Goal: Task Accomplishment & Management: Use online tool/utility

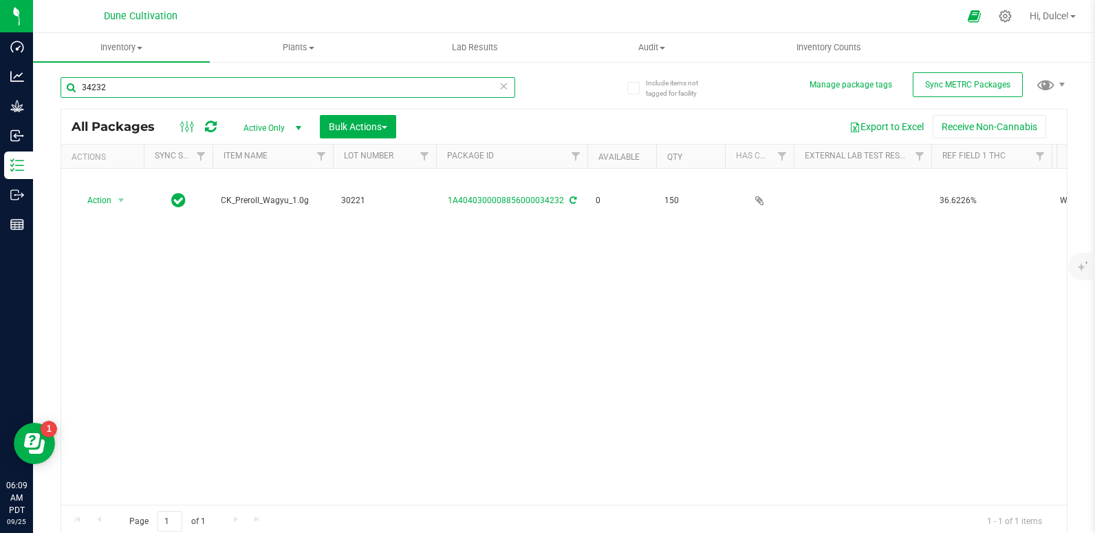
drag, startPoint x: 453, startPoint y: 116, endPoint x: 416, endPoint y: 92, distance: 44.3
click at [416, 92] on input "34232" at bounding box center [288, 87] width 455 height 21
type input "3"
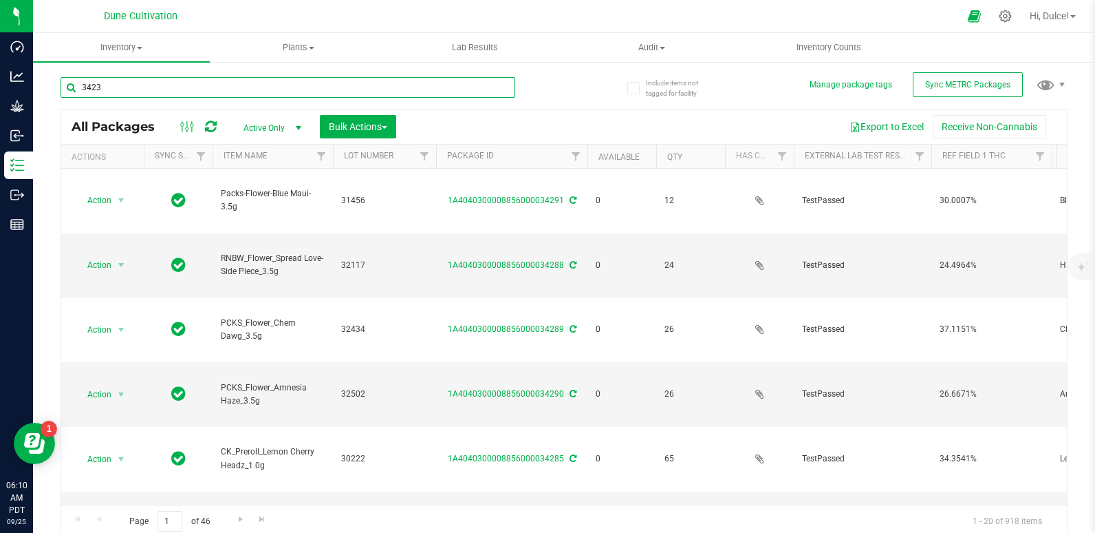
type input "34232"
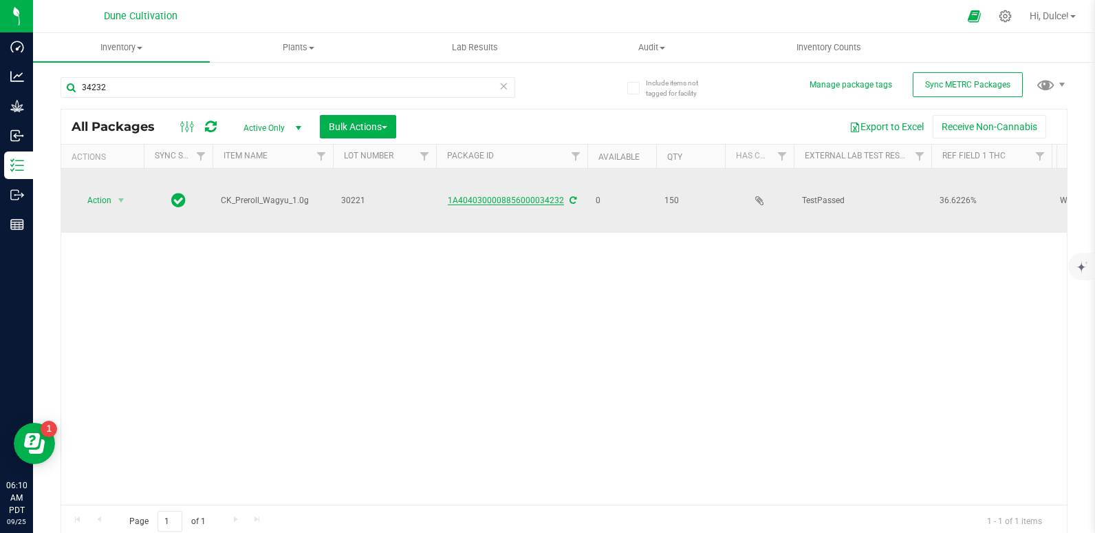
click at [530, 195] on link "1A4040300008856000034232" at bounding box center [506, 200] width 116 height 10
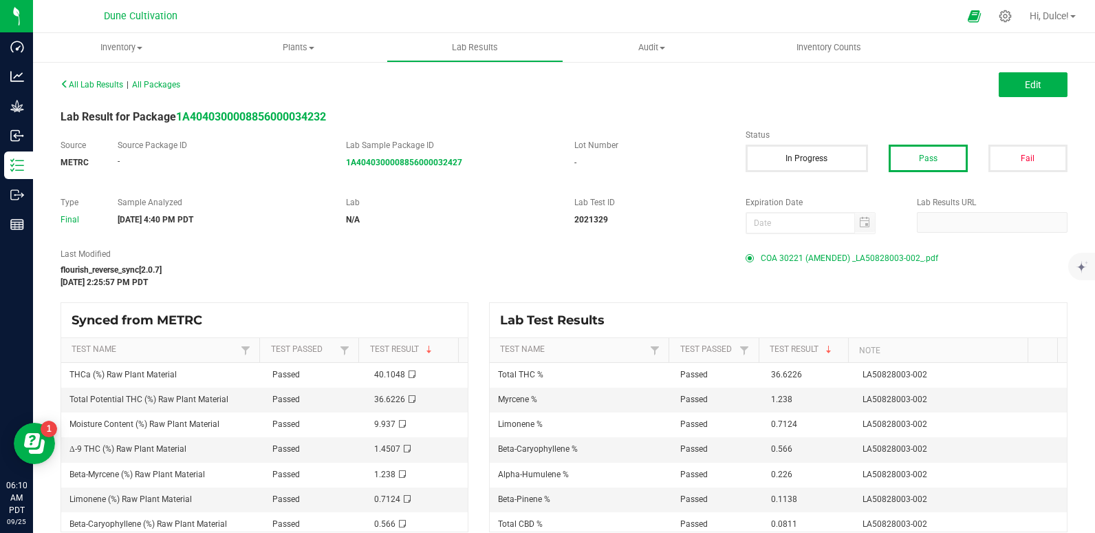
click at [841, 264] on span "COA 30221 (AMENDED) _LA50828003-002_.pdf" at bounding box center [850, 258] width 178 height 21
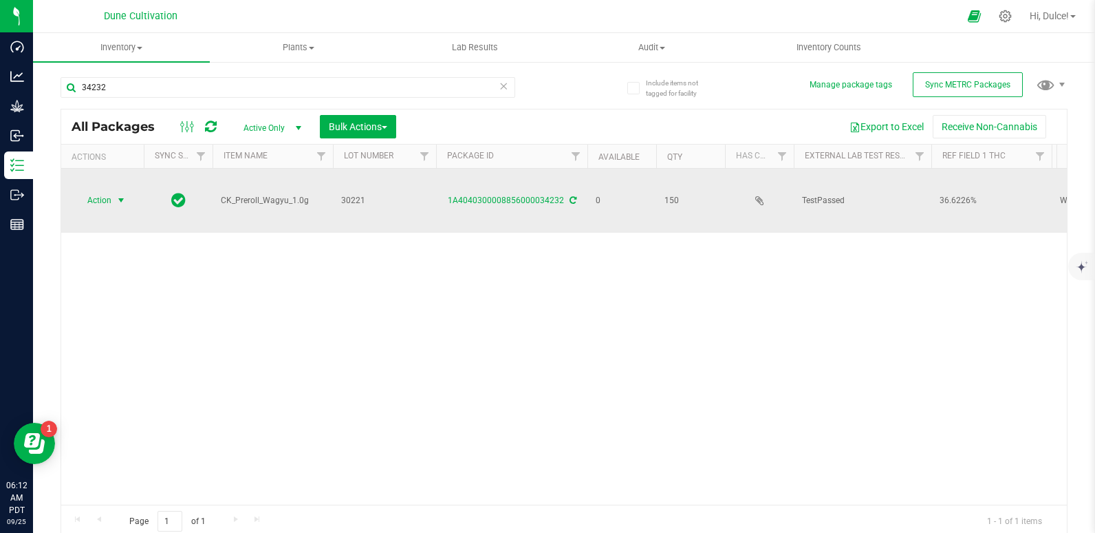
click at [96, 191] on span "Action" at bounding box center [93, 200] width 37 height 19
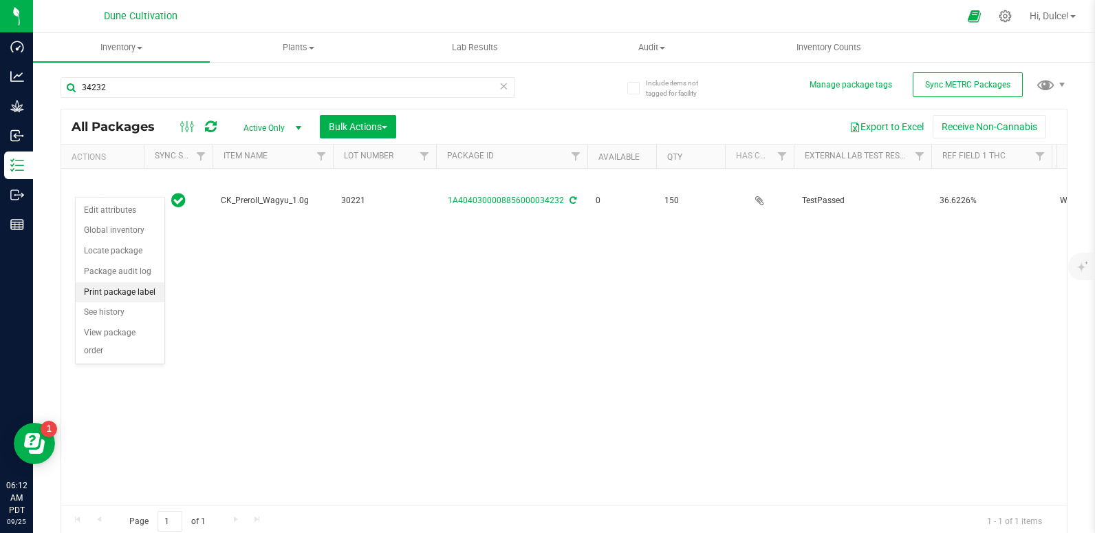
click at [116, 299] on li "Print package label" at bounding box center [120, 292] width 89 height 21
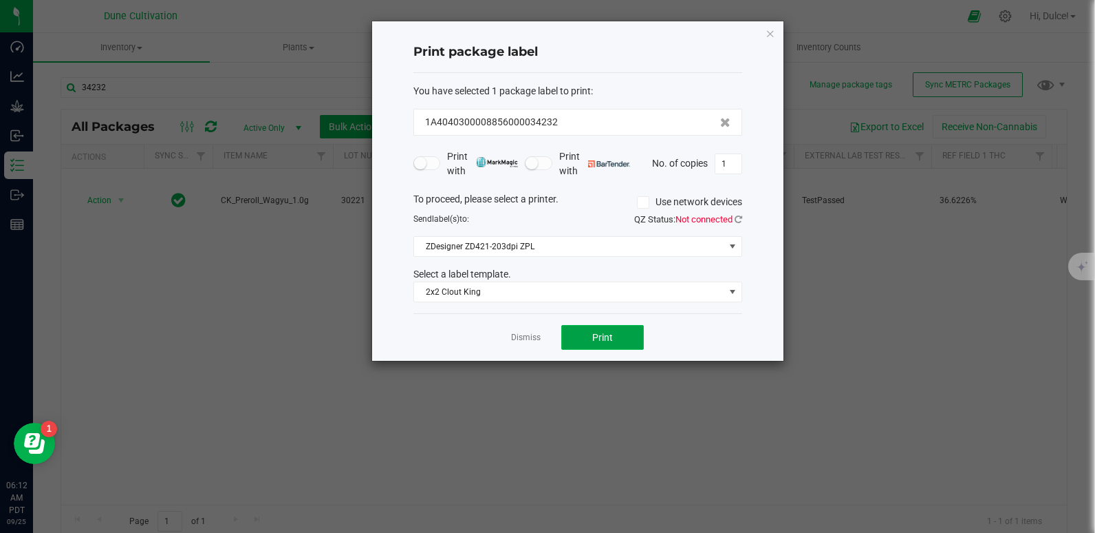
click at [620, 336] on button "Print" at bounding box center [602, 337] width 83 height 25
click at [760, 36] on div "Print package label You have selected 1 package label to print : 1A404030000885…" at bounding box center [577, 190] width 411 height 339
click at [771, 36] on icon "button" at bounding box center [771, 33] width 10 height 17
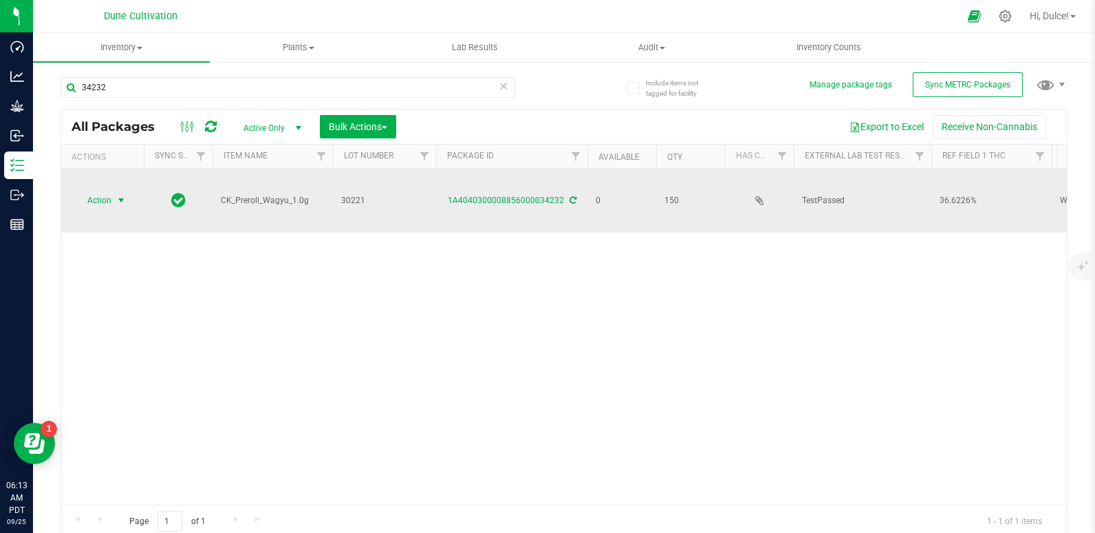
click at [106, 191] on span "Action" at bounding box center [93, 200] width 37 height 19
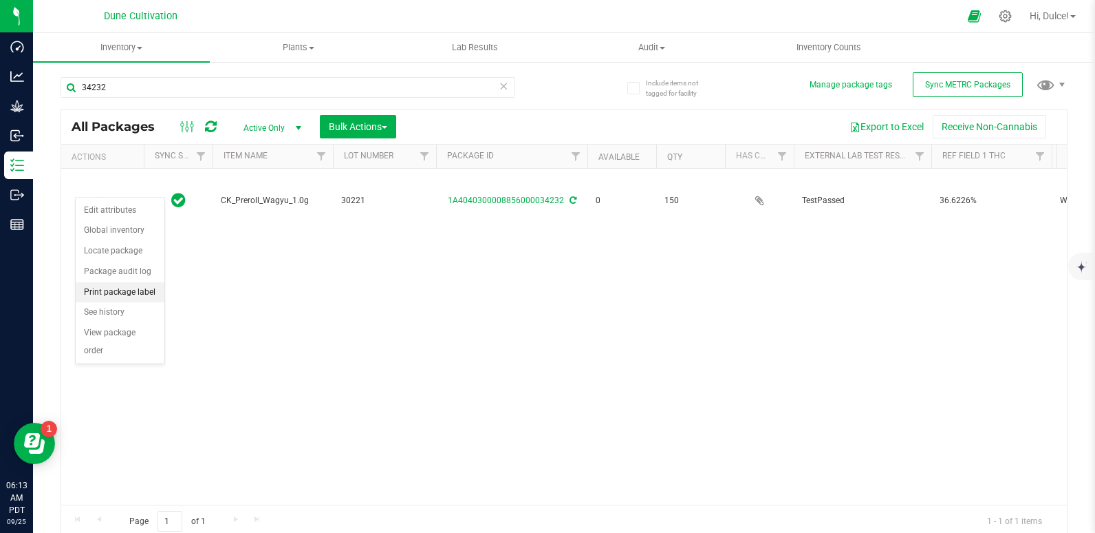
click at [96, 292] on li "Print package label" at bounding box center [120, 292] width 89 height 21
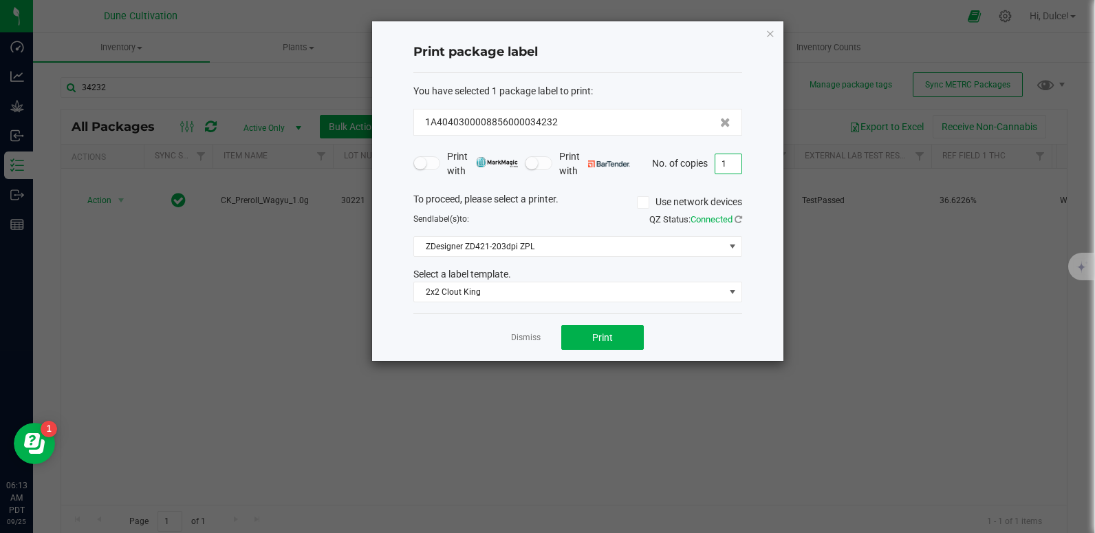
click at [723, 161] on input "1" at bounding box center [729, 163] width 26 height 19
type input "150"
click at [579, 338] on button "Print" at bounding box center [602, 337] width 83 height 25
click at [768, 35] on icon "button" at bounding box center [771, 33] width 10 height 17
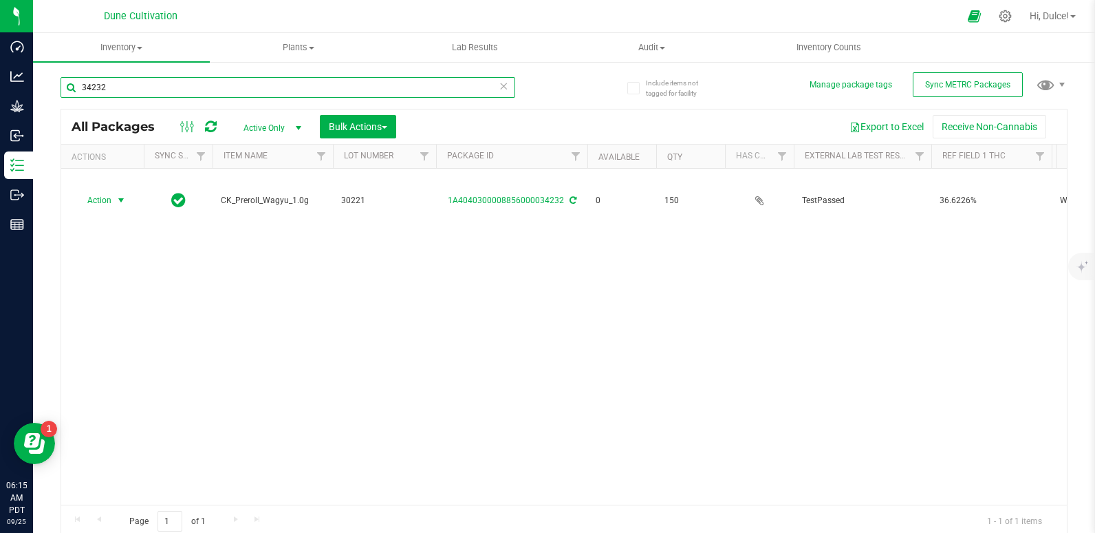
click at [300, 89] on input "34232" at bounding box center [288, 87] width 455 height 21
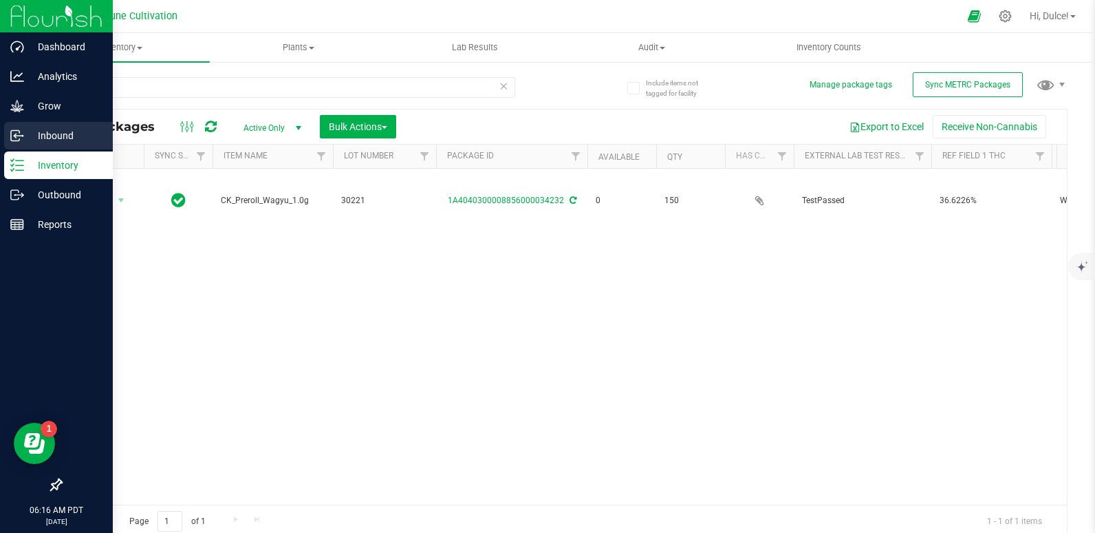
click at [28, 146] on div "Inbound" at bounding box center [58, 136] width 109 height 28
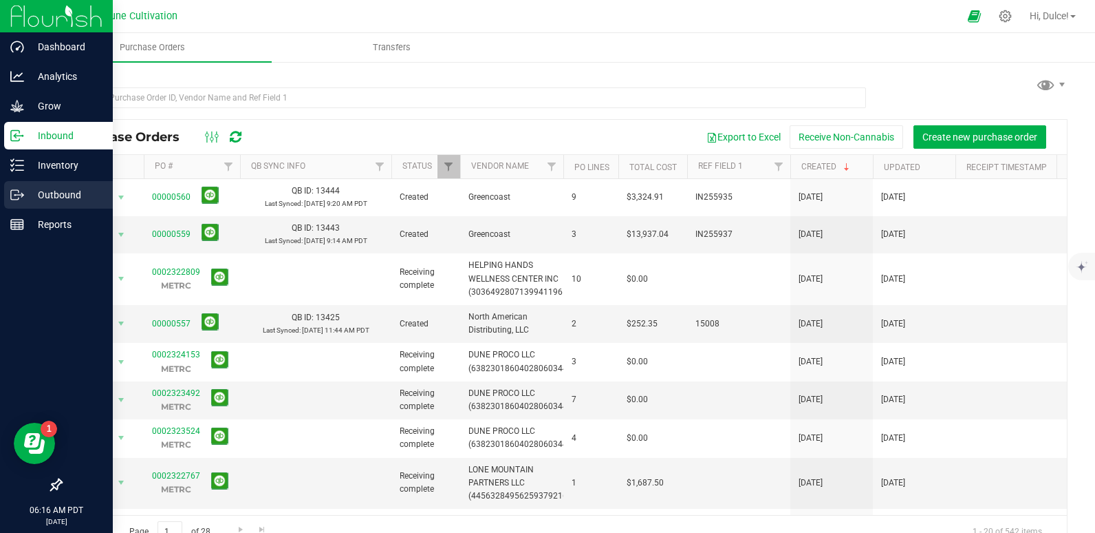
click at [45, 197] on p "Outbound" at bounding box center [65, 194] width 83 height 17
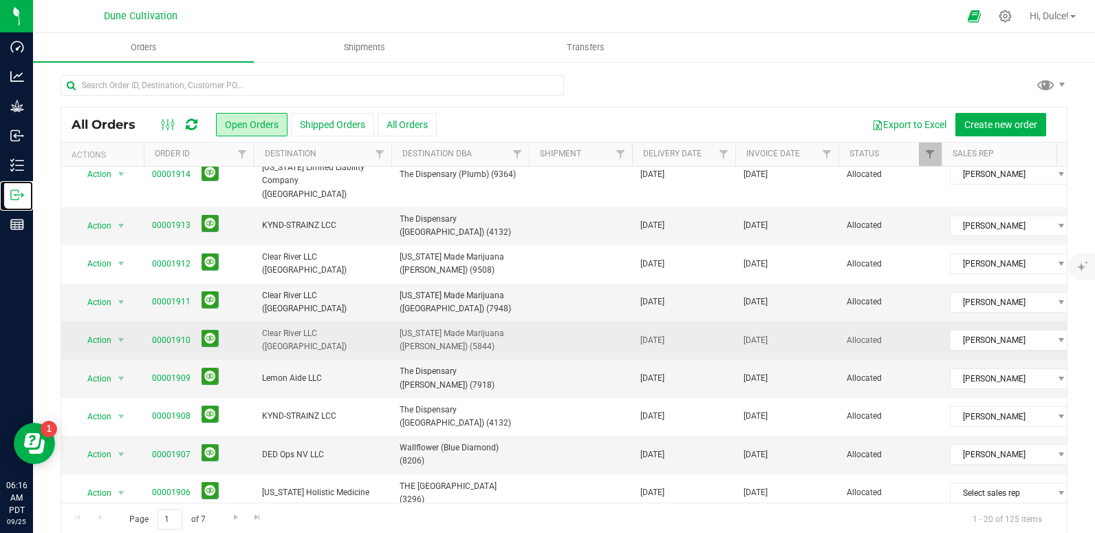
scroll to position [25, 0]
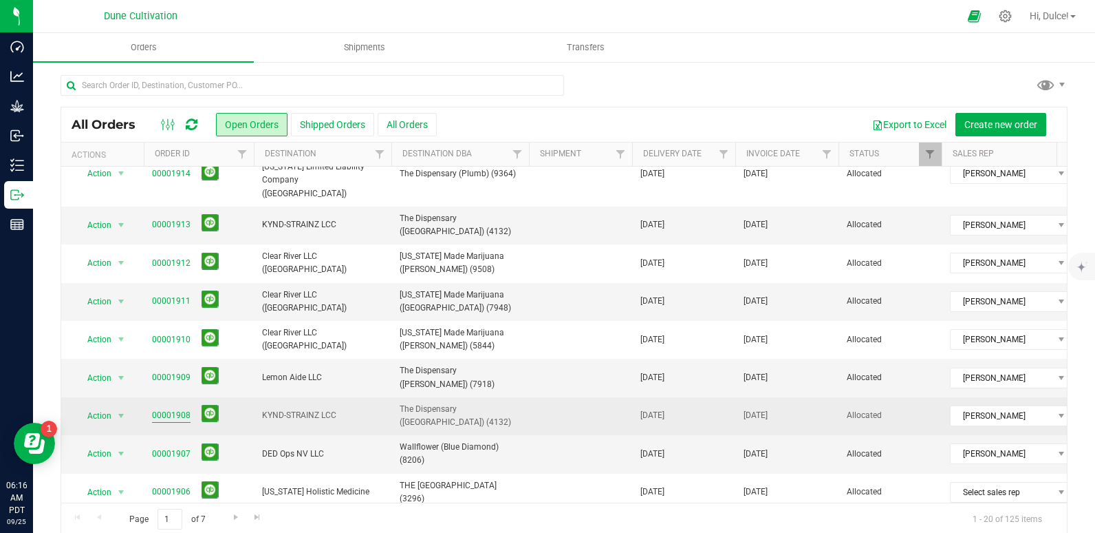
click at [177, 409] on link "00001908" at bounding box center [171, 415] width 39 height 13
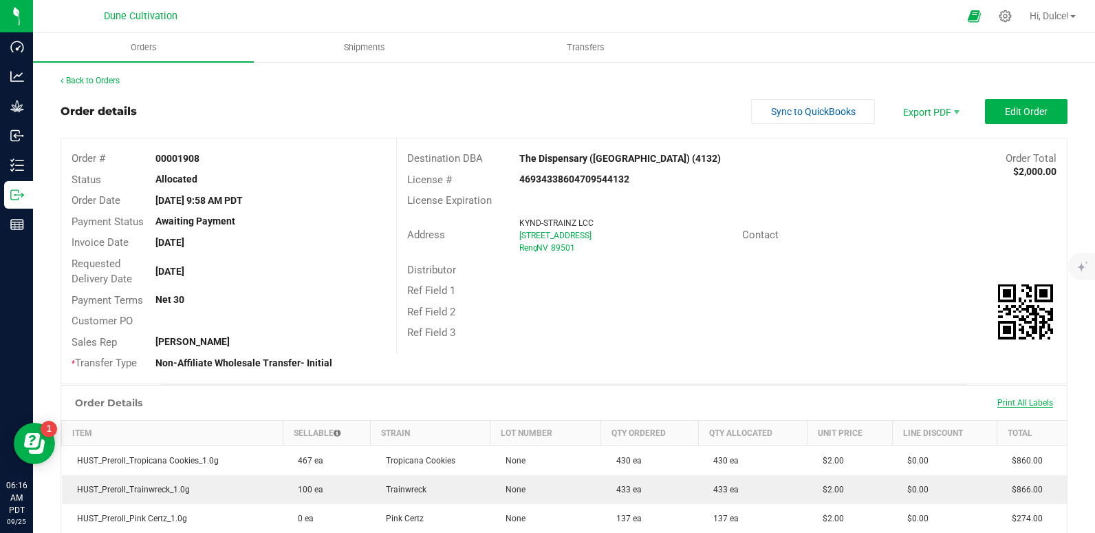
click at [1033, 404] on span "Print All Labels" at bounding box center [1026, 403] width 56 height 10
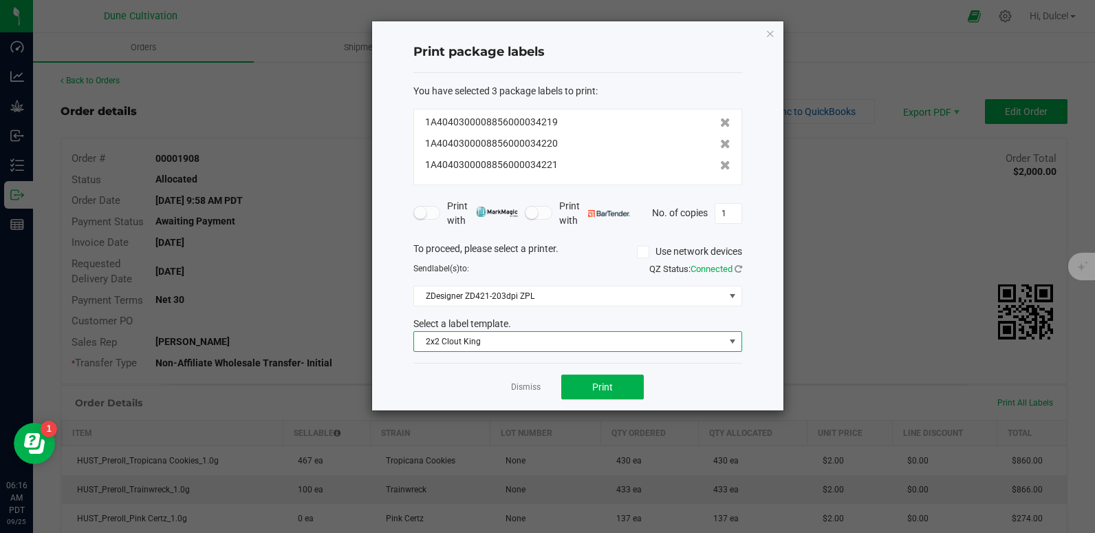
click at [557, 334] on span "2x2 Clout King" at bounding box center [569, 341] width 310 height 19
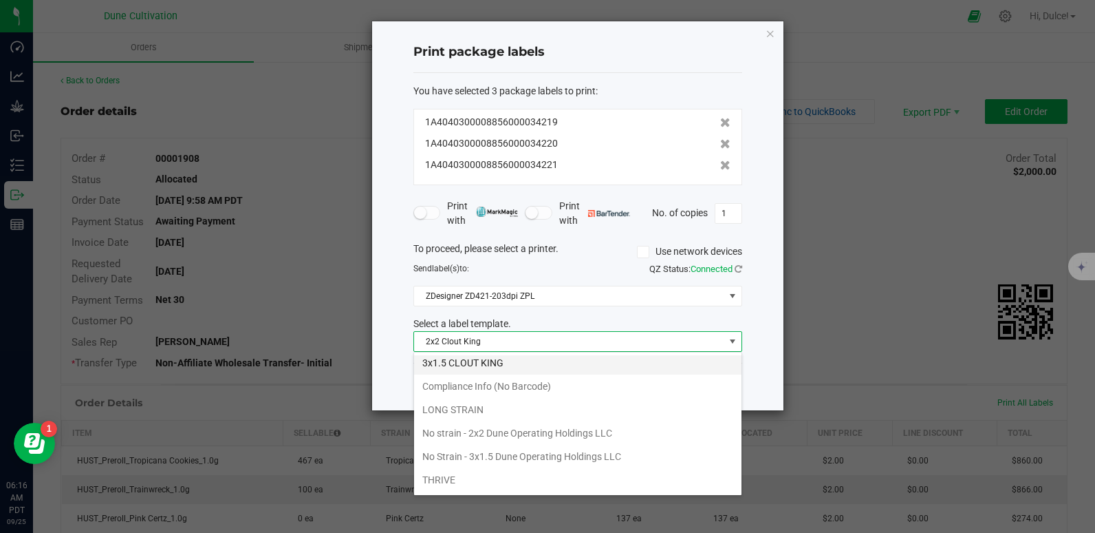
scroll to position [98, 0]
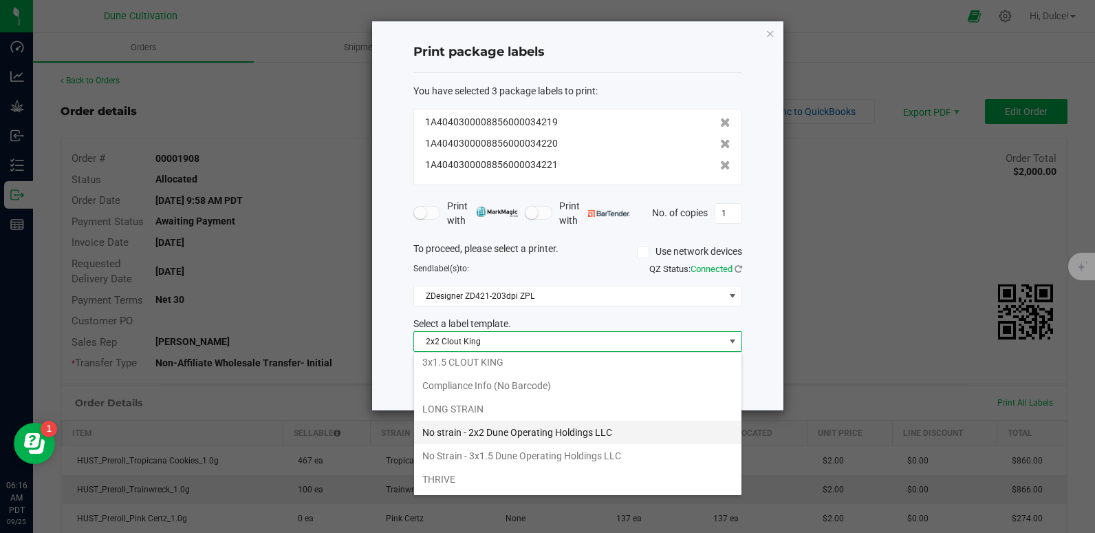
click at [492, 433] on li "No strain - 2x2 Dune Operating Holdings LLC" at bounding box center [578, 431] width 328 height 23
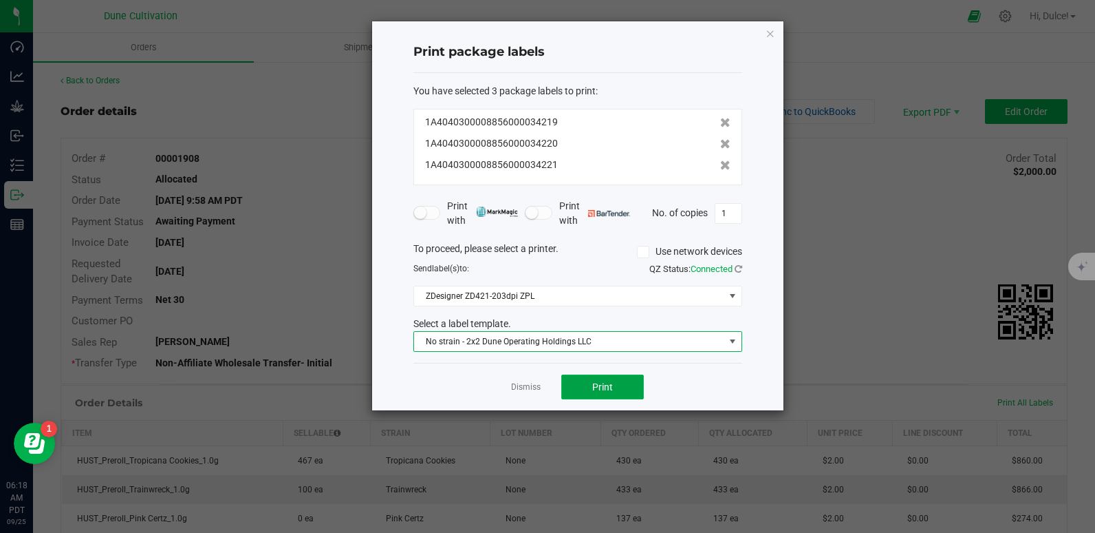
click at [614, 378] on button "Print" at bounding box center [602, 386] width 83 height 25
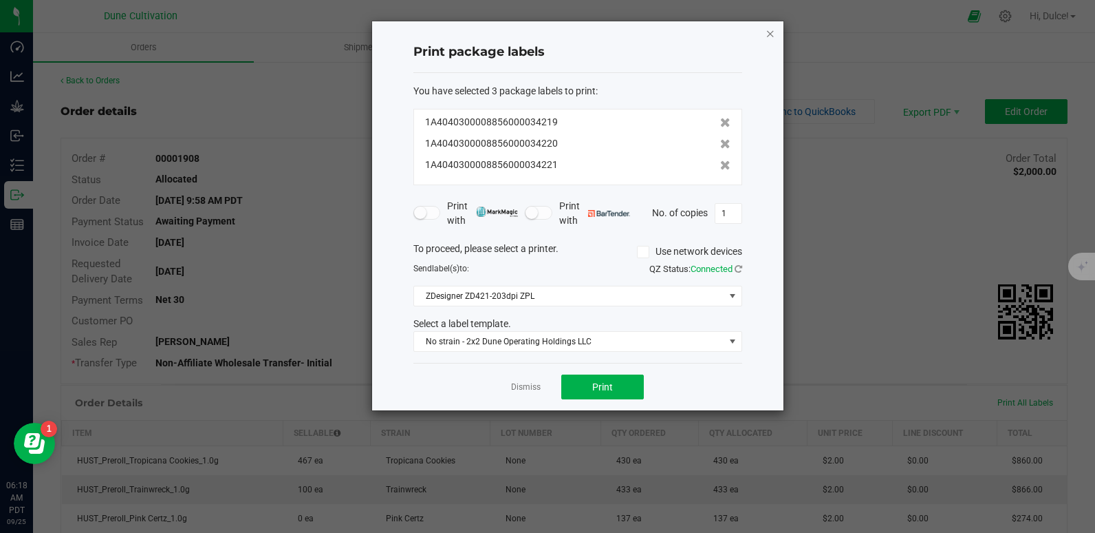
click at [768, 30] on icon "button" at bounding box center [771, 33] width 10 height 17
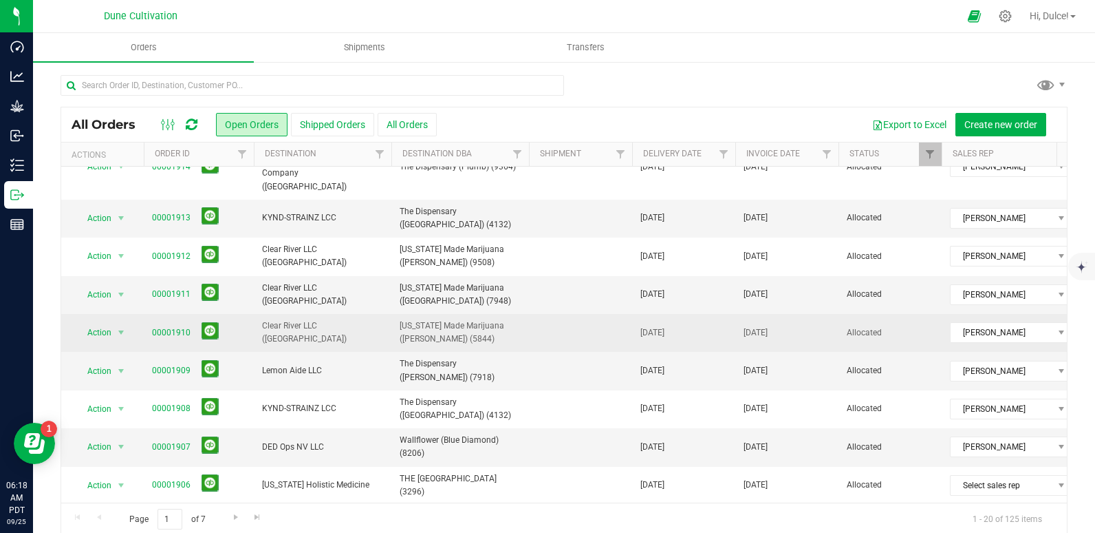
scroll to position [33, 0]
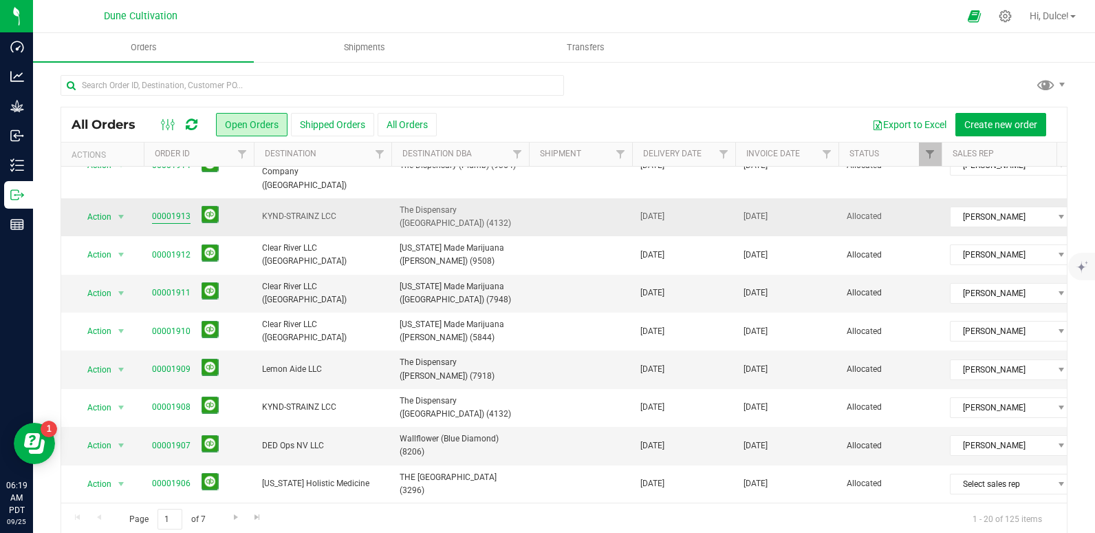
click at [165, 210] on link "00001913" at bounding box center [171, 216] width 39 height 13
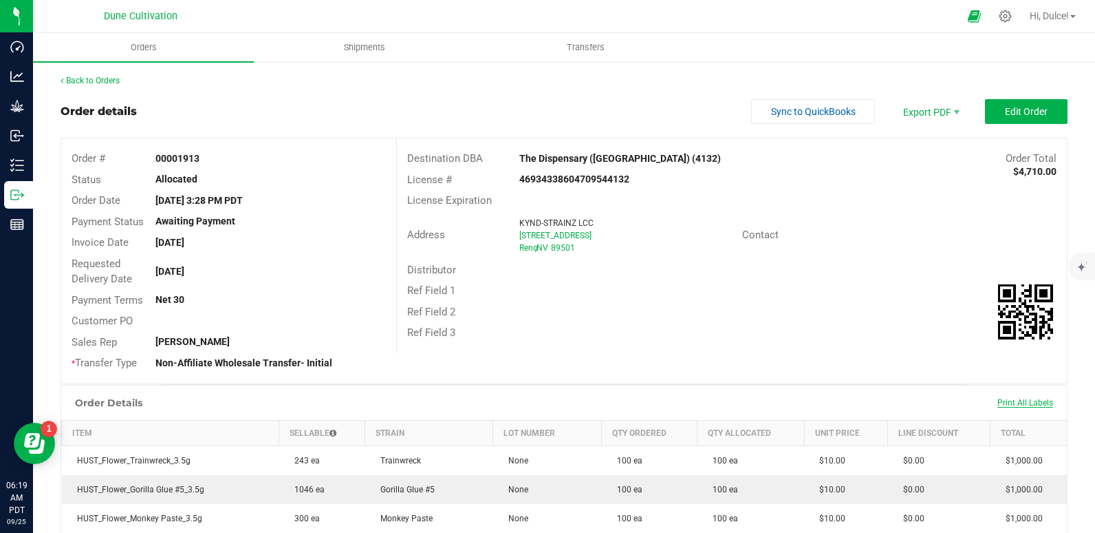
click at [1011, 403] on span "Print All Labels" at bounding box center [1026, 403] width 56 height 10
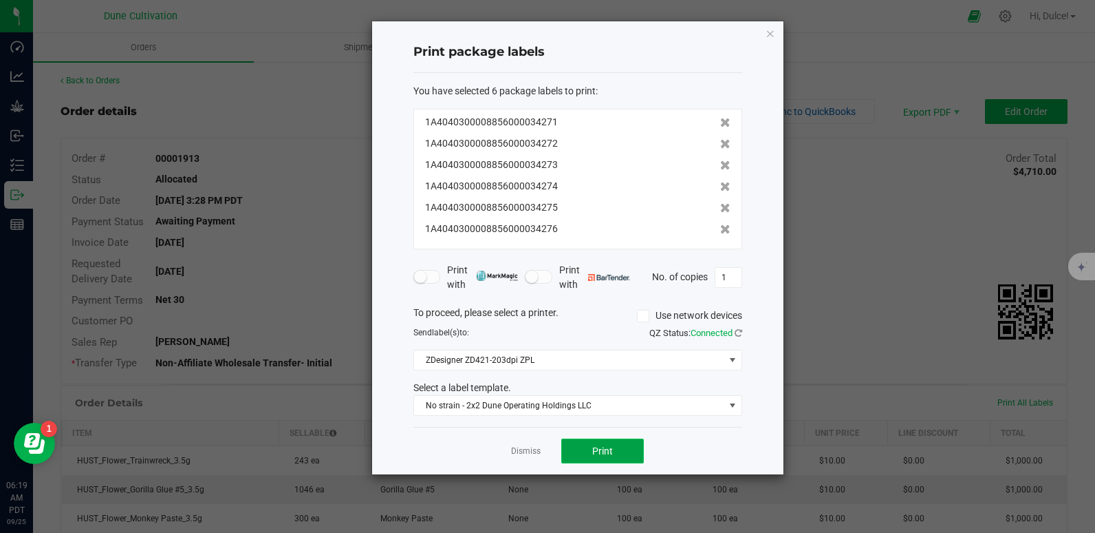
click at [583, 450] on button "Print" at bounding box center [602, 450] width 83 height 25
click at [769, 29] on icon "button" at bounding box center [771, 33] width 10 height 17
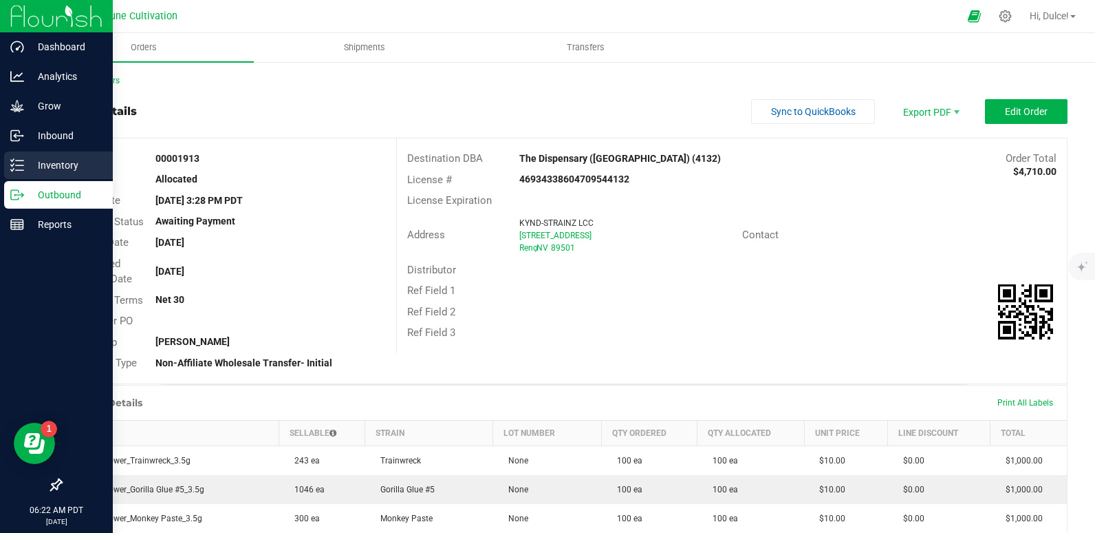
click at [41, 168] on p "Inventory" at bounding box center [65, 165] width 83 height 17
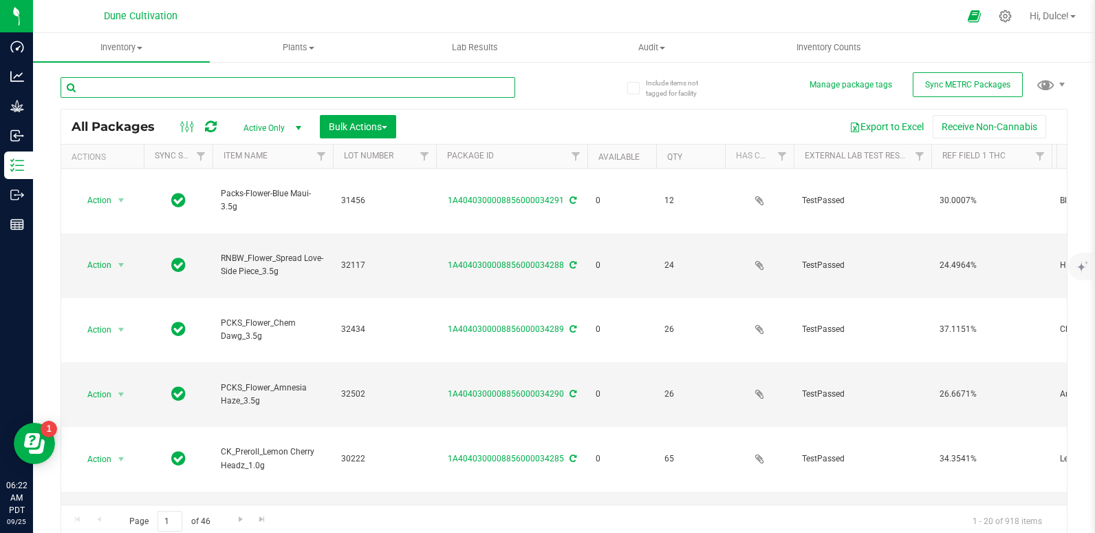
click at [162, 90] on input "text" at bounding box center [288, 87] width 455 height 21
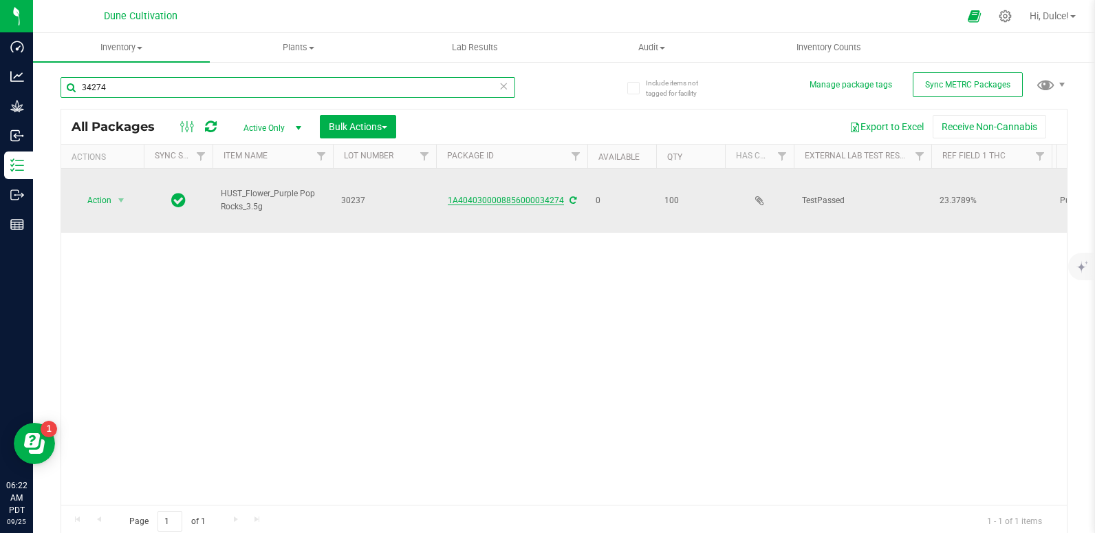
type input "34274"
click at [502, 195] on link "1A4040300008856000034274" at bounding box center [506, 200] width 116 height 10
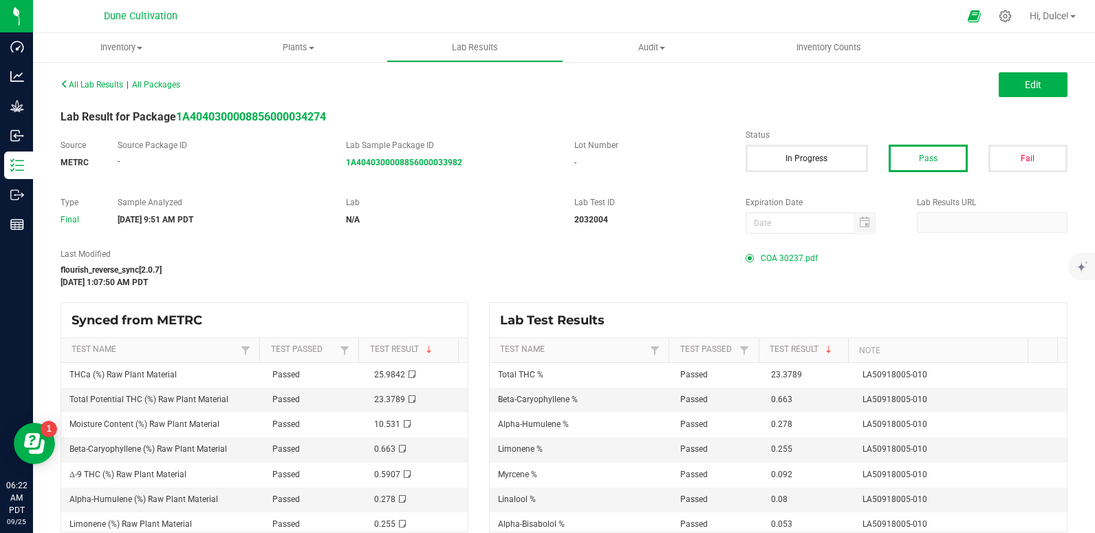
click at [780, 254] on span "COA 30237.pdf" at bounding box center [789, 258] width 57 height 21
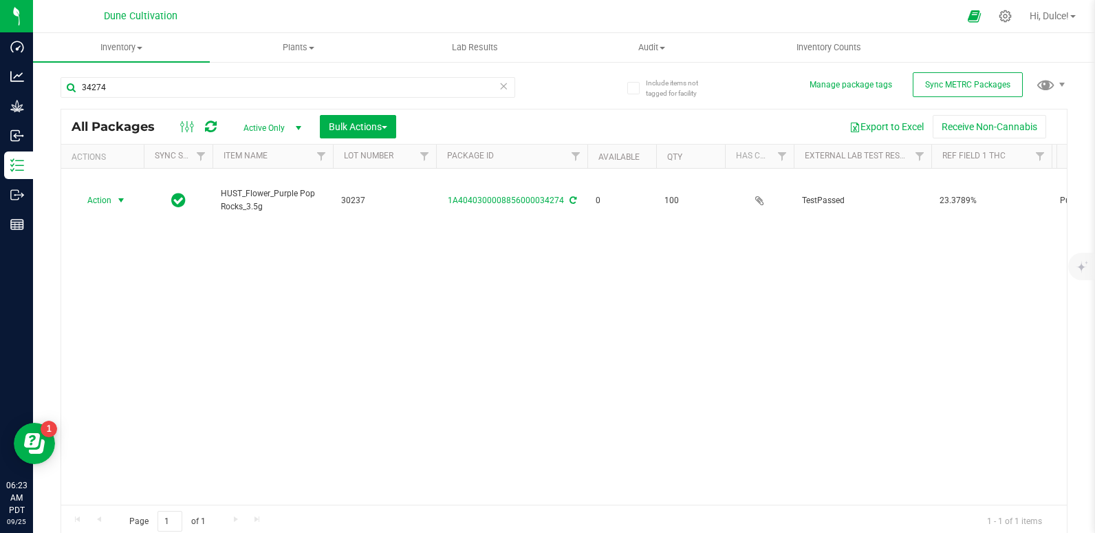
click at [102, 191] on span "Action" at bounding box center [93, 200] width 37 height 19
click at [89, 291] on li "Print package label" at bounding box center [120, 292] width 89 height 21
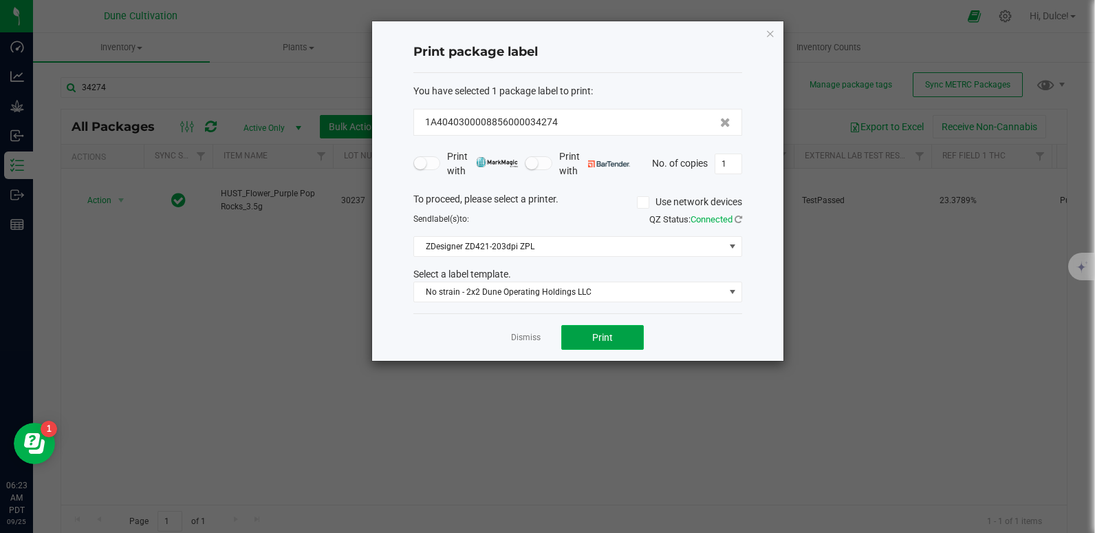
click at [630, 345] on button "Print" at bounding box center [602, 337] width 83 height 25
click at [771, 30] on icon "button" at bounding box center [771, 33] width 10 height 17
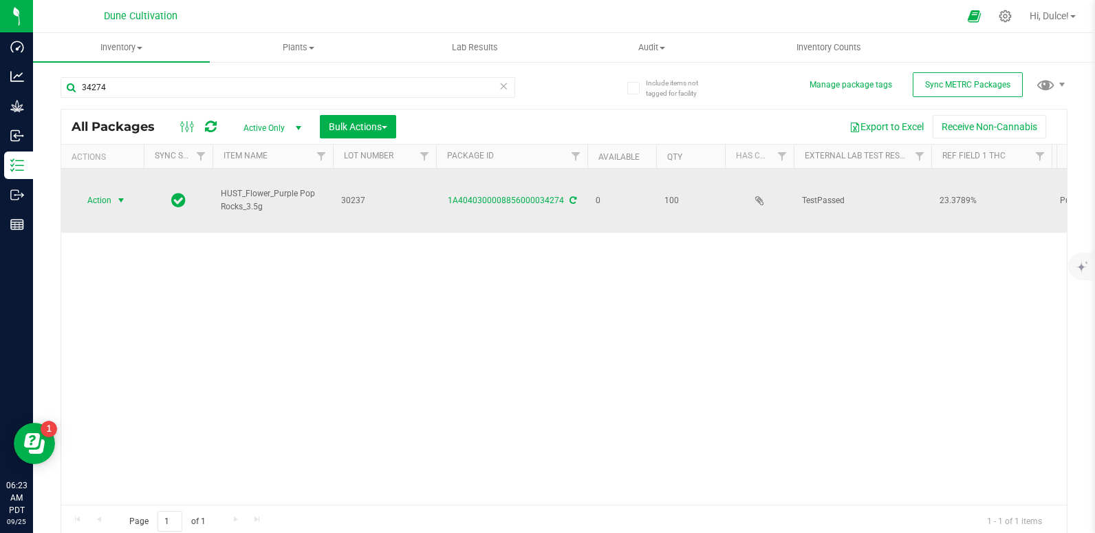
click at [95, 191] on span "Action" at bounding box center [93, 200] width 37 height 19
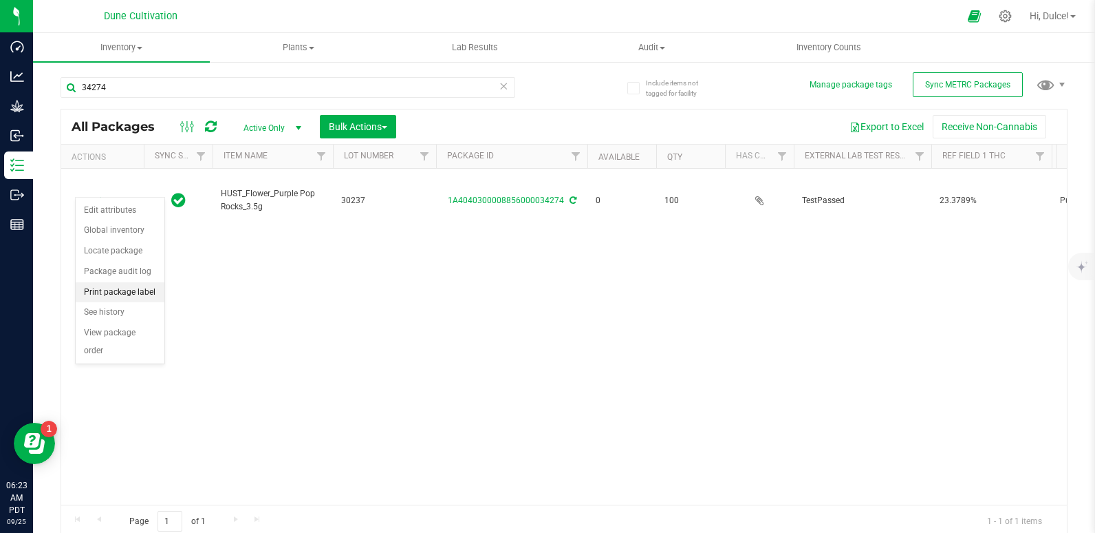
click at [133, 290] on li "Print package label" at bounding box center [120, 292] width 89 height 21
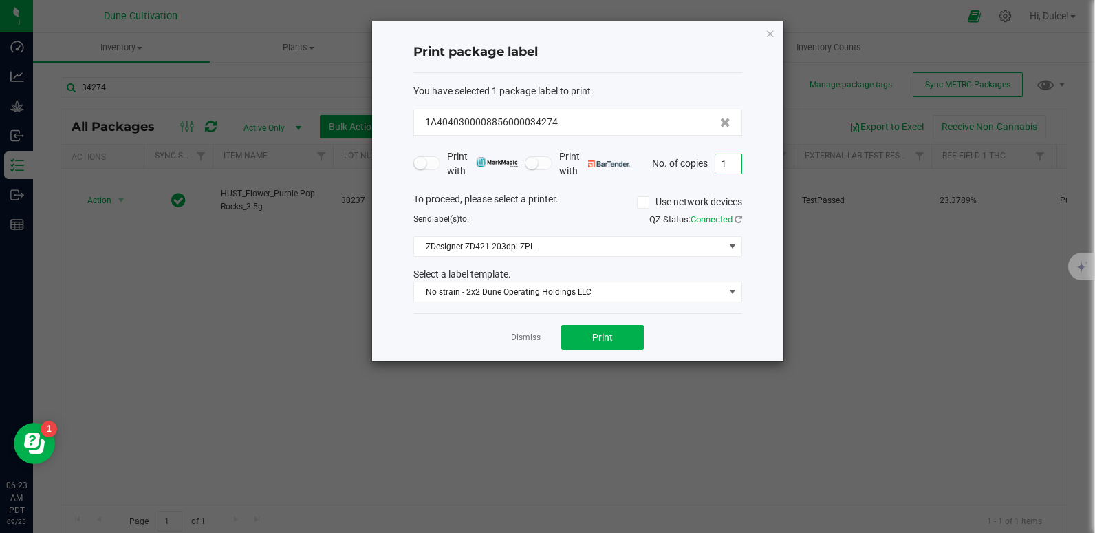
click at [734, 157] on input "1" at bounding box center [729, 163] width 26 height 19
type input "100"
click at [625, 330] on button "Print" at bounding box center [602, 337] width 83 height 25
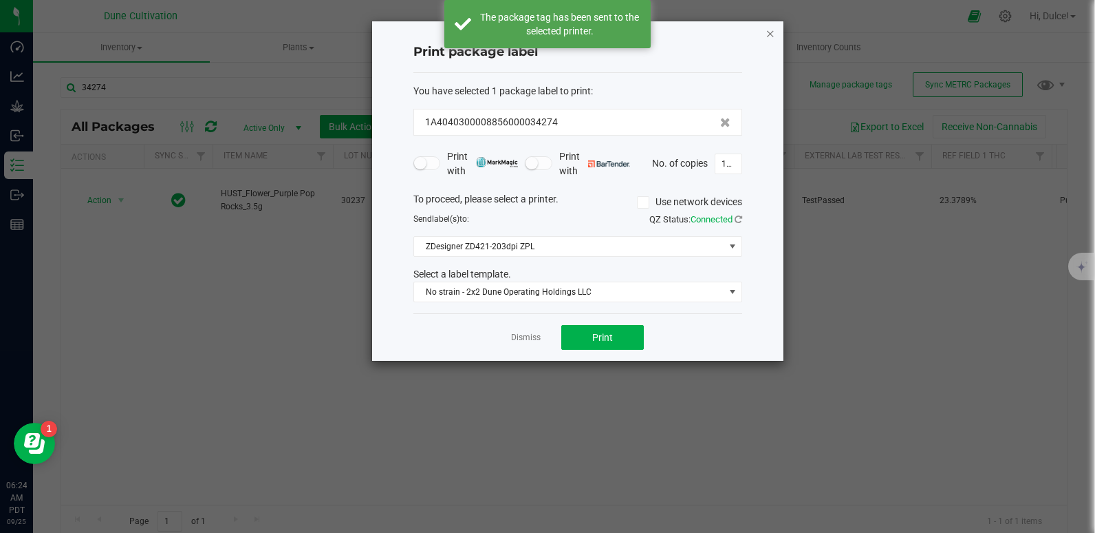
click at [769, 34] on icon "button" at bounding box center [771, 33] width 10 height 17
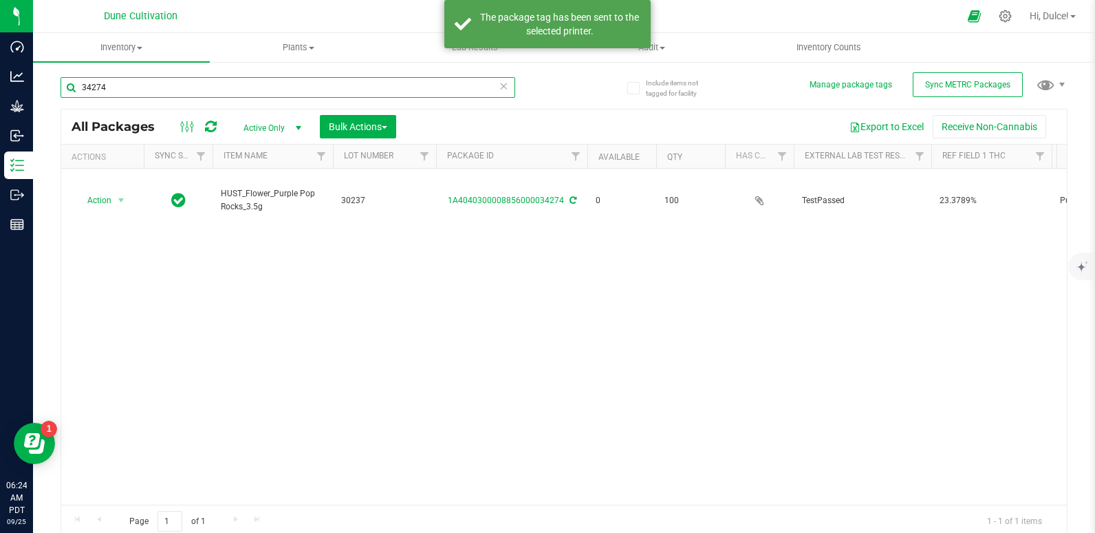
click at [270, 85] on input "34274" at bounding box center [288, 87] width 455 height 21
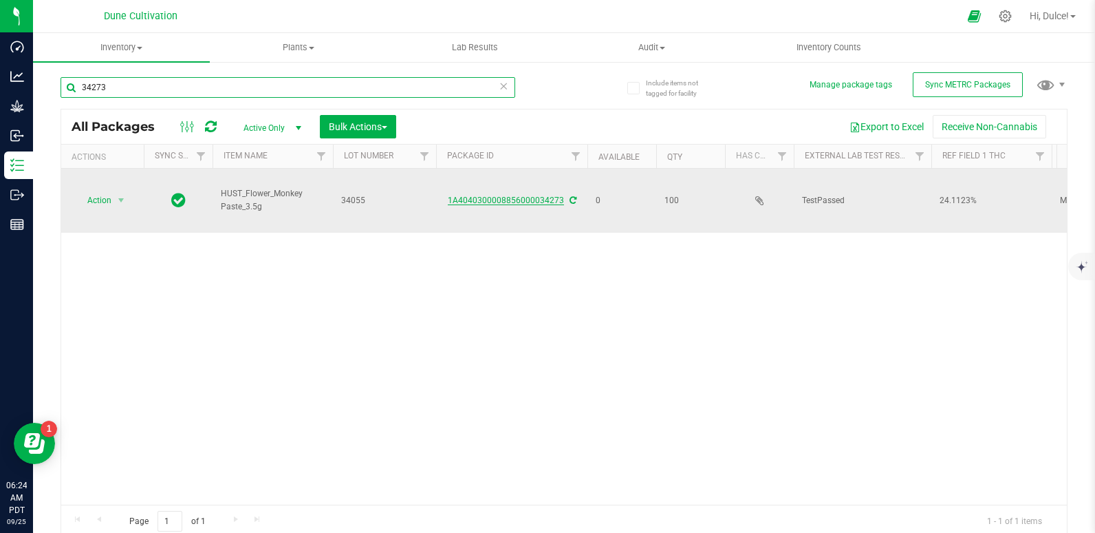
type input "34273"
click at [499, 195] on link "1A4040300008856000034273" at bounding box center [506, 200] width 116 height 10
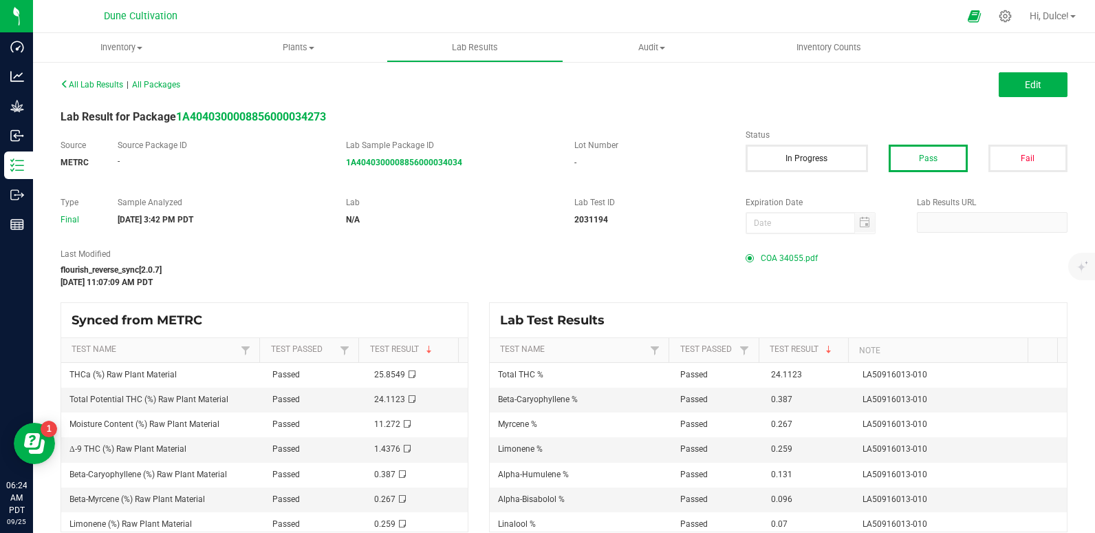
click at [772, 255] on span "COA 34055.pdf" at bounding box center [789, 258] width 57 height 21
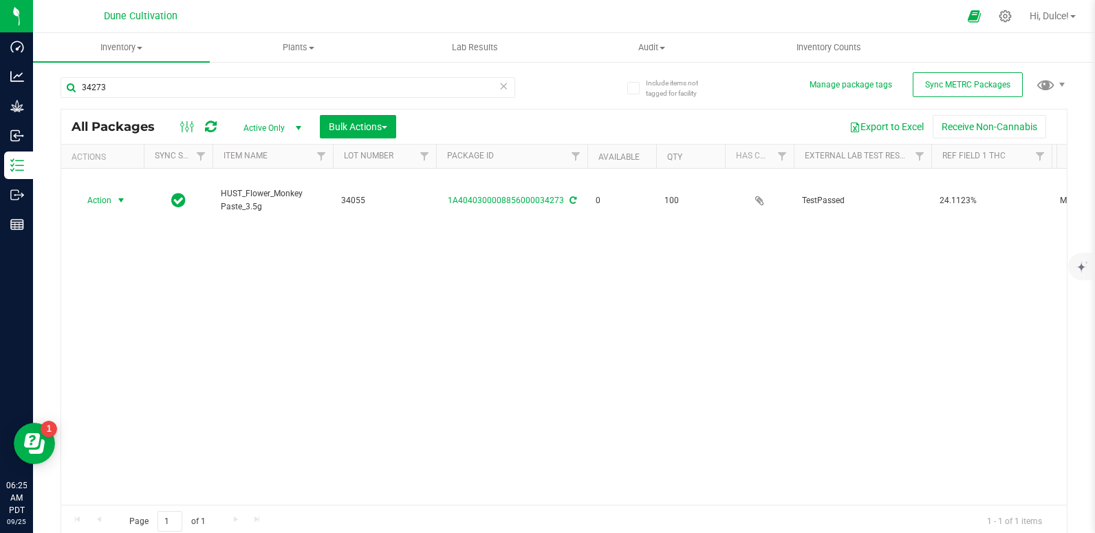
click at [100, 191] on span "Action" at bounding box center [93, 200] width 37 height 19
click at [105, 288] on li "Print package label" at bounding box center [120, 292] width 89 height 21
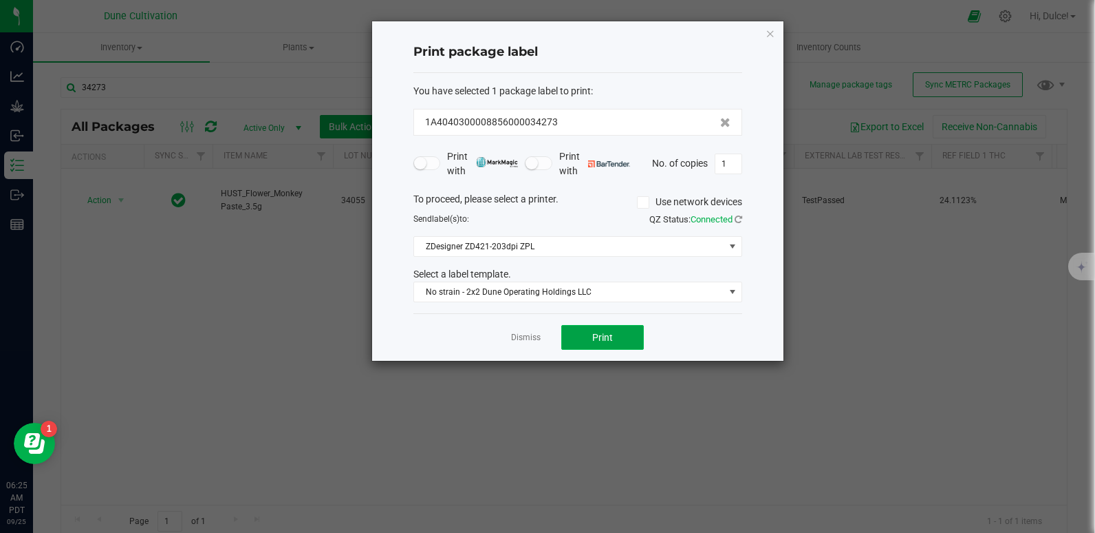
click at [596, 345] on button "Print" at bounding box center [602, 337] width 83 height 25
click at [771, 38] on icon "button" at bounding box center [771, 33] width 10 height 17
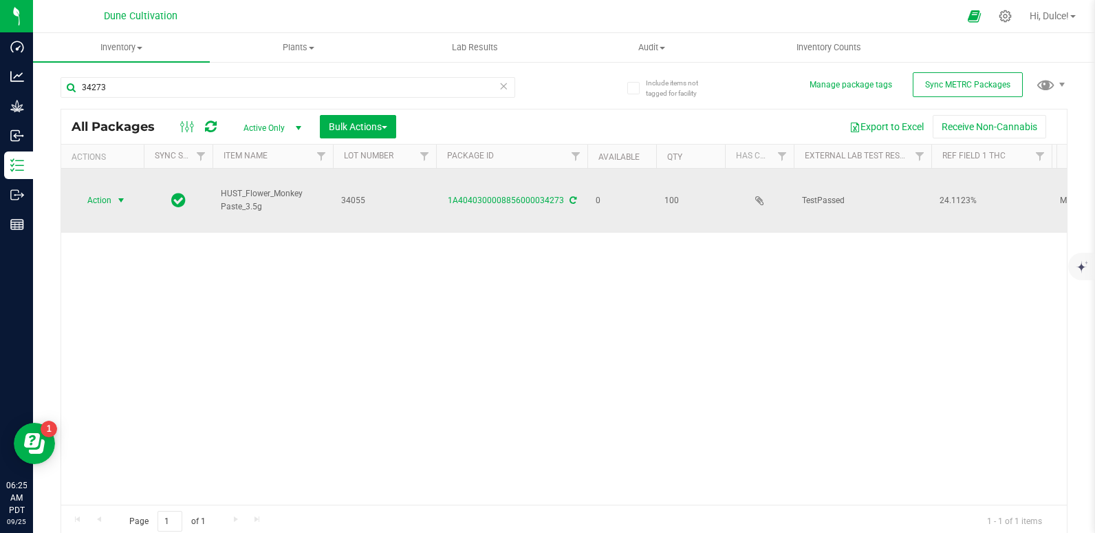
click at [110, 191] on span "Action" at bounding box center [93, 200] width 37 height 19
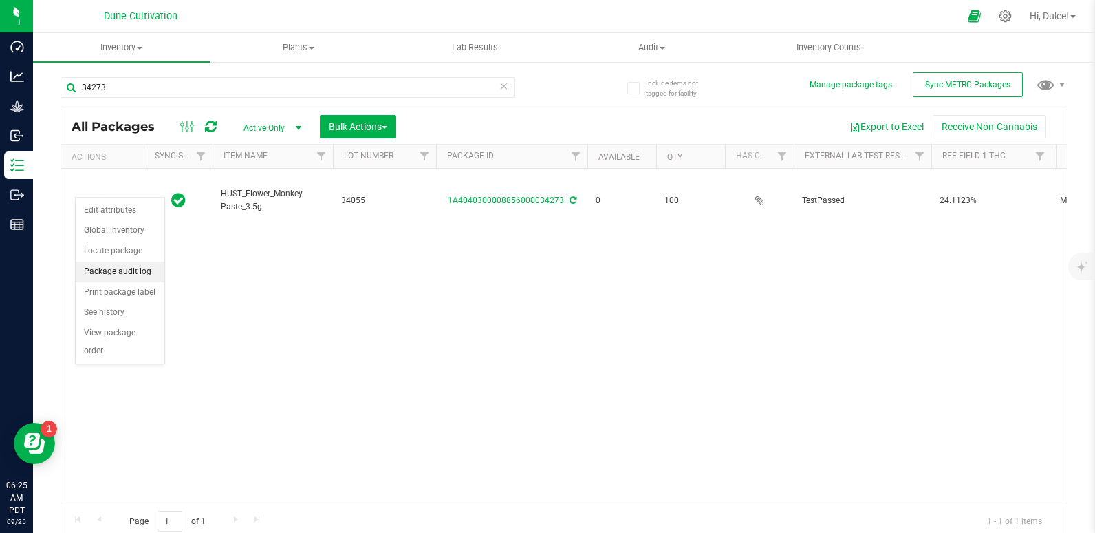
click at [134, 281] on li "Package audit log" at bounding box center [120, 271] width 89 height 21
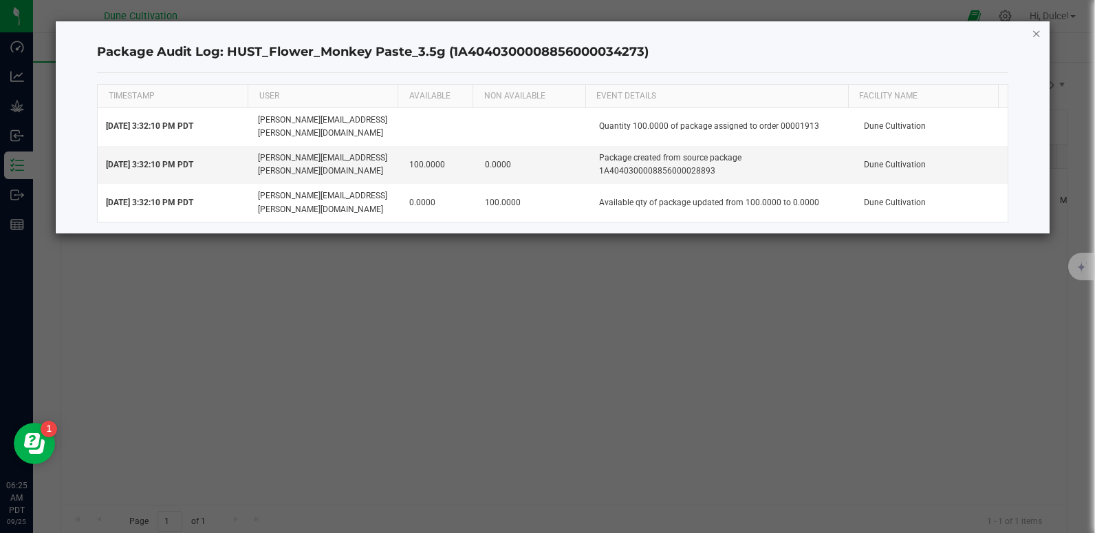
click at [1039, 33] on icon "button" at bounding box center [1037, 33] width 10 height 17
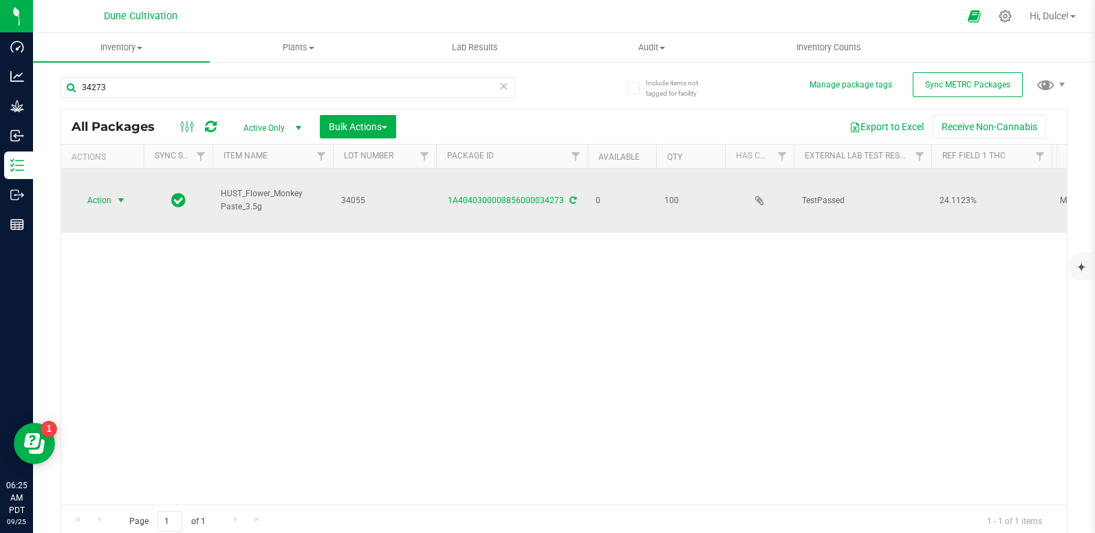
click at [124, 191] on span "select" at bounding box center [121, 200] width 17 height 19
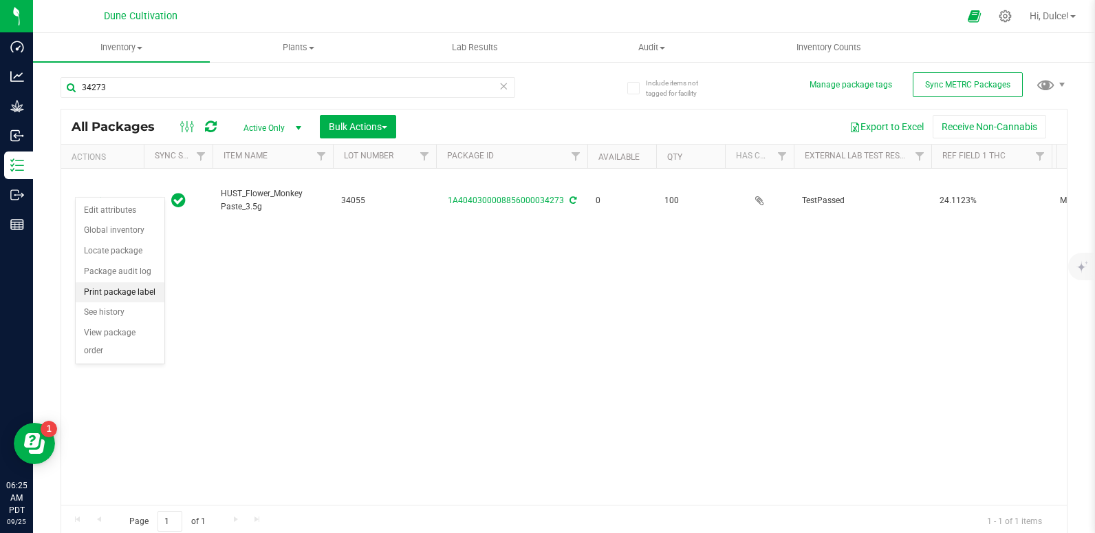
click at [114, 297] on li "Print package label" at bounding box center [120, 292] width 89 height 21
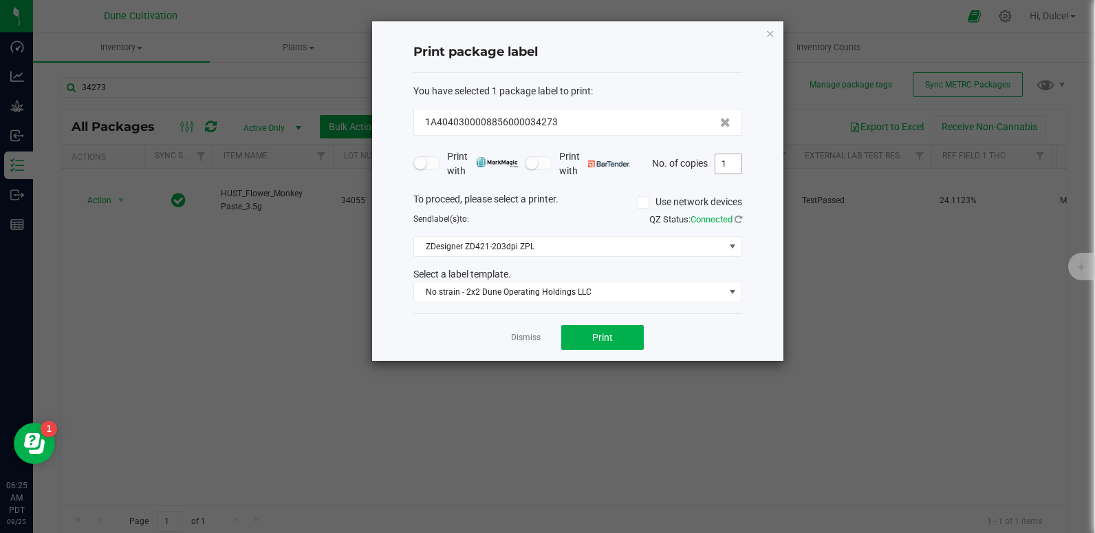
click at [729, 164] on input "1" at bounding box center [729, 163] width 26 height 19
type input "100"
click at [605, 333] on span "Print" at bounding box center [602, 337] width 21 height 11
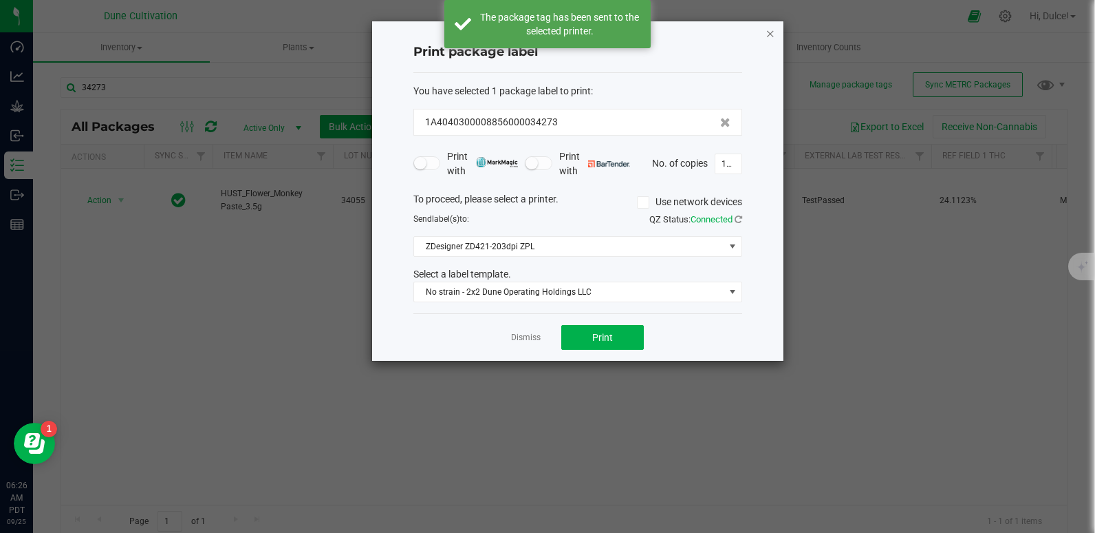
click at [767, 32] on icon "button" at bounding box center [771, 33] width 10 height 17
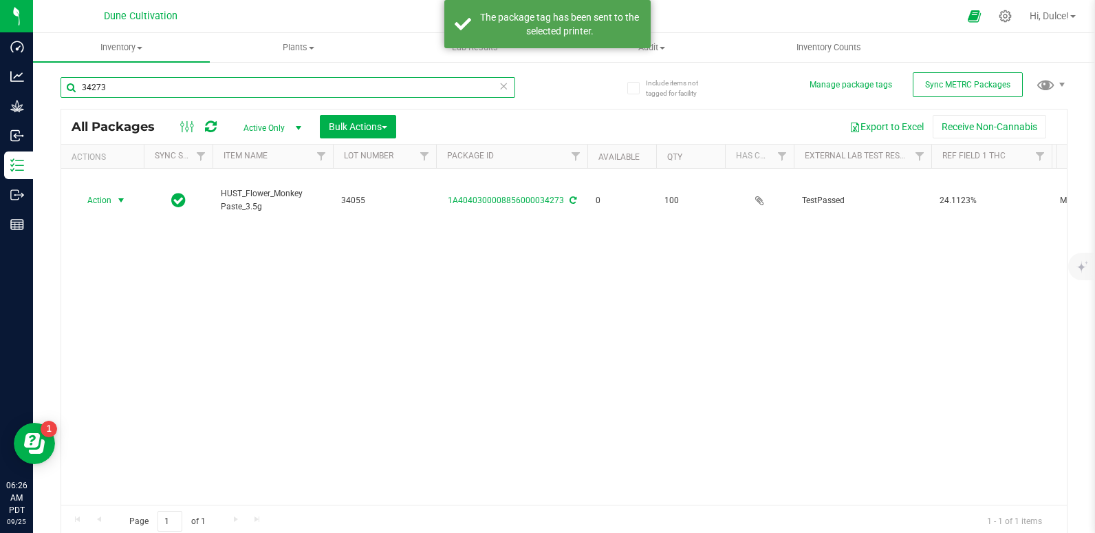
click at [425, 89] on input "34273" at bounding box center [288, 87] width 455 height 21
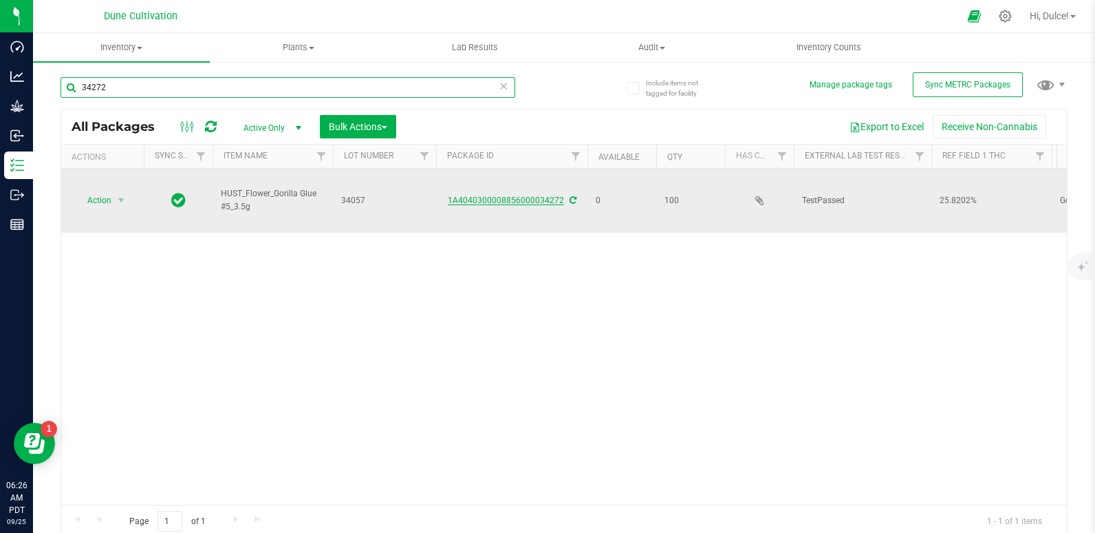
type input "34272"
click at [500, 195] on link "1A4040300008856000034272" at bounding box center [506, 200] width 116 height 10
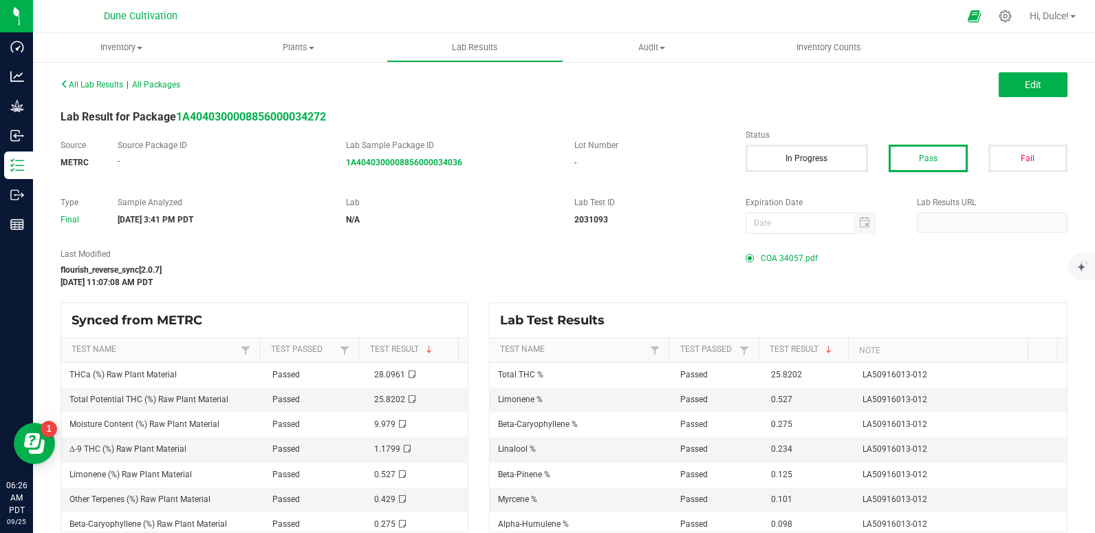
click at [771, 258] on span "COA 34057.pdf" at bounding box center [789, 258] width 57 height 21
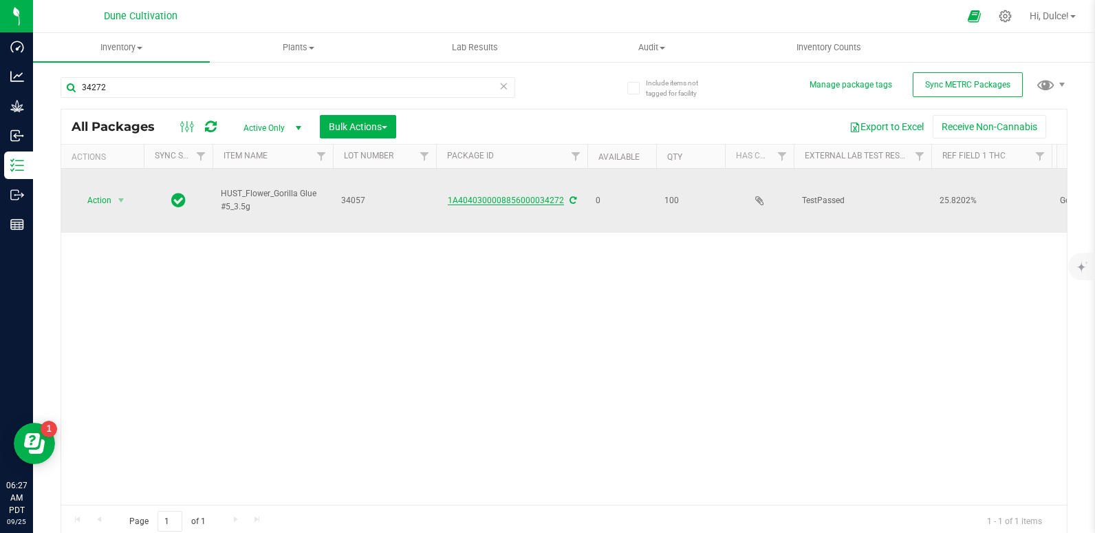
click at [528, 195] on link "1A4040300008856000034272" at bounding box center [506, 200] width 116 height 10
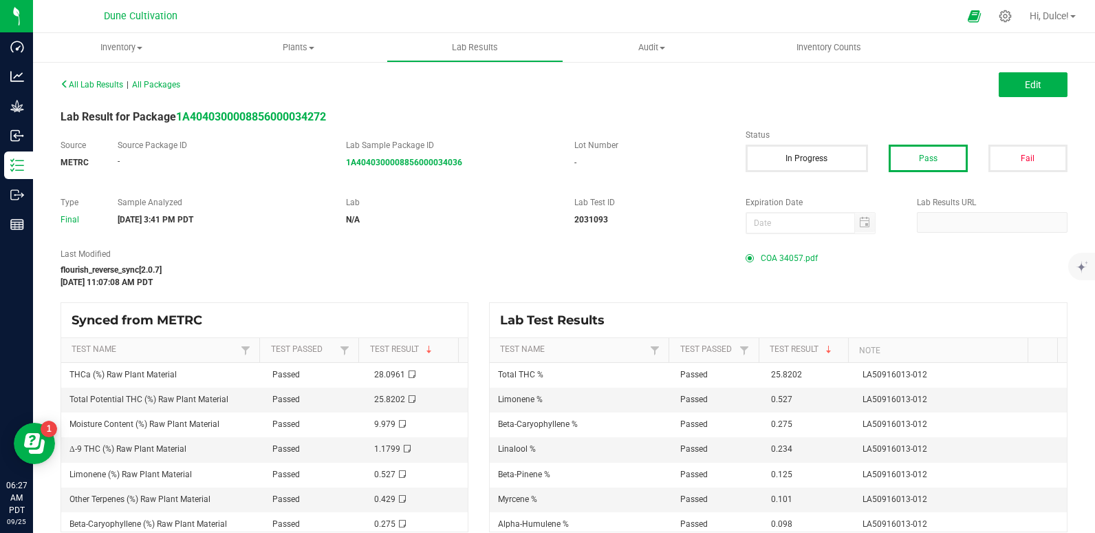
click at [761, 258] on span "COA 34057.pdf" at bounding box center [789, 258] width 57 height 21
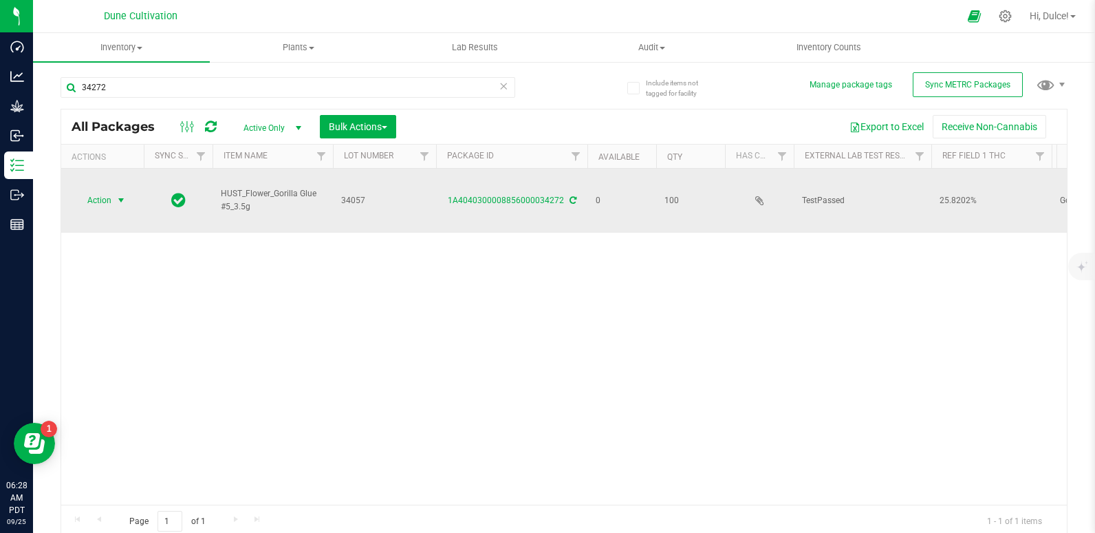
click at [100, 191] on span "Action" at bounding box center [93, 200] width 37 height 19
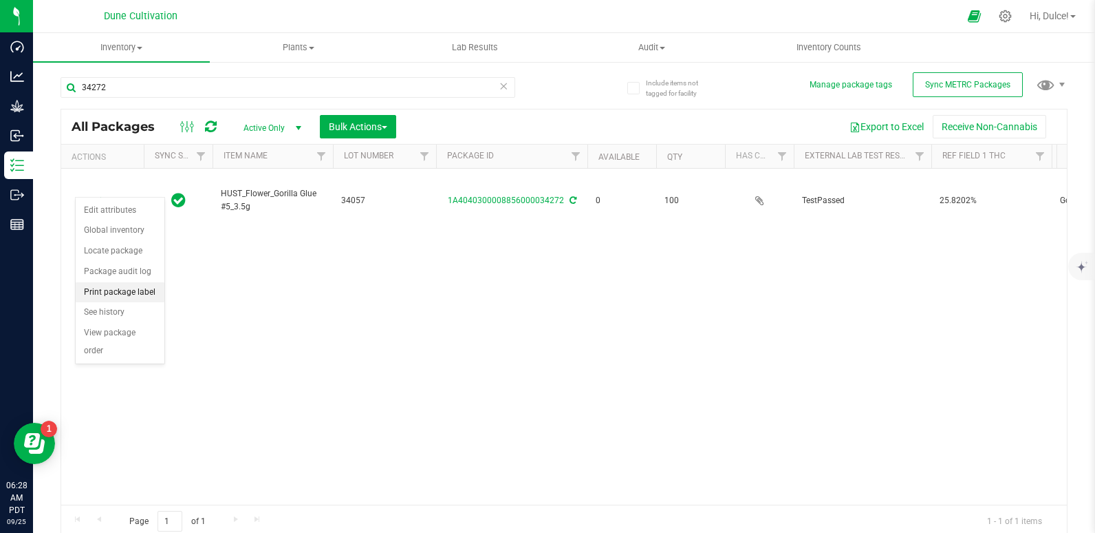
click at [93, 299] on li "Print package label" at bounding box center [120, 292] width 89 height 21
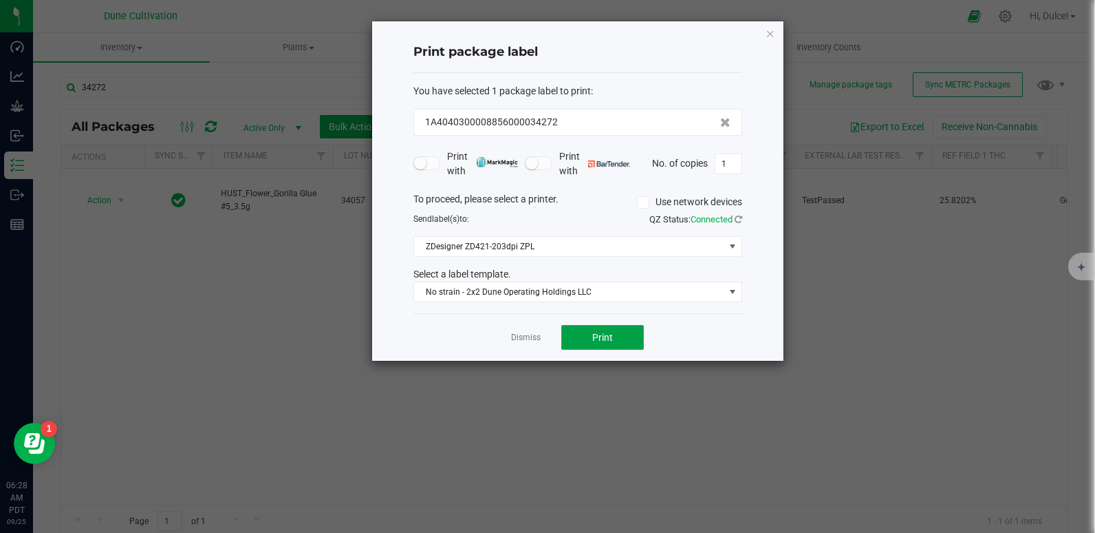
click at [600, 333] on span "Print" at bounding box center [602, 337] width 21 height 11
click at [771, 30] on icon "button" at bounding box center [771, 33] width 10 height 17
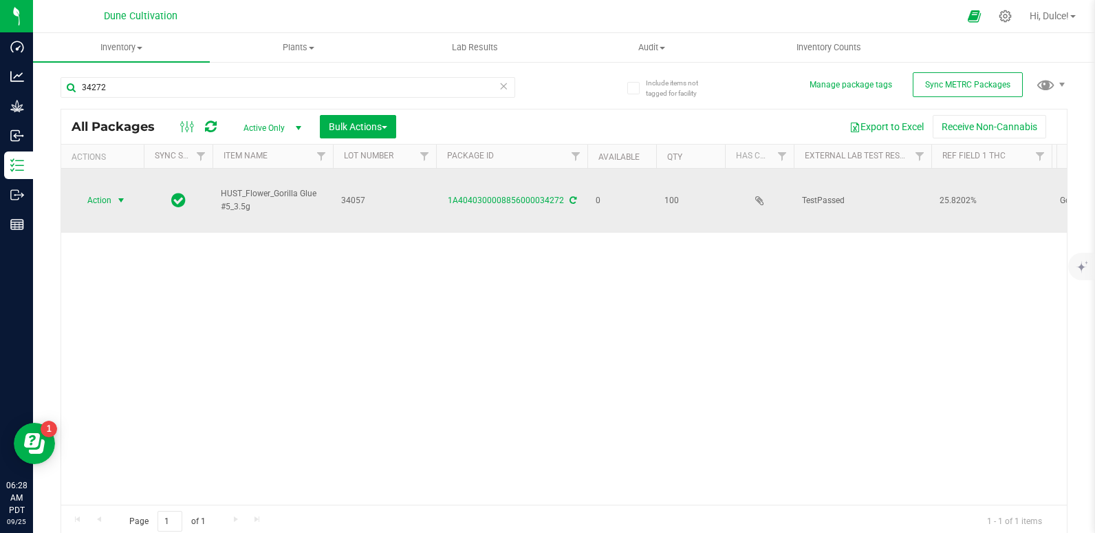
click at [107, 191] on span "Action" at bounding box center [93, 200] width 37 height 19
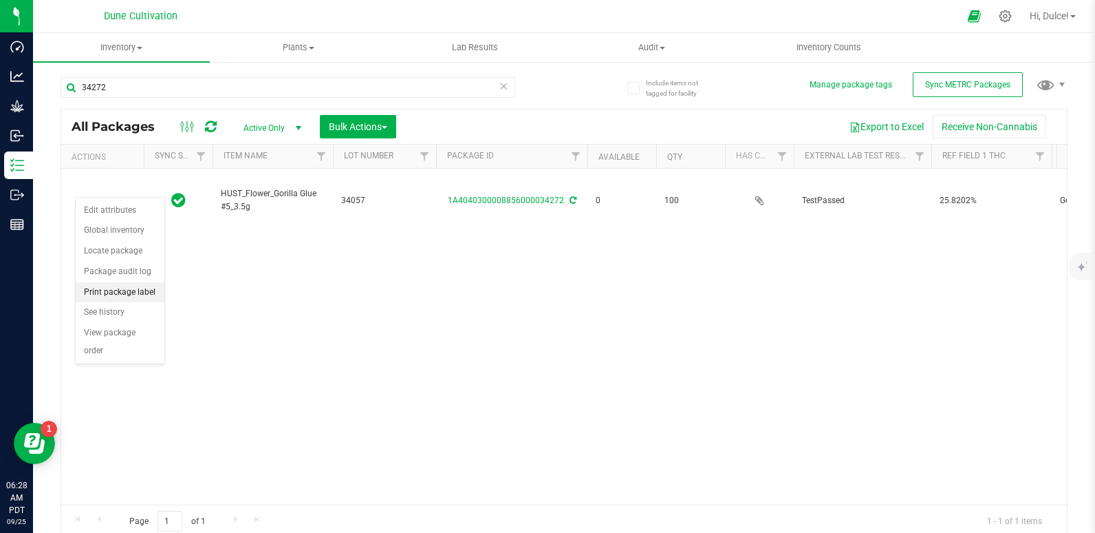
click at [88, 284] on li "Print package label" at bounding box center [120, 292] width 89 height 21
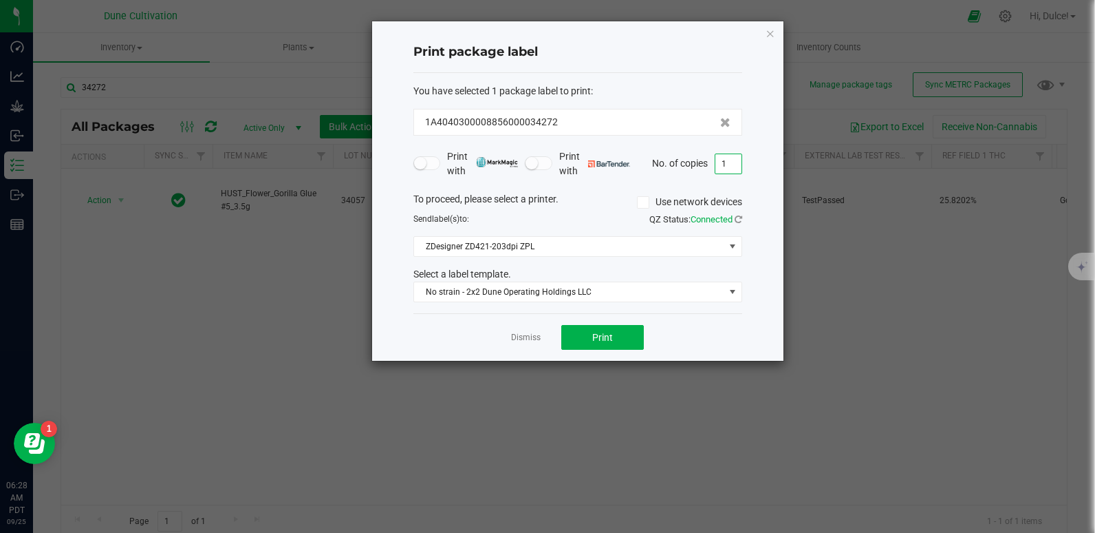
click at [730, 161] on input "1" at bounding box center [729, 163] width 26 height 19
type input "100"
click at [602, 352] on div "Dismiss Print" at bounding box center [578, 336] width 329 height 47
click at [618, 338] on button "Print" at bounding box center [602, 337] width 83 height 25
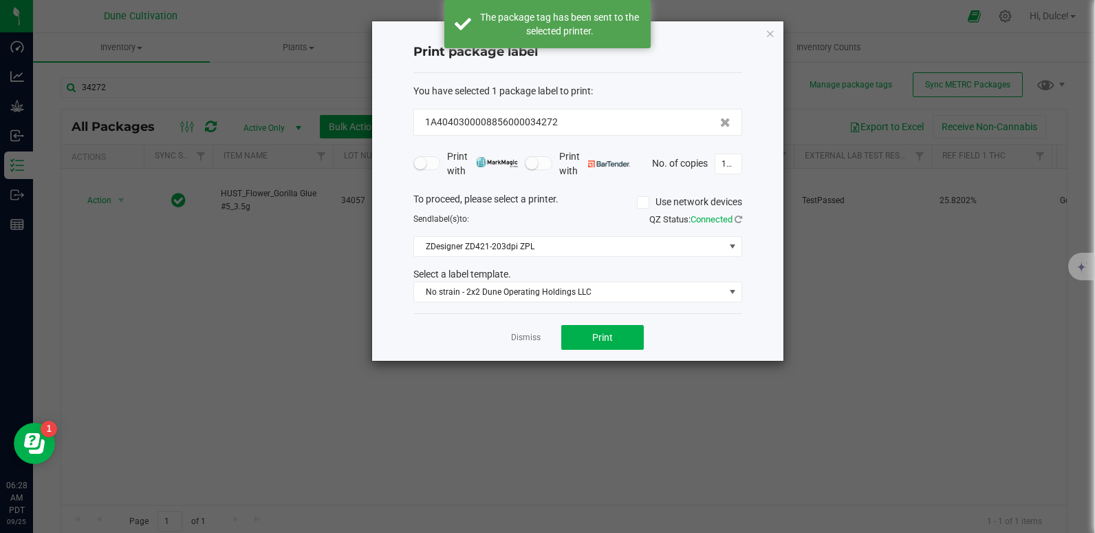
click at [780, 32] on div "Print package label You have selected 1 package label to print : 1A404030000885…" at bounding box center [577, 190] width 411 height 339
click at [771, 33] on icon "button" at bounding box center [771, 33] width 10 height 17
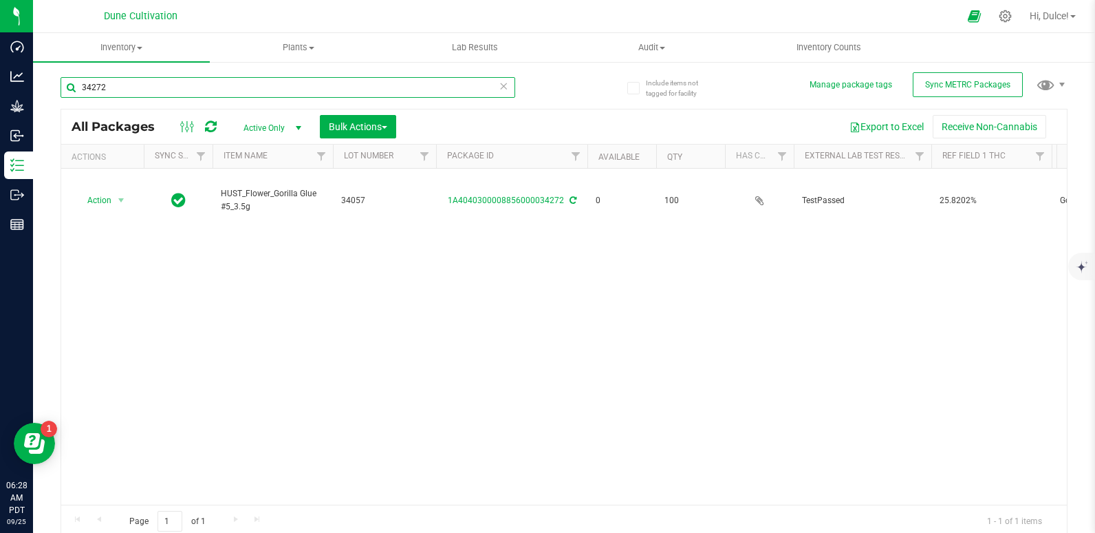
click at [283, 93] on input "34272" at bounding box center [288, 87] width 455 height 21
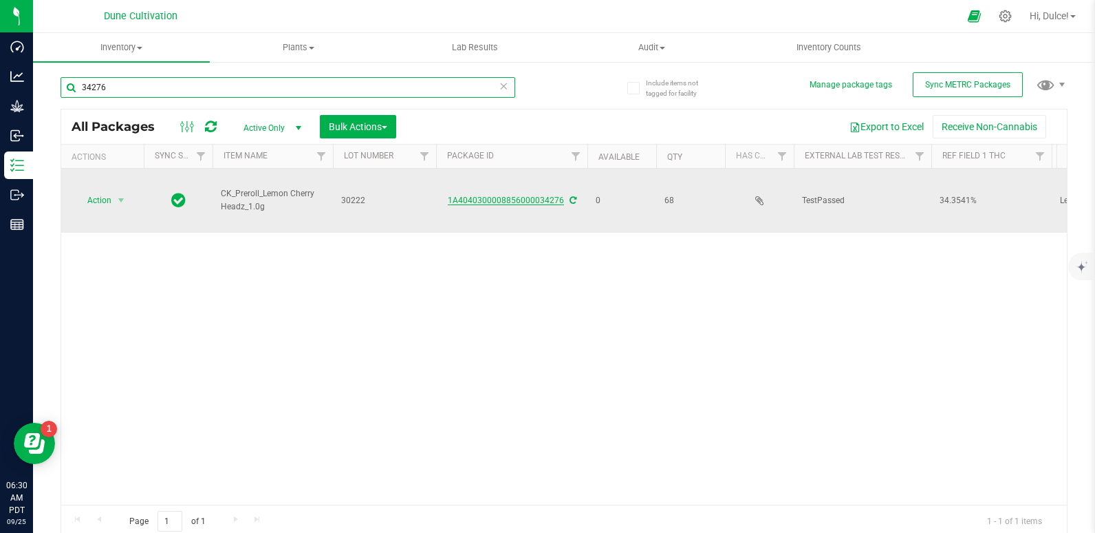
type input "34276"
click at [505, 195] on link "1A4040300008856000034276" at bounding box center [506, 200] width 116 height 10
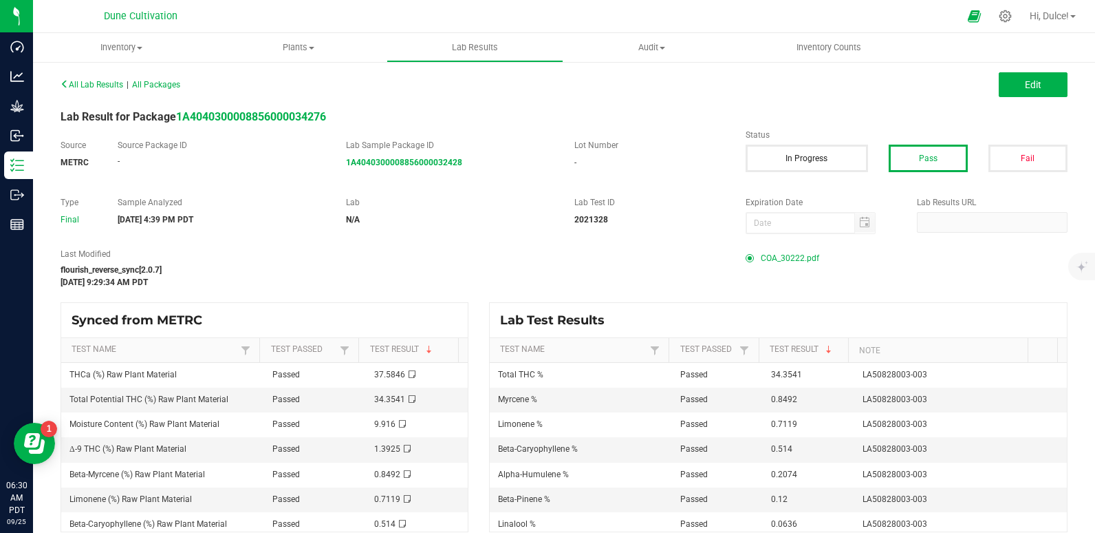
click at [783, 255] on span "COA_30222.pdf" at bounding box center [790, 258] width 58 height 21
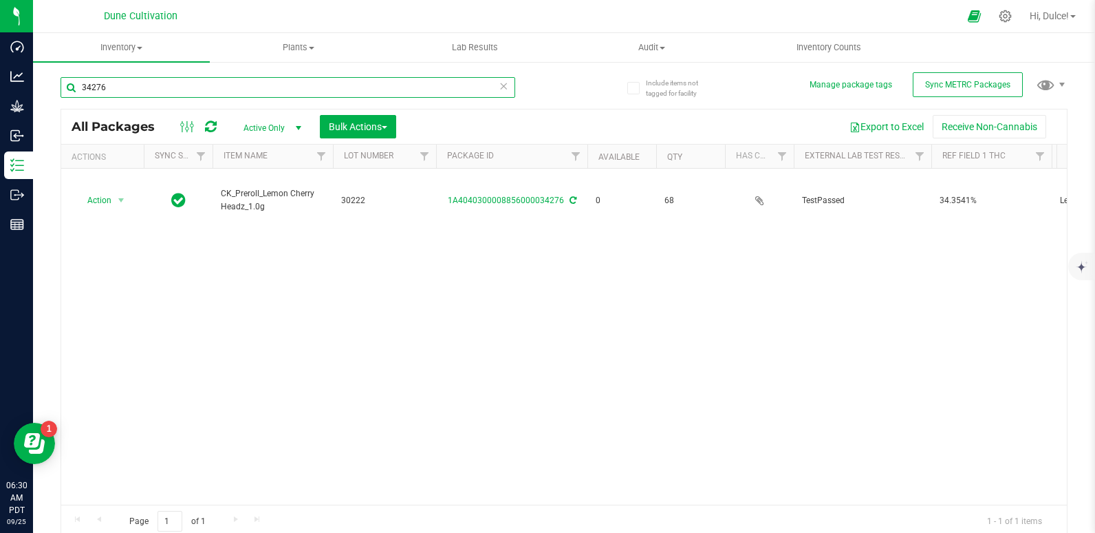
click at [414, 93] on input "34276" at bounding box center [288, 87] width 455 height 21
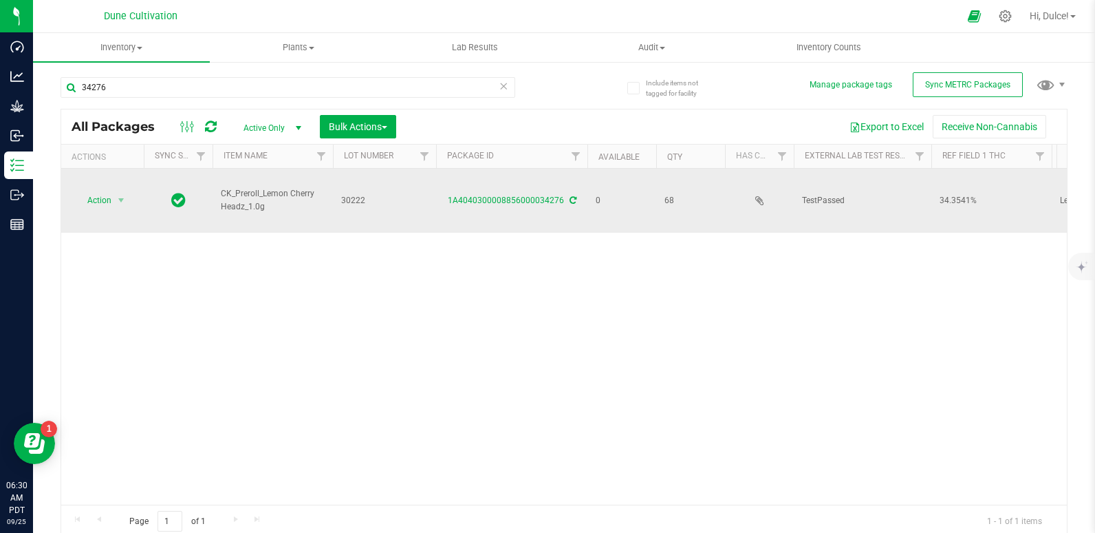
click at [495, 194] on div "1A4040300008856000034276" at bounding box center [511, 200] width 155 height 13
click at [498, 195] on link "1A4040300008856000034276" at bounding box center [506, 200] width 116 height 10
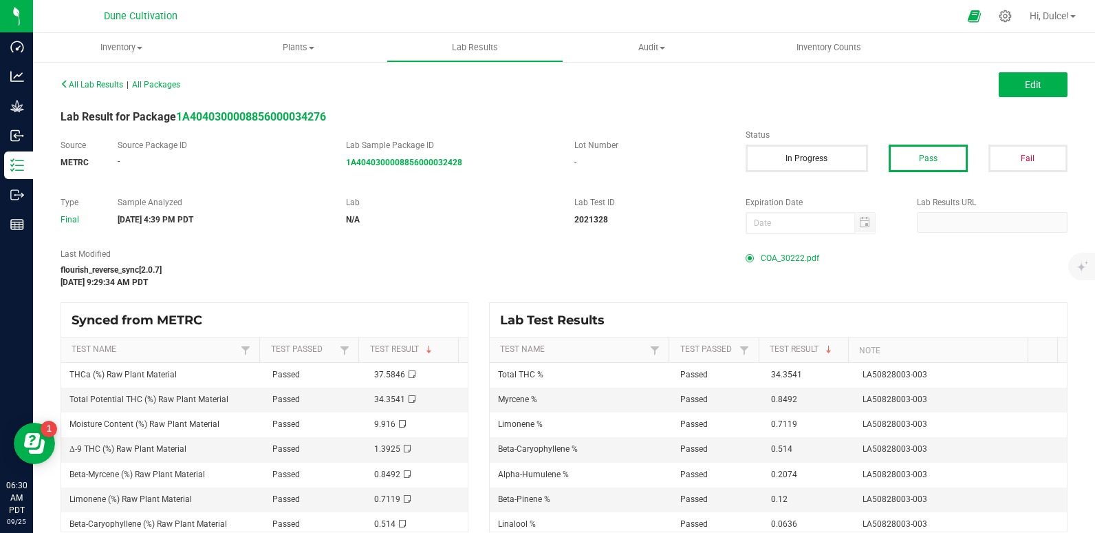
click at [766, 257] on span "COA_30222.pdf" at bounding box center [790, 258] width 58 height 21
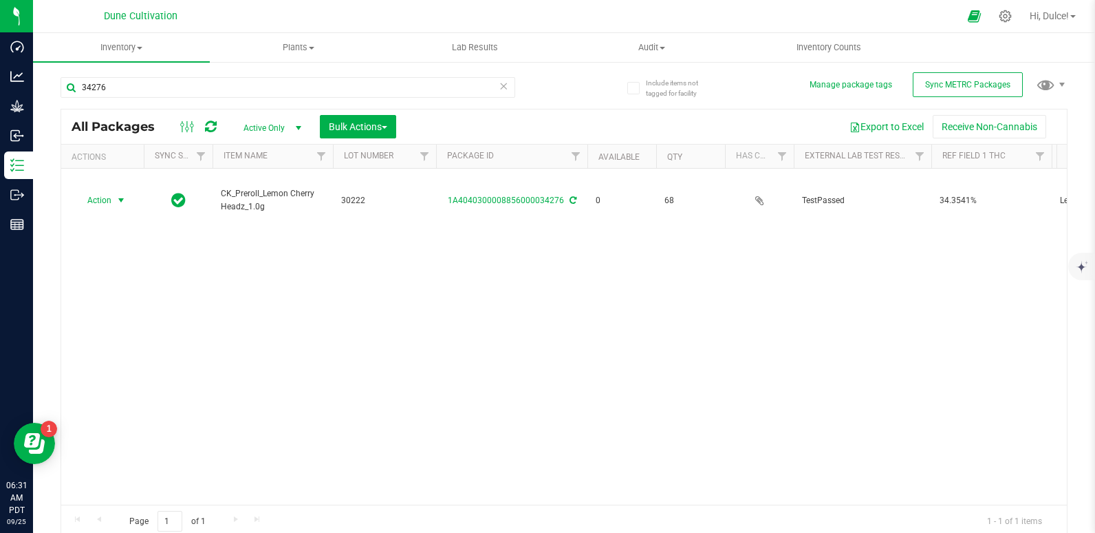
click at [103, 191] on span "Action" at bounding box center [93, 200] width 37 height 19
click at [81, 290] on li "Print package label" at bounding box center [120, 292] width 89 height 21
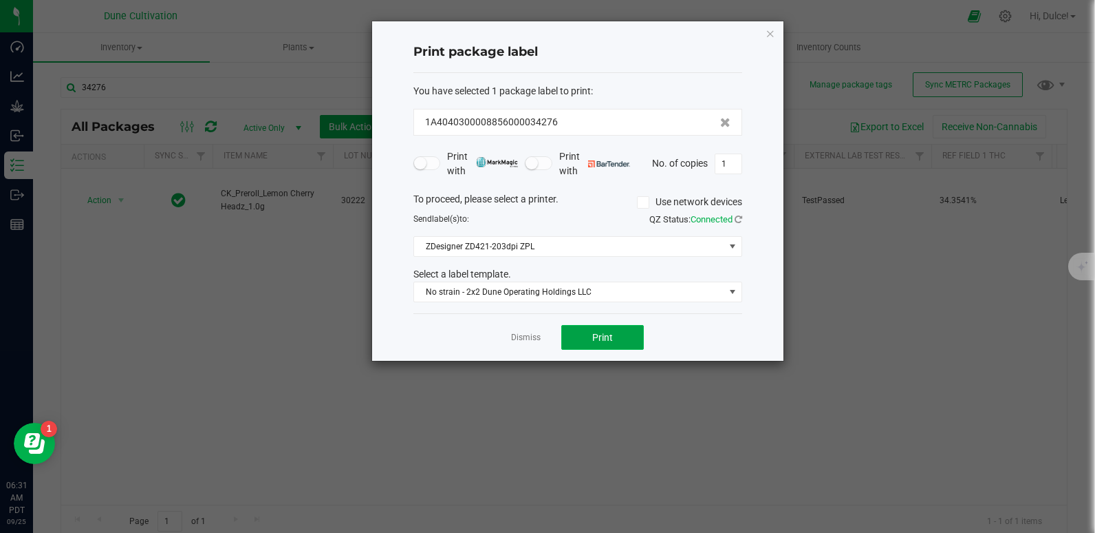
click at [626, 341] on button "Print" at bounding box center [602, 337] width 83 height 25
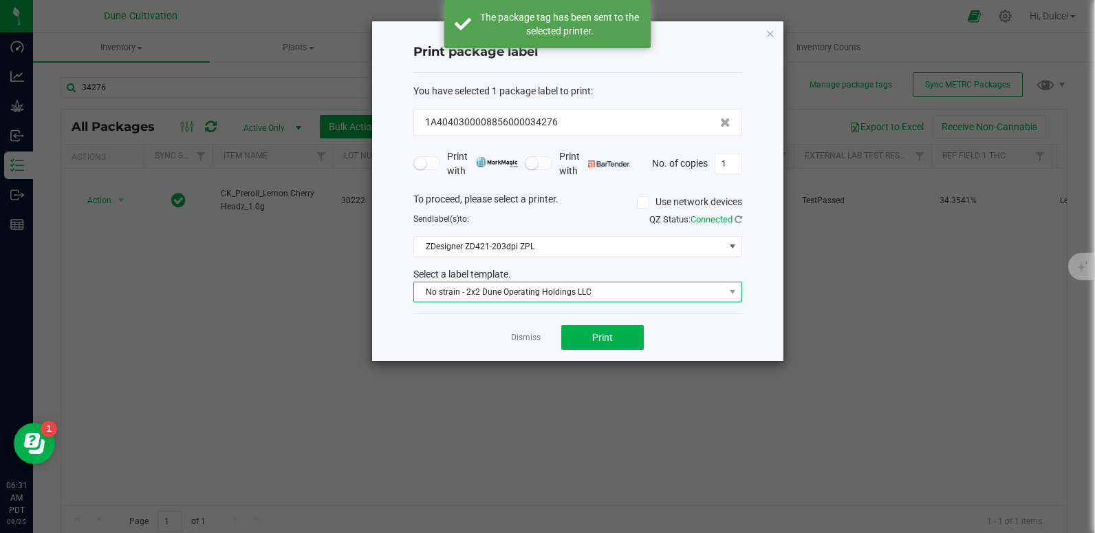
click at [577, 285] on span "No strain - 2x2 Dune Operating Holdings LLC" at bounding box center [569, 291] width 310 height 19
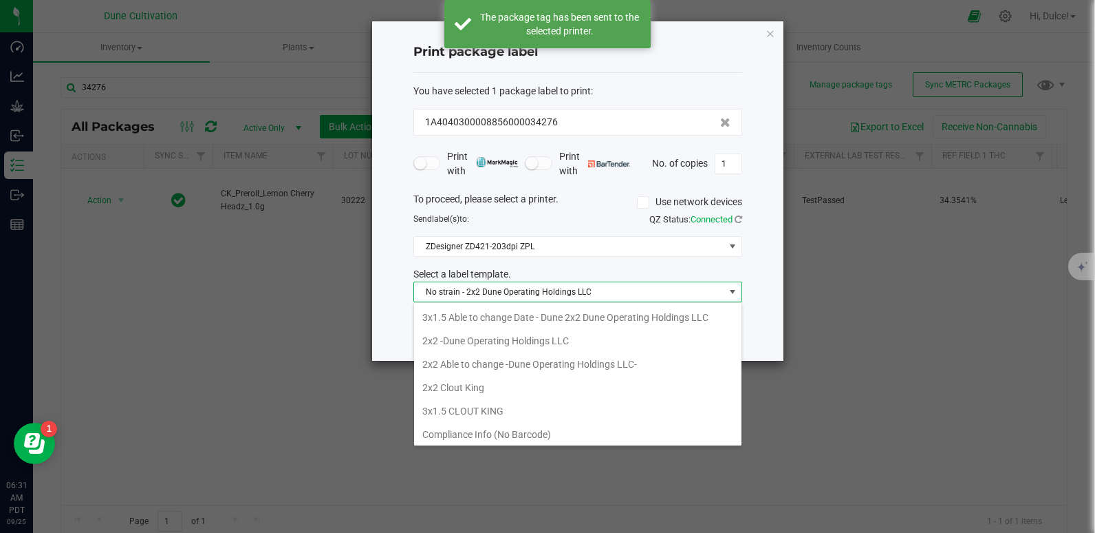
scroll to position [21, 329]
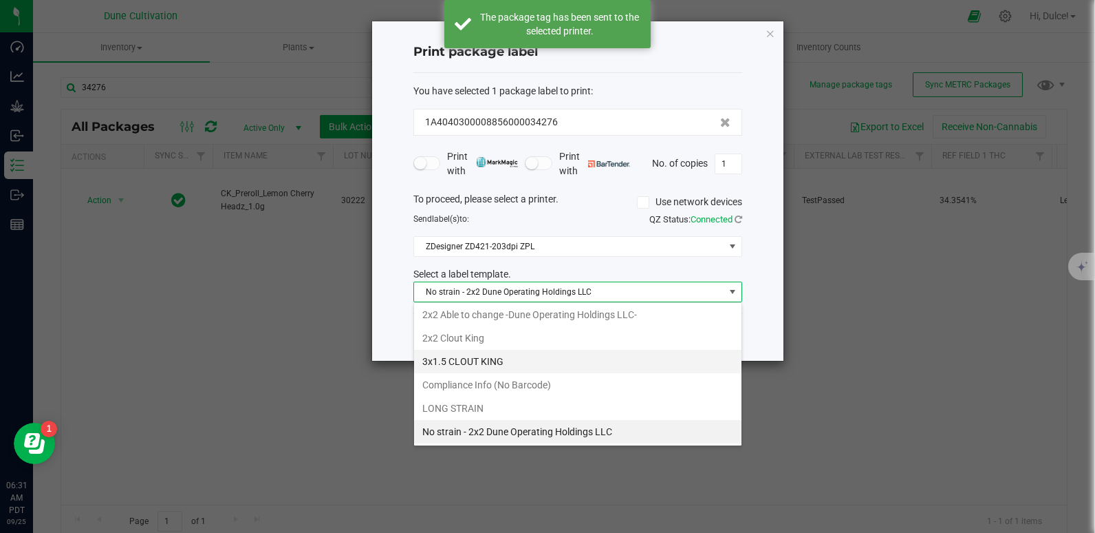
click at [497, 352] on li "3x1.5 CLOUT KING" at bounding box center [578, 361] width 328 height 23
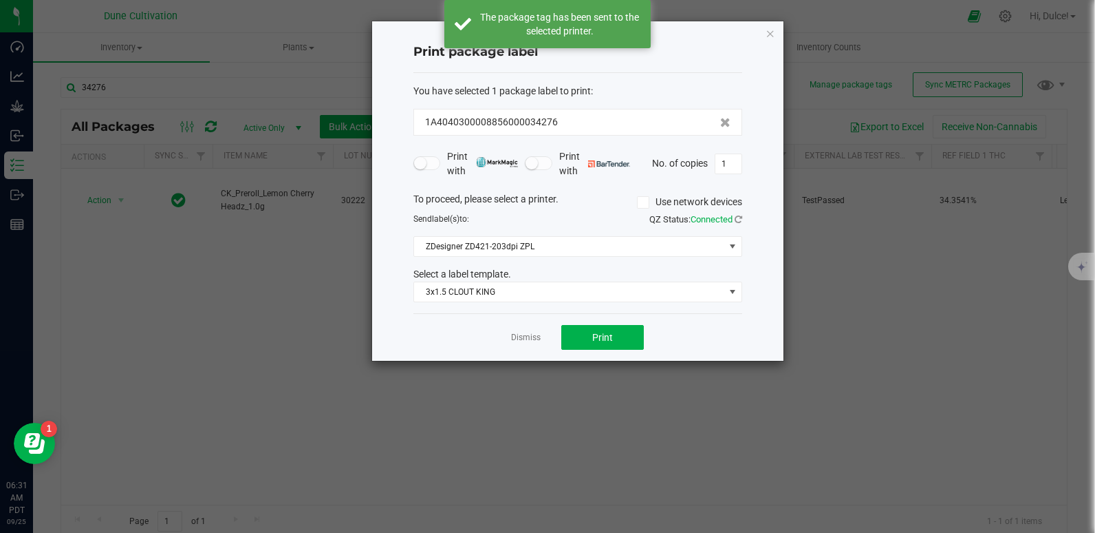
click at [509, 303] on div "You have selected 1 package label to print : 1A4040300008856000034276 Print wit…" at bounding box center [578, 193] width 329 height 241
click at [508, 299] on span "3x1.5 CLOUT KING" at bounding box center [569, 291] width 310 height 19
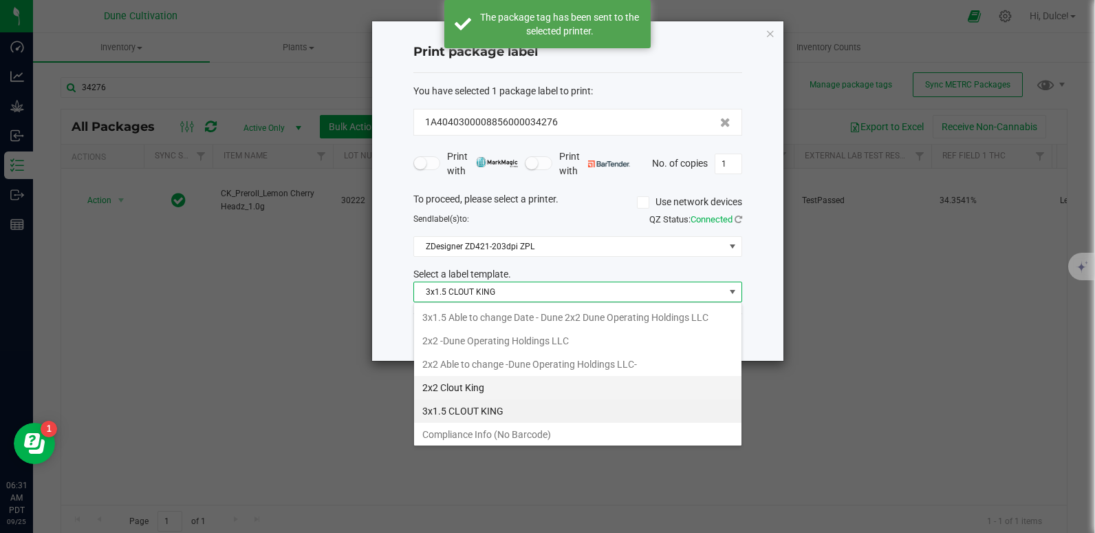
click at [466, 378] on li "2x2 Clout King" at bounding box center [578, 387] width 328 height 23
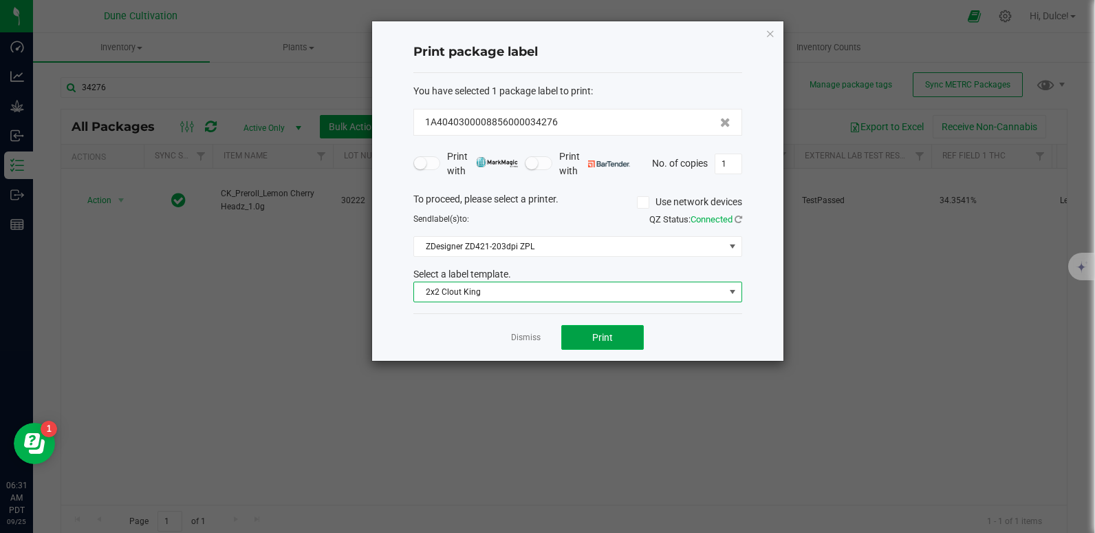
click at [604, 336] on span "Print" at bounding box center [602, 337] width 21 height 11
click at [772, 41] on icon "button" at bounding box center [771, 33] width 10 height 17
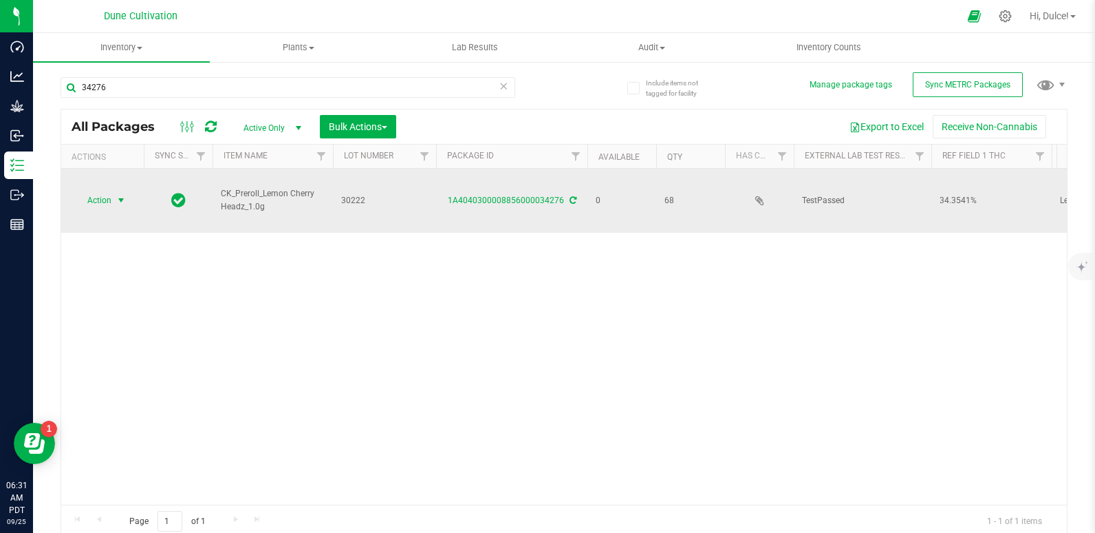
click at [100, 197] on td "Action Action Edit attributes Global inventory Locate package Package audit log…" at bounding box center [102, 201] width 83 height 64
click at [104, 191] on span "Action" at bounding box center [93, 200] width 37 height 19
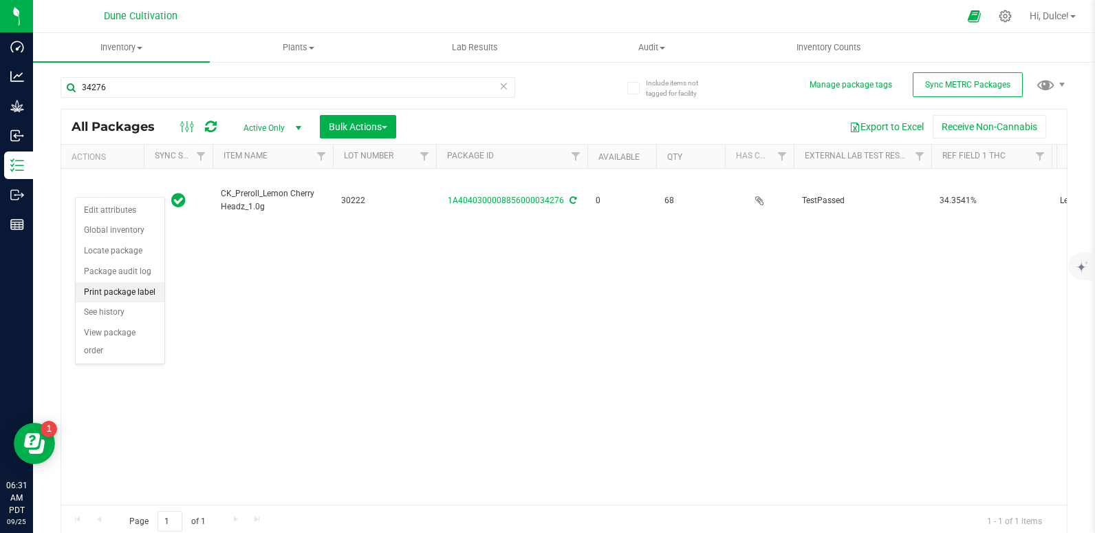
click at [125, 293] on li "Print package label" at bounding box center [120, 292] width 89 height 21
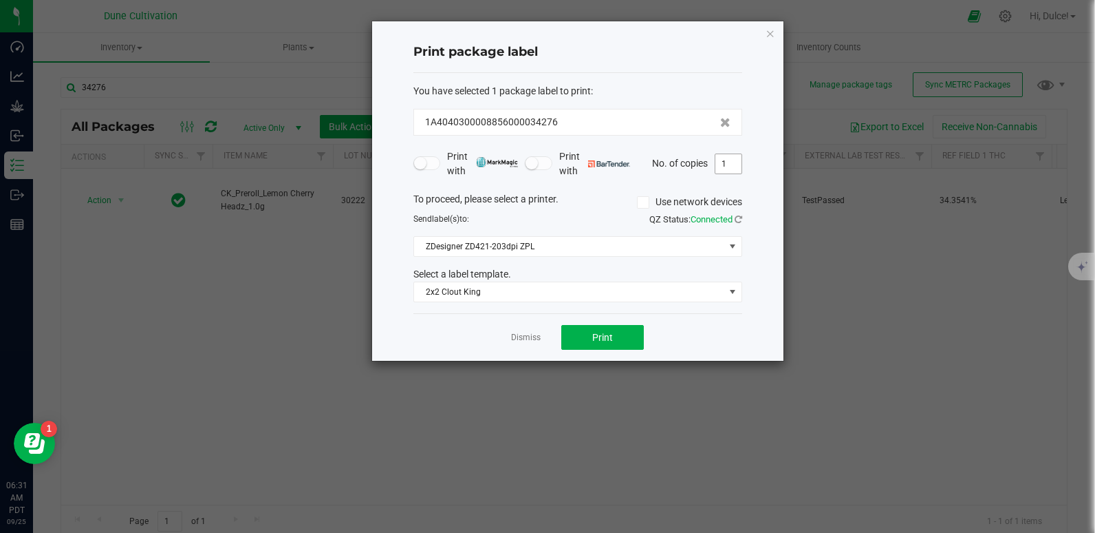
click at [736, 158] on input "1" at bounding box center [729, 163] width 26 height 19
type input "68"
click at [614, 336] on button "Print" at bounding box center [602, 337] width 83 height 25
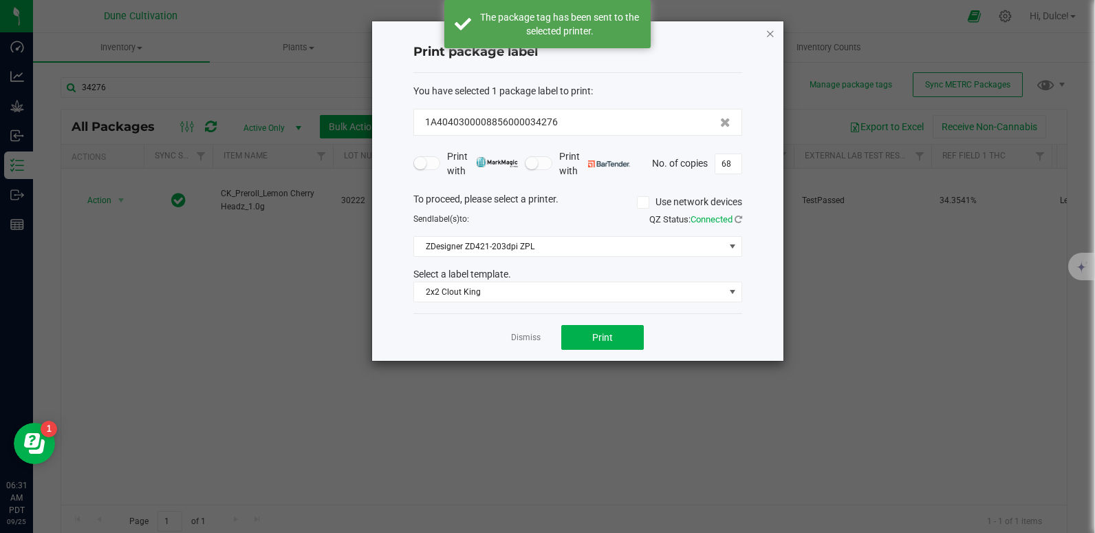
click at [766, 38] on icon "button" at bounding box center [771, 33] width 10 height 17
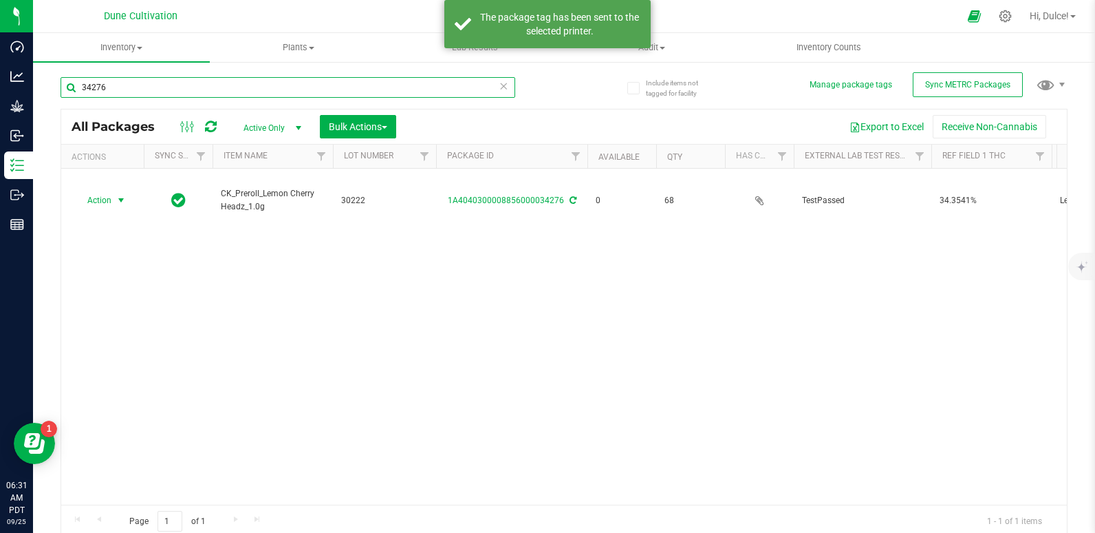
click at [457, 85] on input "34276" at bounding box center [288, 87] width 455 height 21
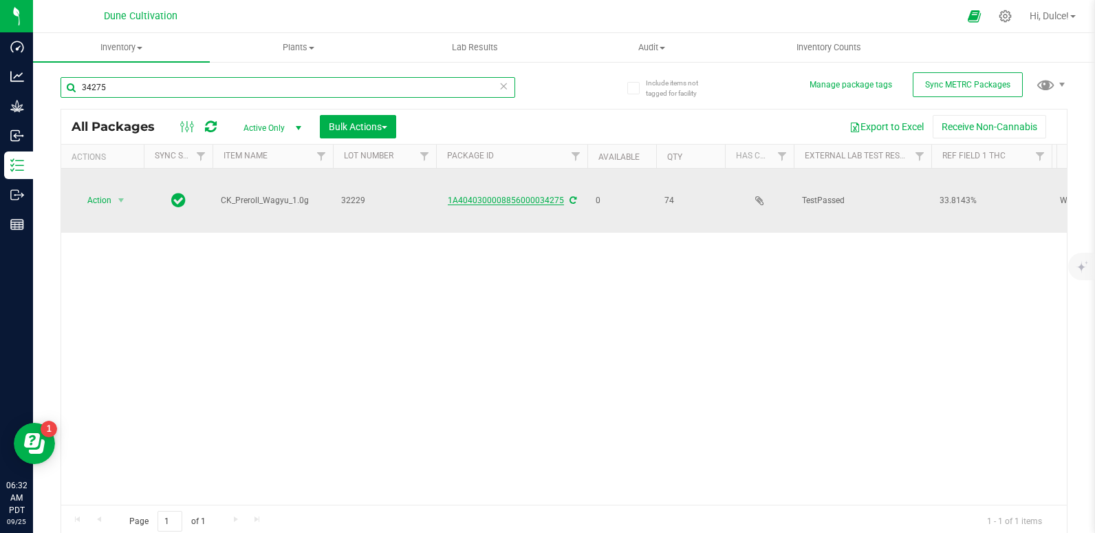
type input "34275"
click at [508, 195] on link "1A4040300008856000034275" at bounding box center [506, 200] width 116 height 10
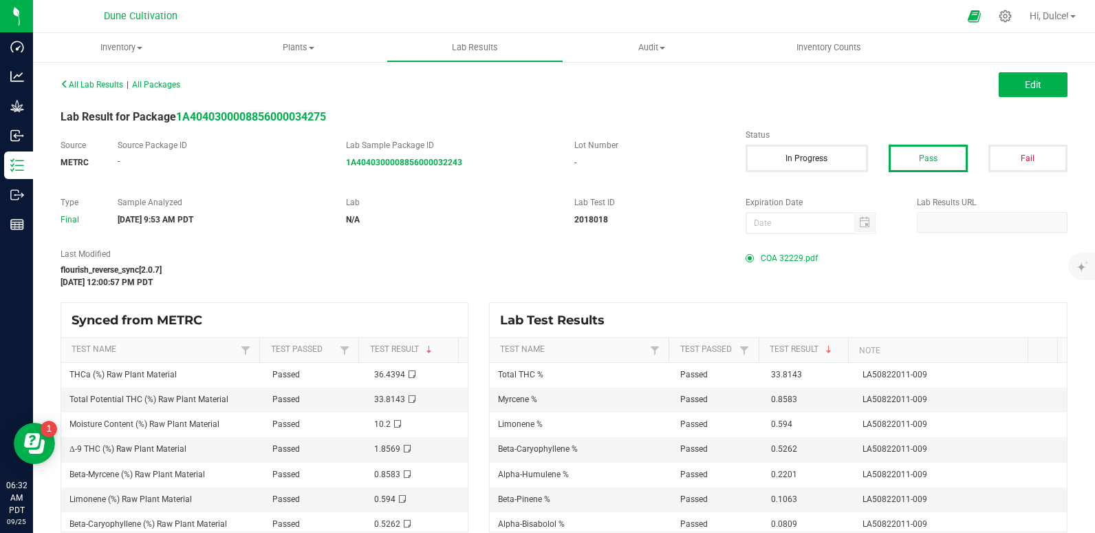
click at [761, 262] on span "COA 32229.pdf" at bounding box center [789, 258] width 57 height 21
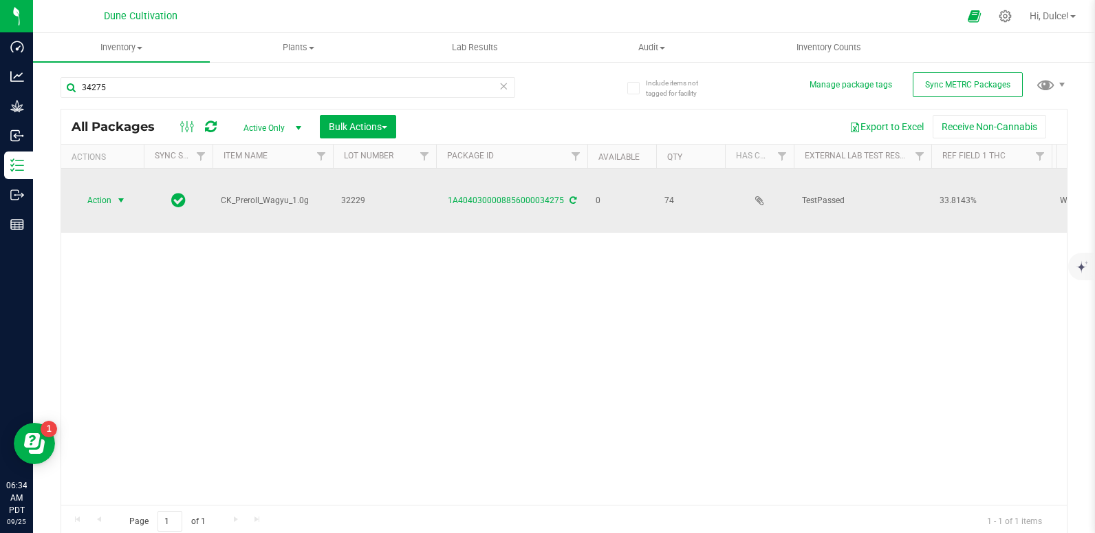
click at [109, 191] on span "Action" at bounding box center [93, 200] width 37 height 19
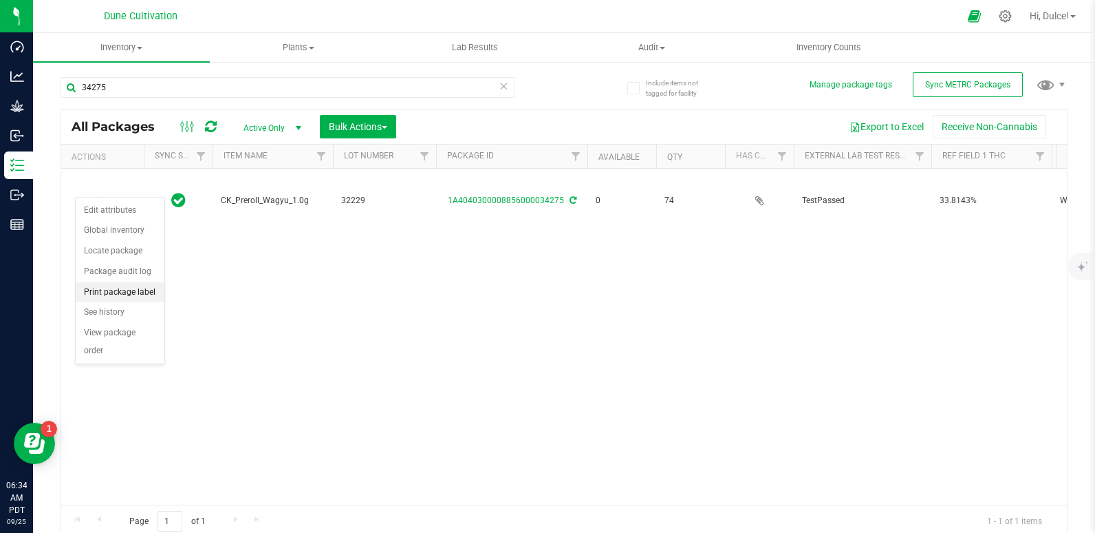
click at [116, 291] on li "Print package label" at bounding box center [120, 292] width 89 height 21
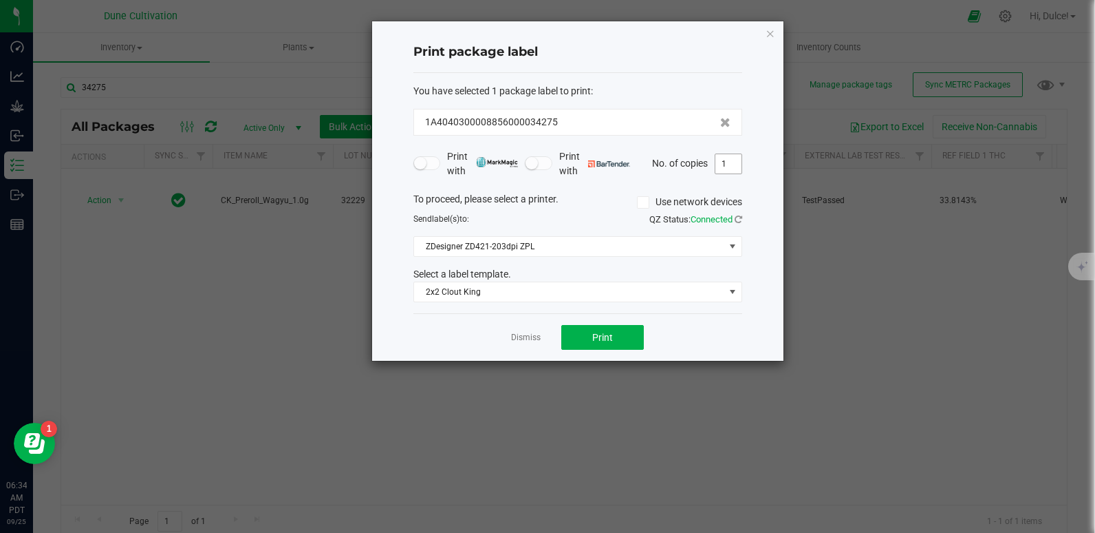
click at [738, 168] on input "1" at bounding box center [729, 163] width 26 height 19
type input "74"
click at [604, 329] on button "Print" at bounding box center [602, 337] width 83 height 25
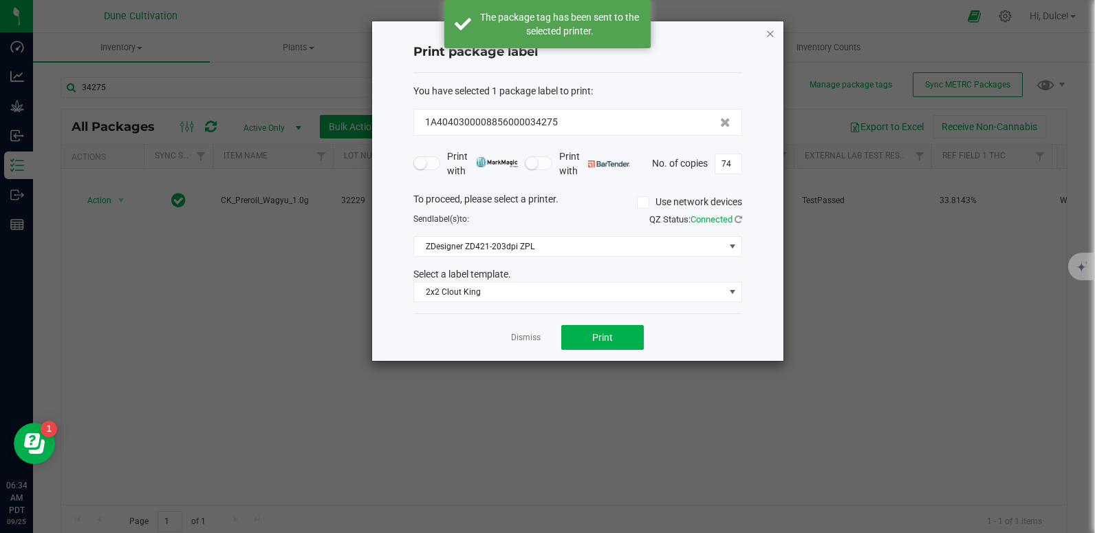
click at [768, 33] on icon "button" at bounding box center [771, 33] width 10 height 17
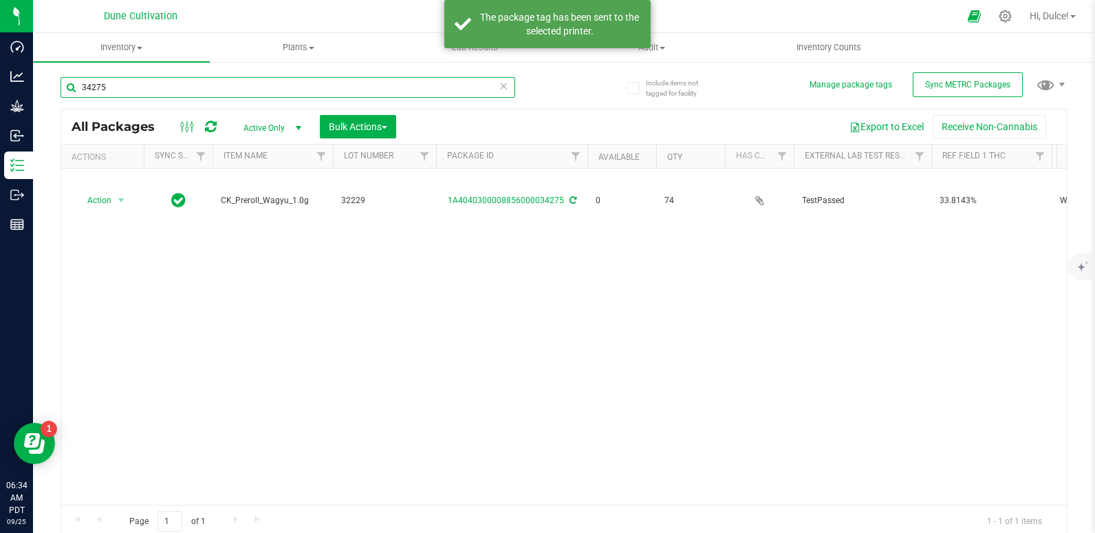
click at [385, 94] on input "34275" at bounding box center [288, 87] width 455 height 21
type input "34271"
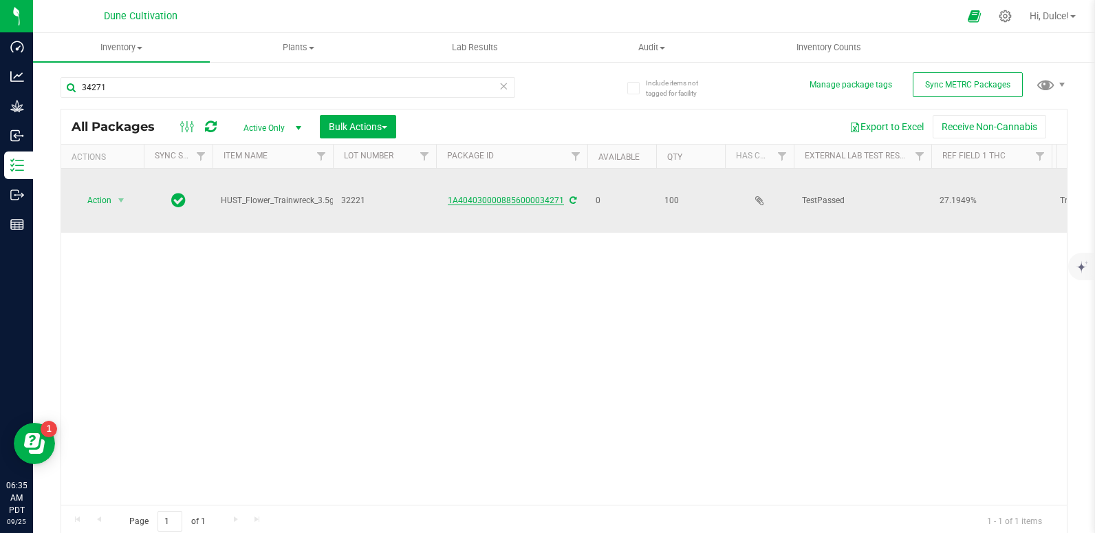
click at [490, 195] on link "1A4040300008856000034271" at bounding box center [506, 200] width 116 height 10
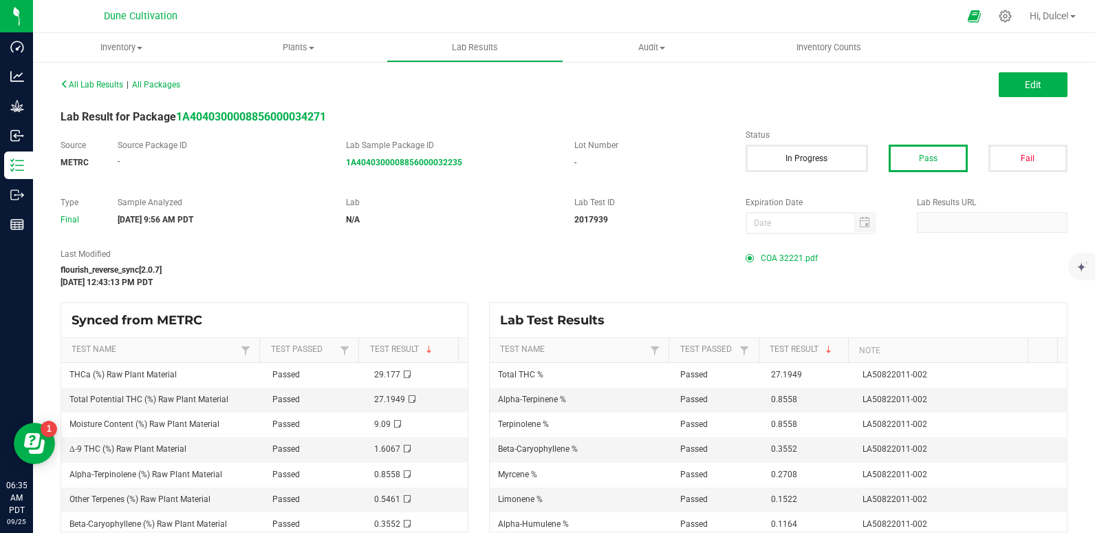
click at [778, 255] on span "COA 32221.pdf" at bounding box center [789, 258] width 57 height 21
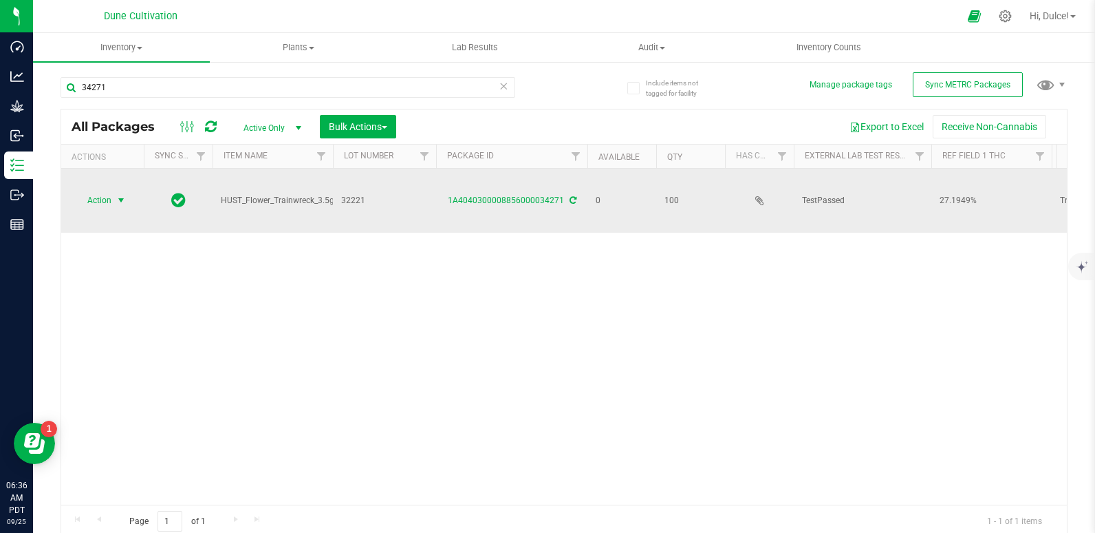
click at [91, 191] on span "Action" at bounding box center [93, 200] width 37 height 19
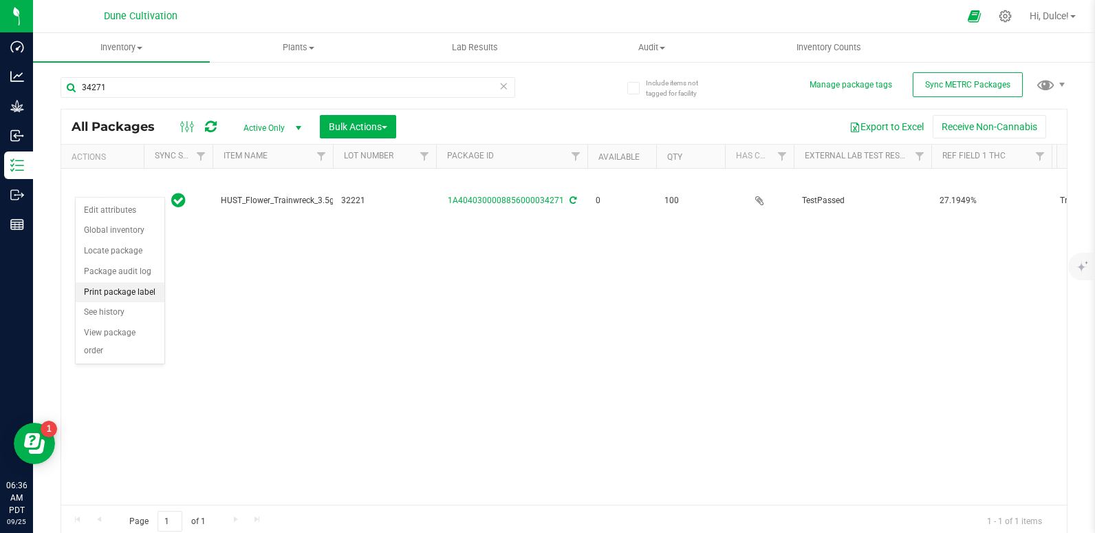
click at [126, 299] on li "Print package label" at bounding box center [120, 292] width 89 height 21
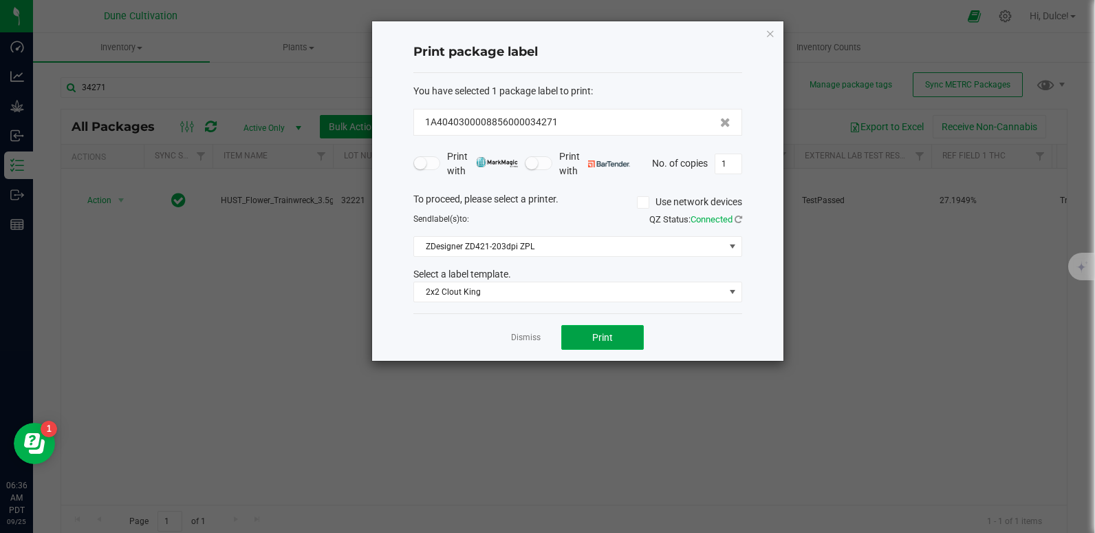
click at [597, 341] on span "Print" at bounding box center [602, 337] width 21 height 11
click at [440, 297] on span "2x2 Clout King" at bounding box center [569, 291] width 310 height 19
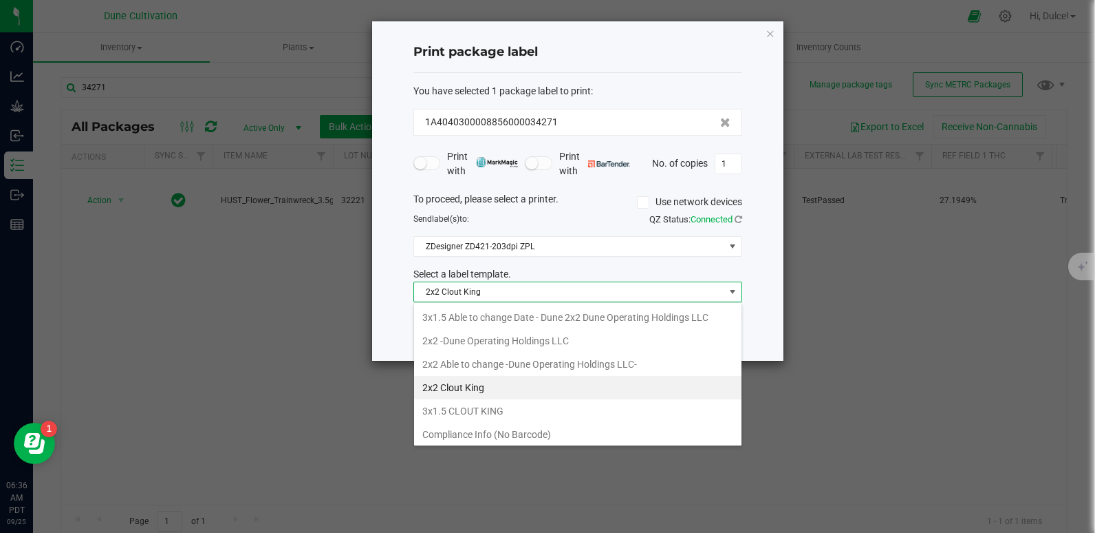
scroll to position [120, 0]
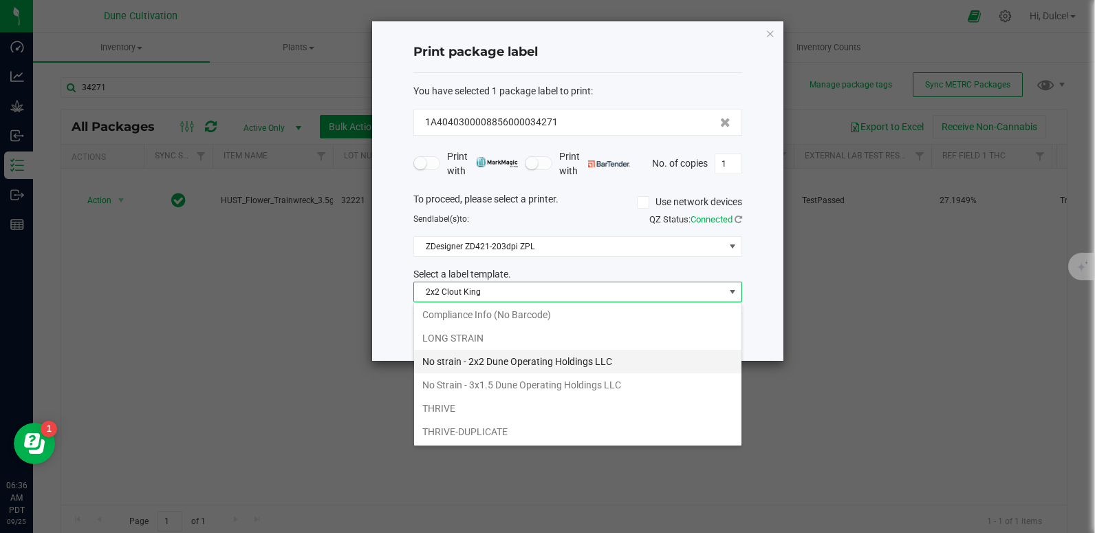
click at [482, 350] on li "No strain - 2x2 Dune Operating Holdings LLC" at bounding box center [578, 361] width 328 height 23
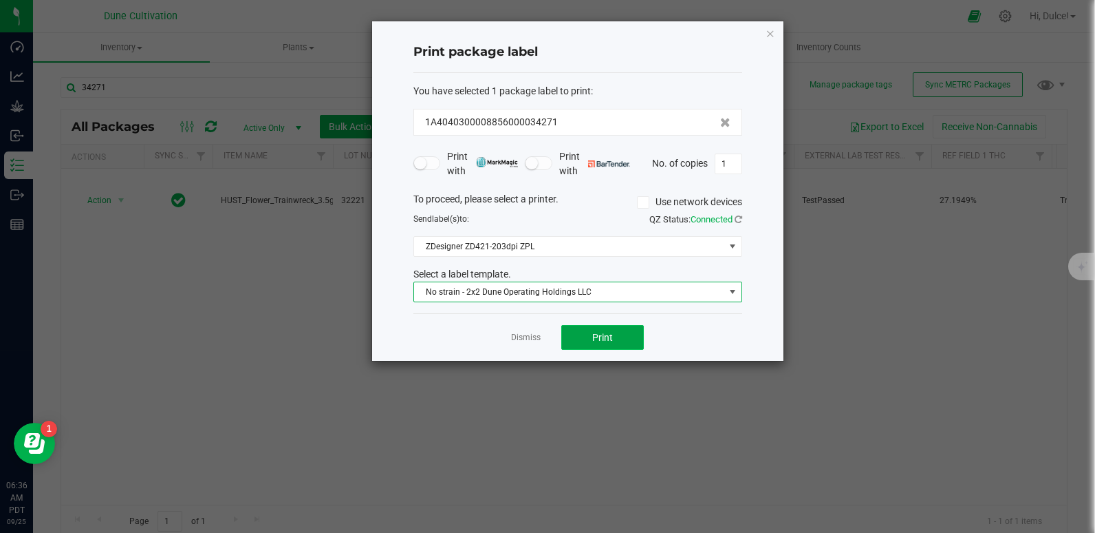
click at [595, 332] on span "Print" at bounding box center [602, 337] width 21 height 11
click at [766, 37] on icon "button" at bounding box center [771, 33] width 10 height 17
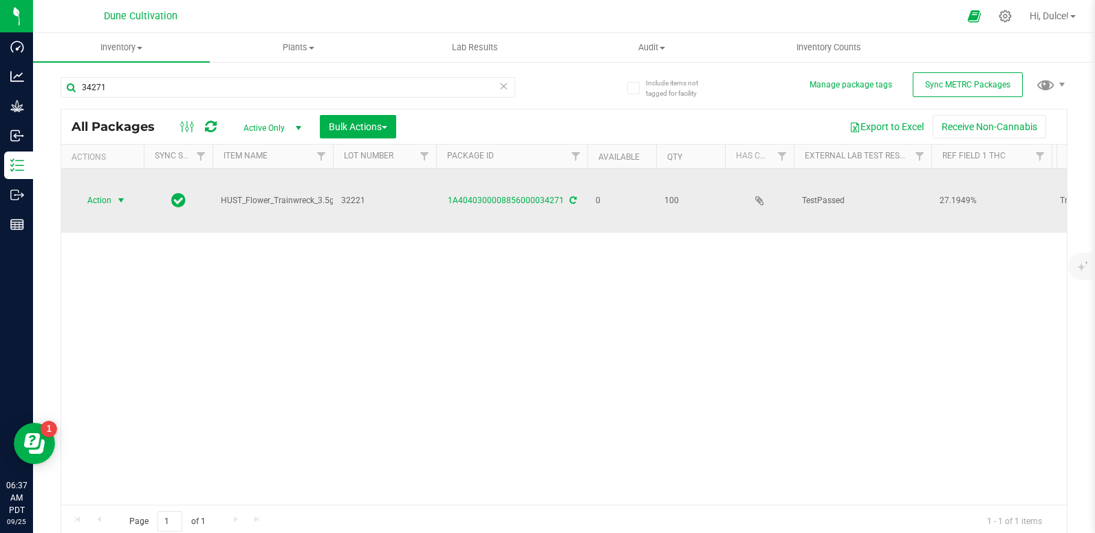
click at [113, 191] on span "select" at bounding box center [121, 200] width 17 height 19
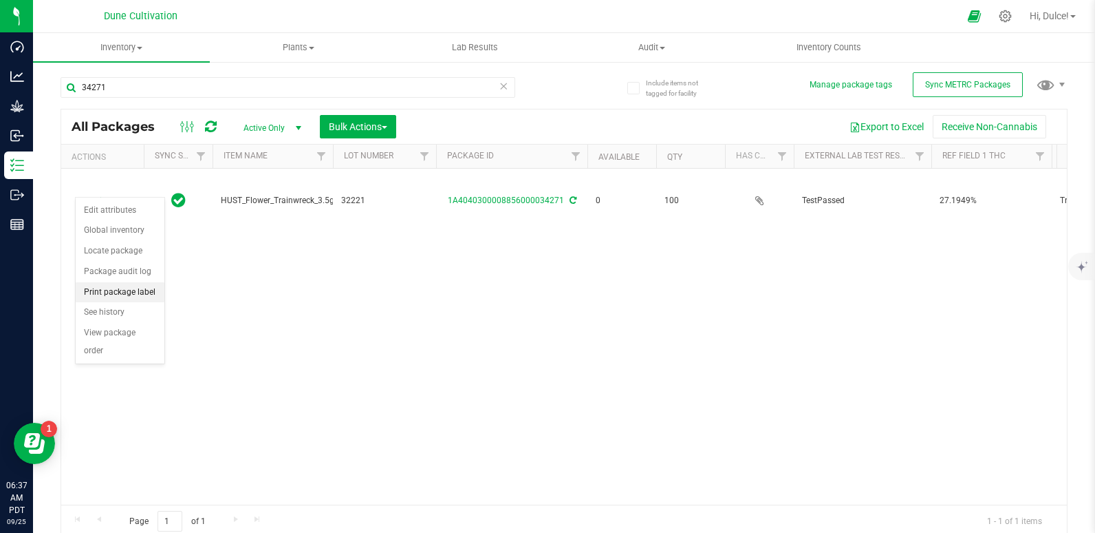
click at [116, 285] on li "Print package label" at bounding box center [120, 292] width 89 height 21
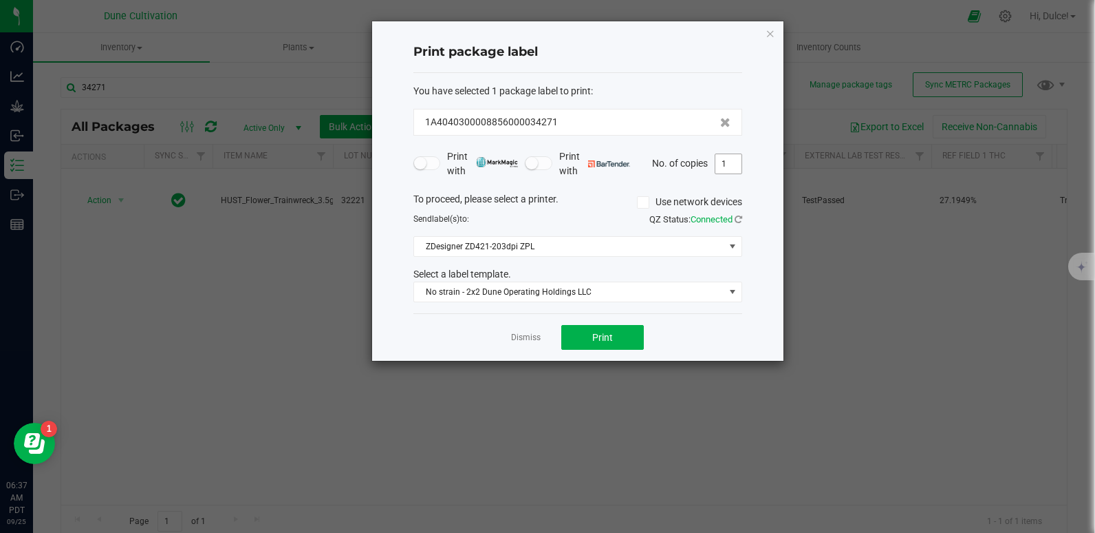
click at [729, 164] on input "1" at bounding box center [729, 163] width 26 height 19
type input "100"
click at [602, 339] on span "Print" at bounding box center [602, 337] width 21 height 11
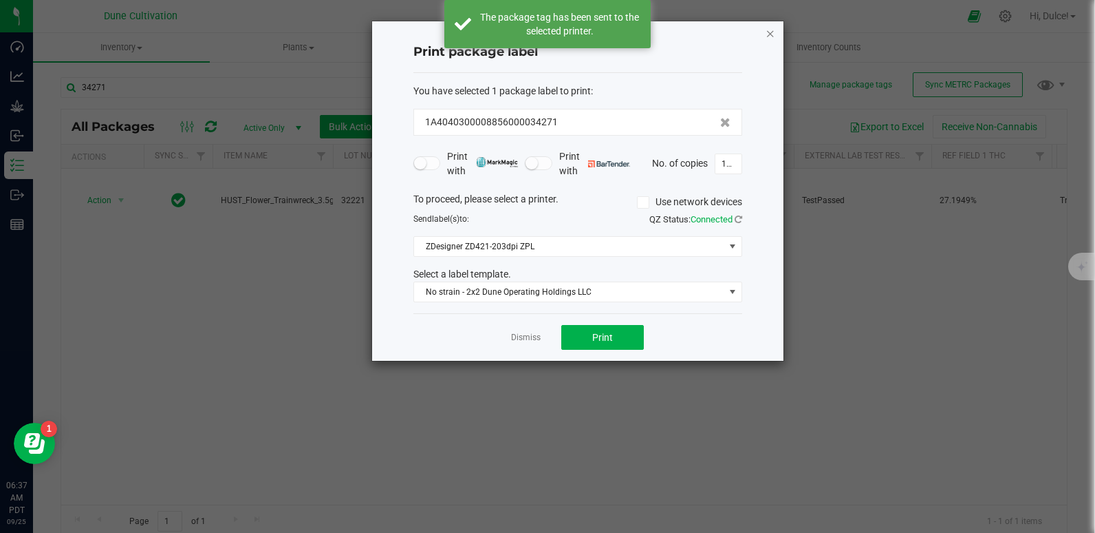
click at [770, 30] on icon "button" at bounding box center [771, 33] width 10 height 17
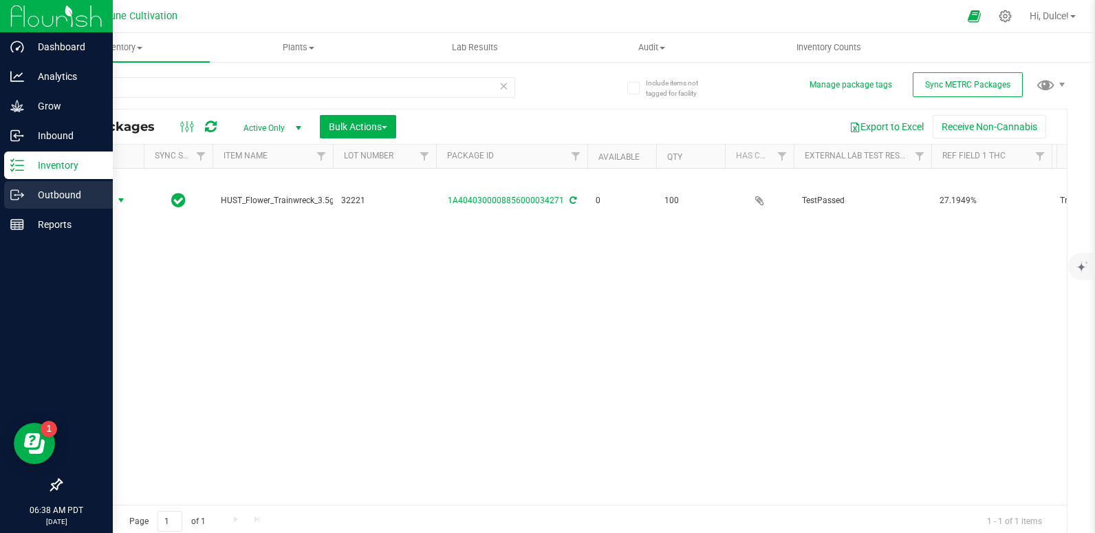
click at [52, 189] on p "Outbound" at bounding box center [65, 194] width 83 height 17
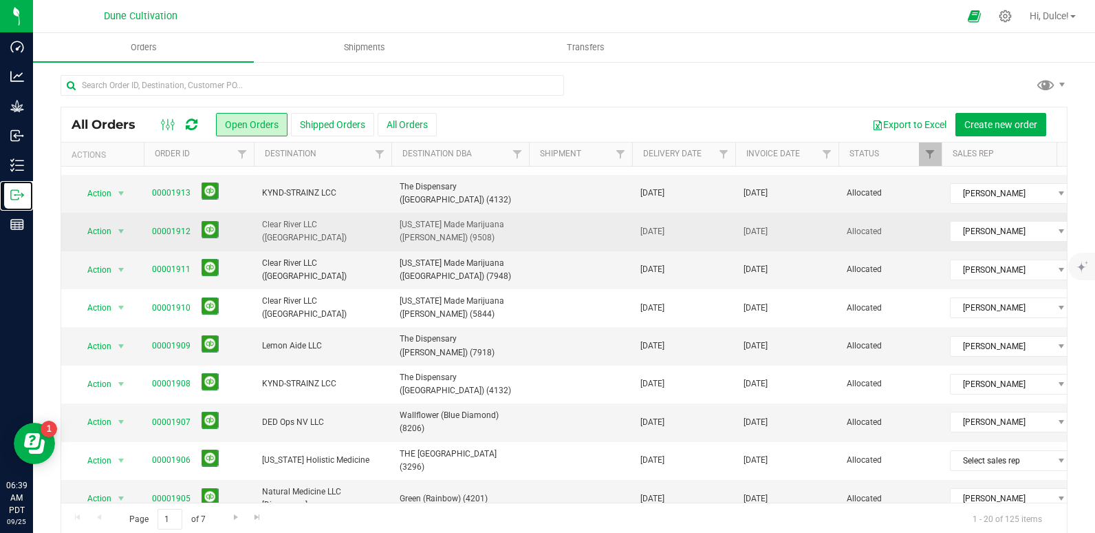
scroll to position [57, 0]
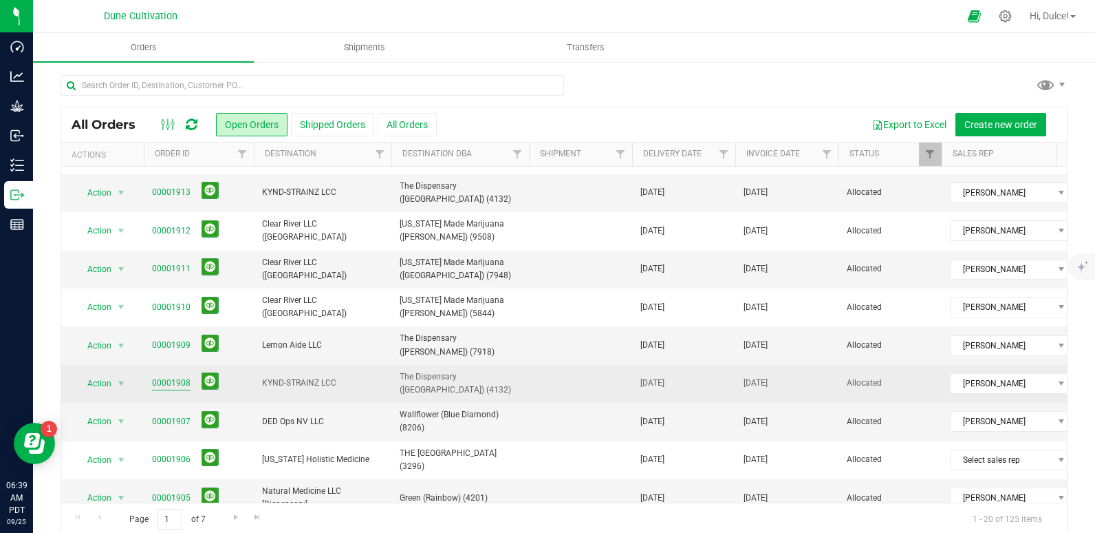
click at [174, 376] on link "00001908" at bounding box center [171, 382] width 39 height 13
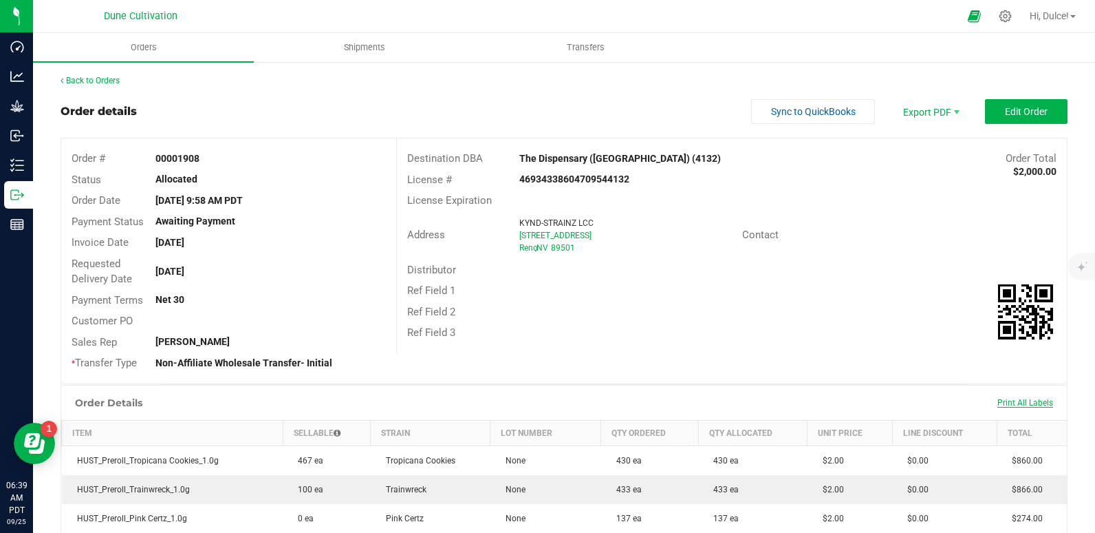
click at [1020, 403] on span "Print All Labels" at bounding box center [1026, 403] width 56 height 10
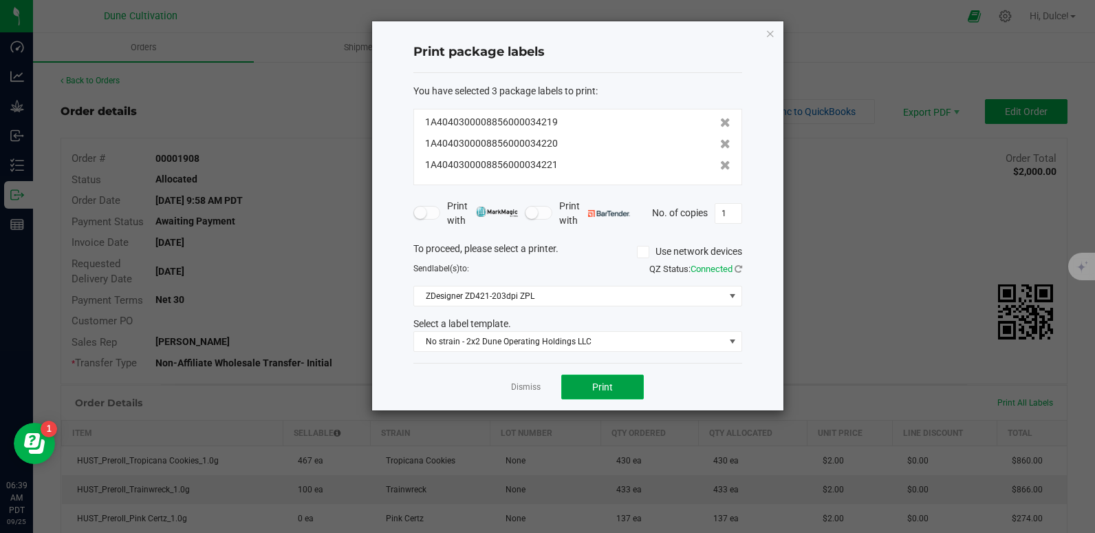
click at [609, 378] on button "Print" at bounding box center [602, 386] width 83 height 25
click at [762, 30] on div "Print package labels You have selected 3 package labels to print : 1A4040300008…" at bounding box center [577, 215] width 411 height 389
click at [773, 33] on icon "button" at bounding box center [771, 33] width 10 height 17
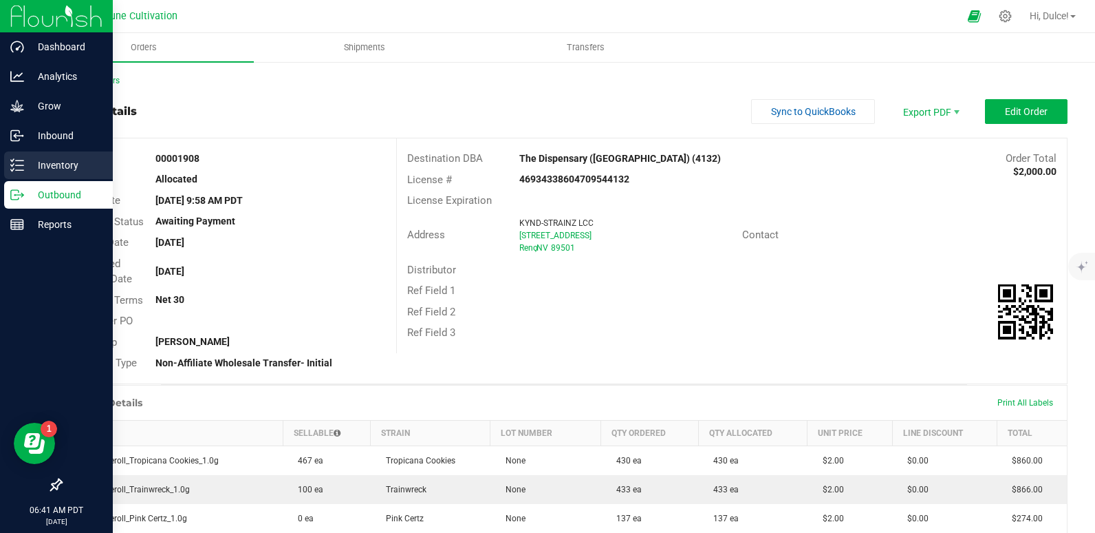
click at [25, 175] on div "Inventory" at bounding box center [58, 165] width 109 height 28
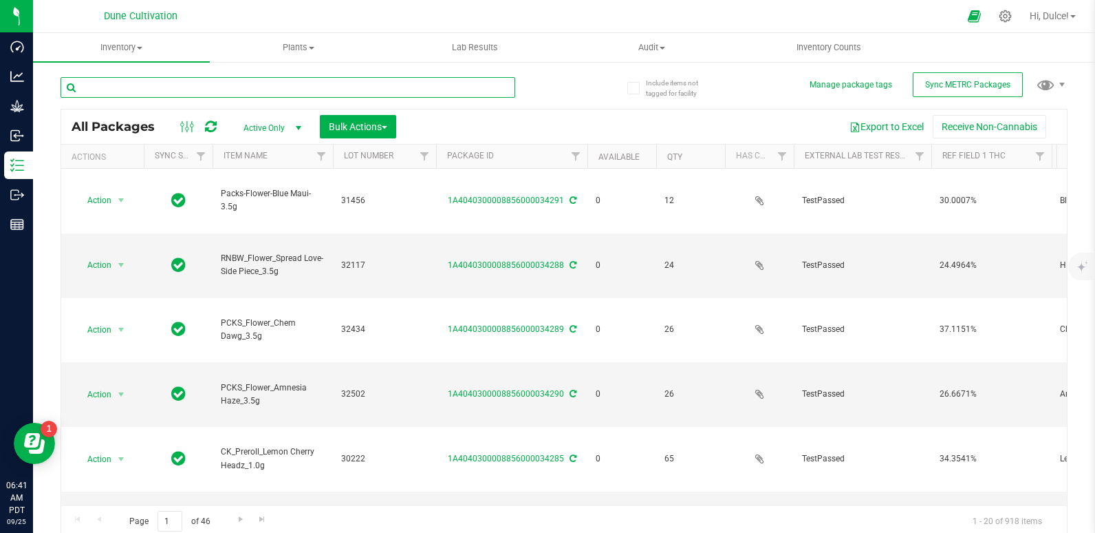
click at [254, 91] on input "text" at bounding box center [288, 87] width 455 height 21
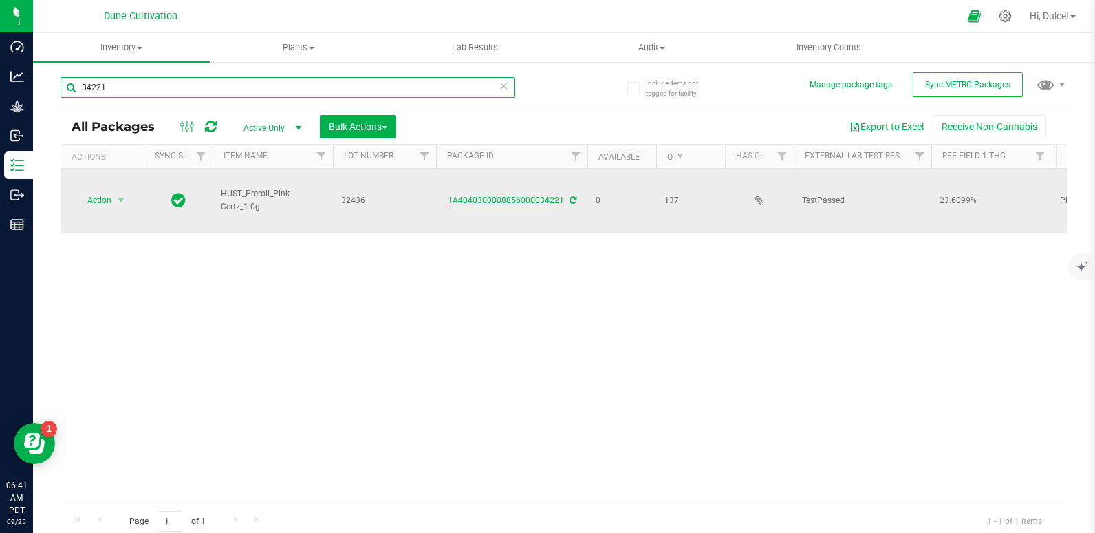
type input "34221"
click at [511, 195] on link "1A4040300008856000034221" at bounding box center [506, 200] width 116 height 10
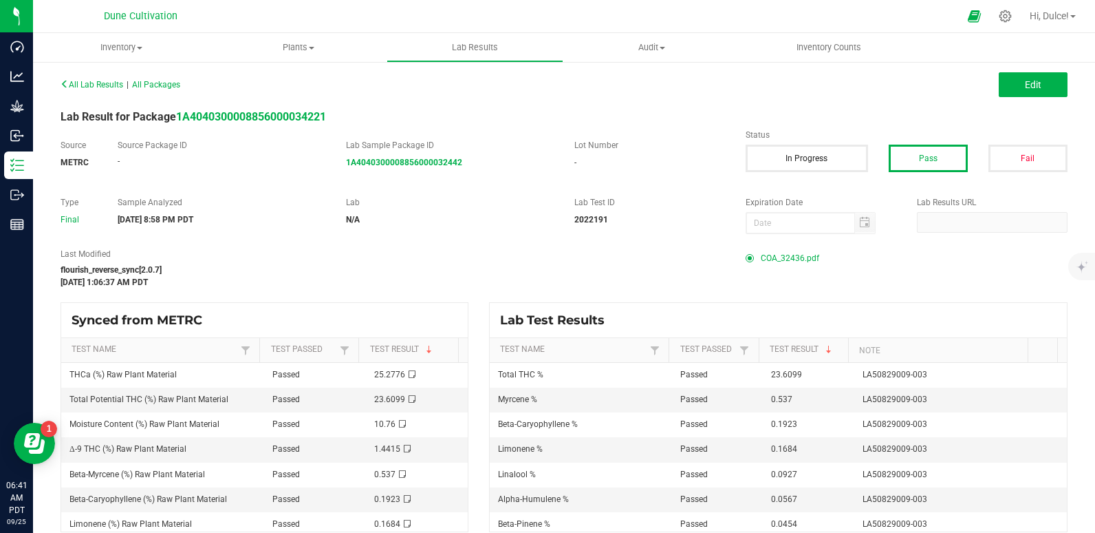
click at [787, 257] on span "COA_32436.pdf" at bounding box center [790, 258] width 58 height 21
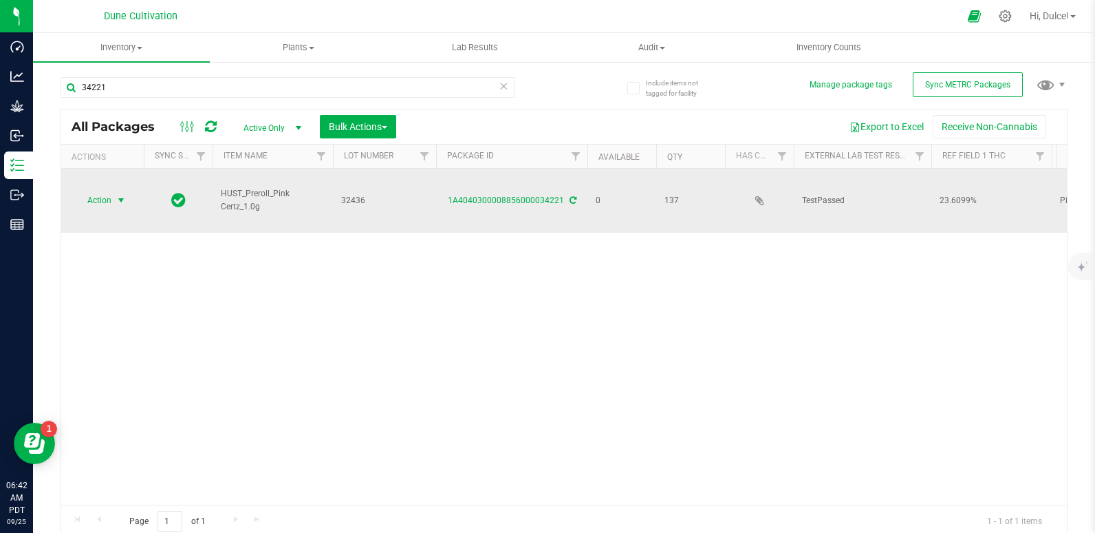
click at [110, 191] on span "Action" at bounding box center [93, 200] width 37 height 19
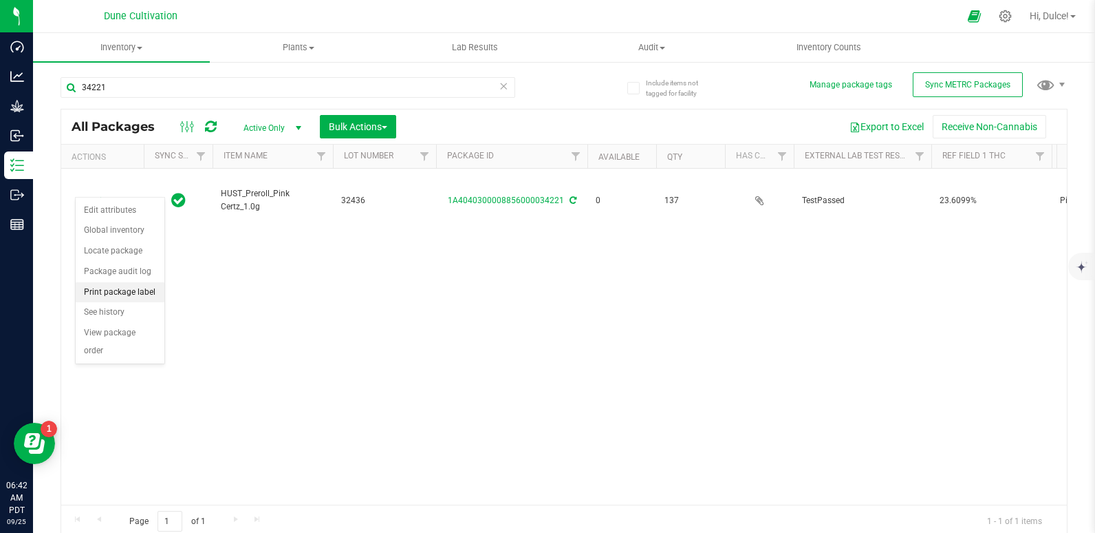
click at [141, 294] on li "Print package label" at bounding box center [120, 292] width 89 height 21
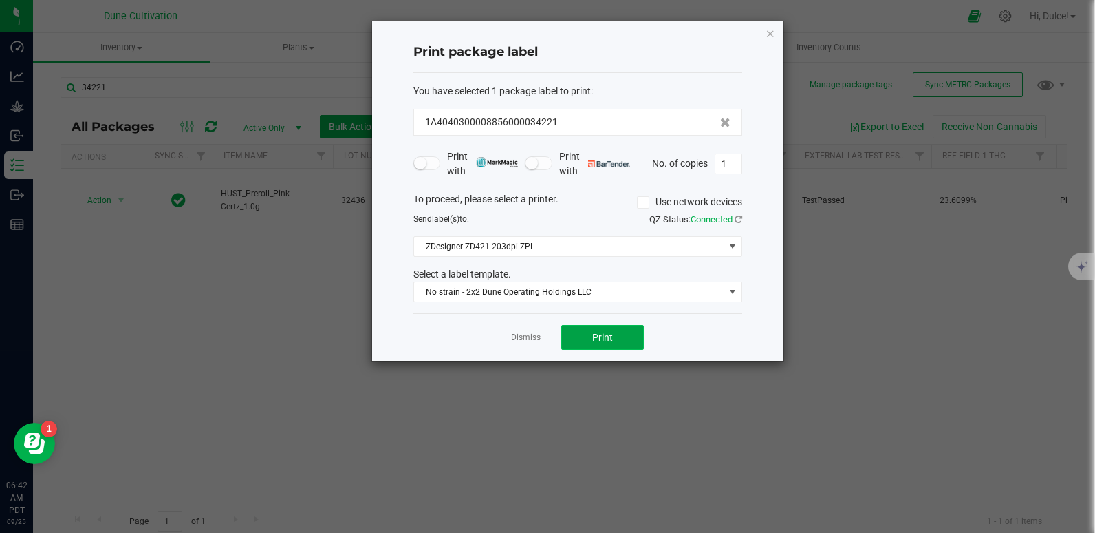
click at [611, 330] on button "Print" at bounding box center [602, 337] width 83 height 25
click at [769, 30] on icon "button" at bounding box center [771, 33] width 10 height 17
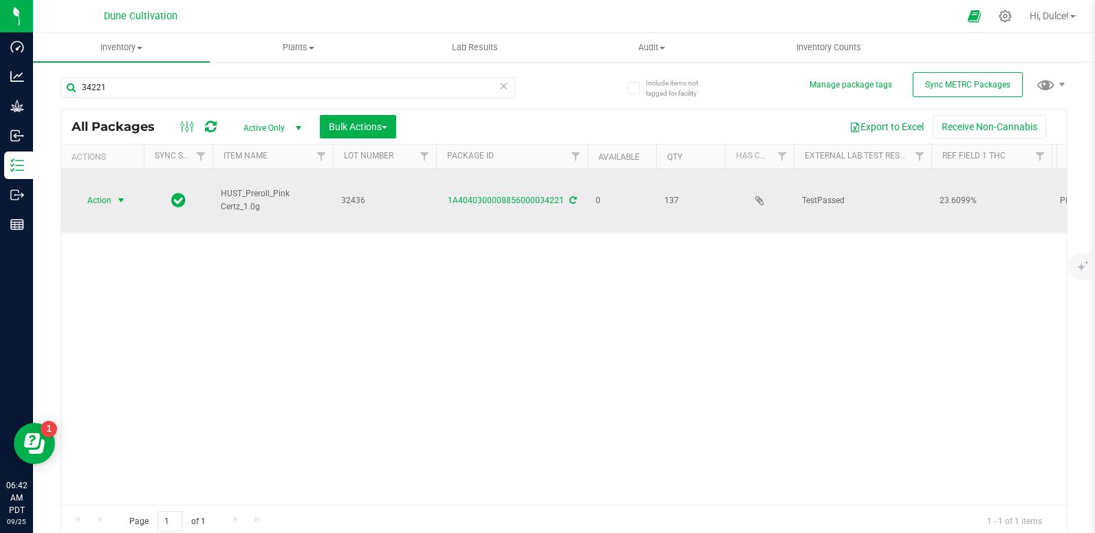
click at [102, 191] on span "Action" at bounding box center [93, 200] width 37 height 19
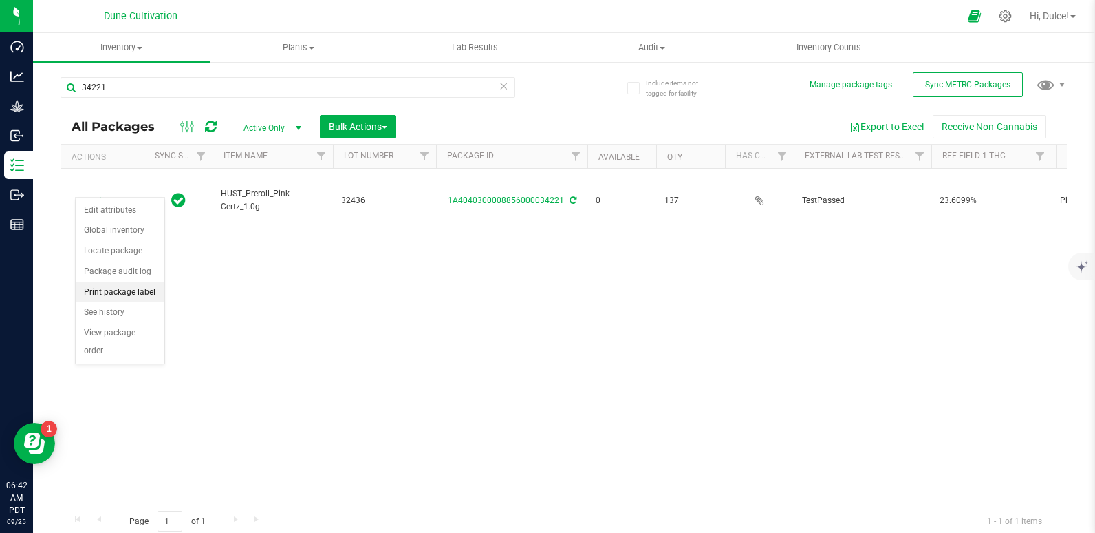
click at [118, 284] on li "Print package label" at bounding box center [120, 292] width 89 height 21
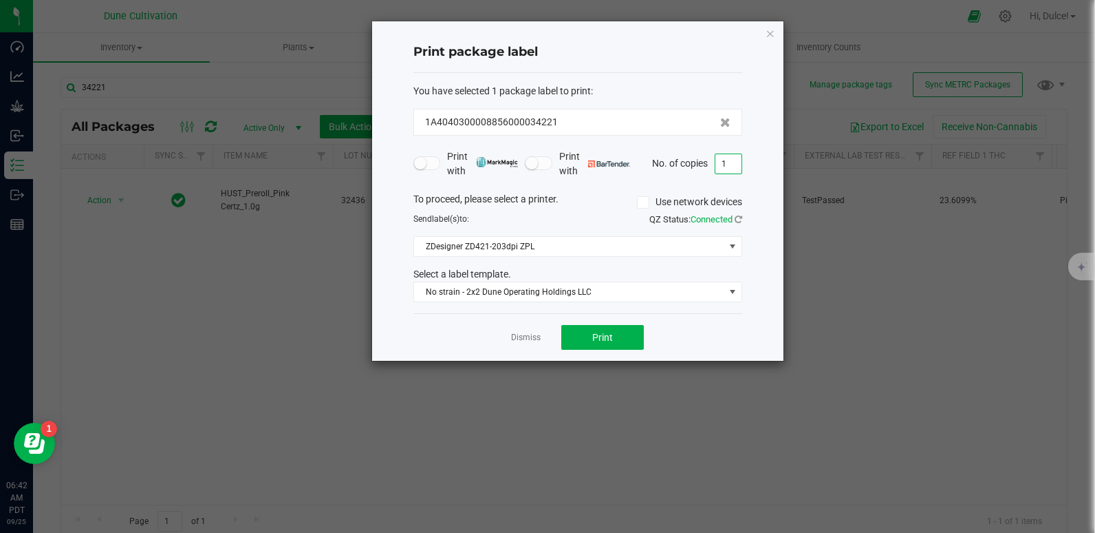
click at [731, 169] on input "1" at bounding box center [729, 163] width 26 height 19
type input "137"
click at [594, 337] on span "Print" at bounding box center [602, 337] width 21 height 11
click at [767, 36] on icon "button" at bounding box center [771, 33] width 10 height 17
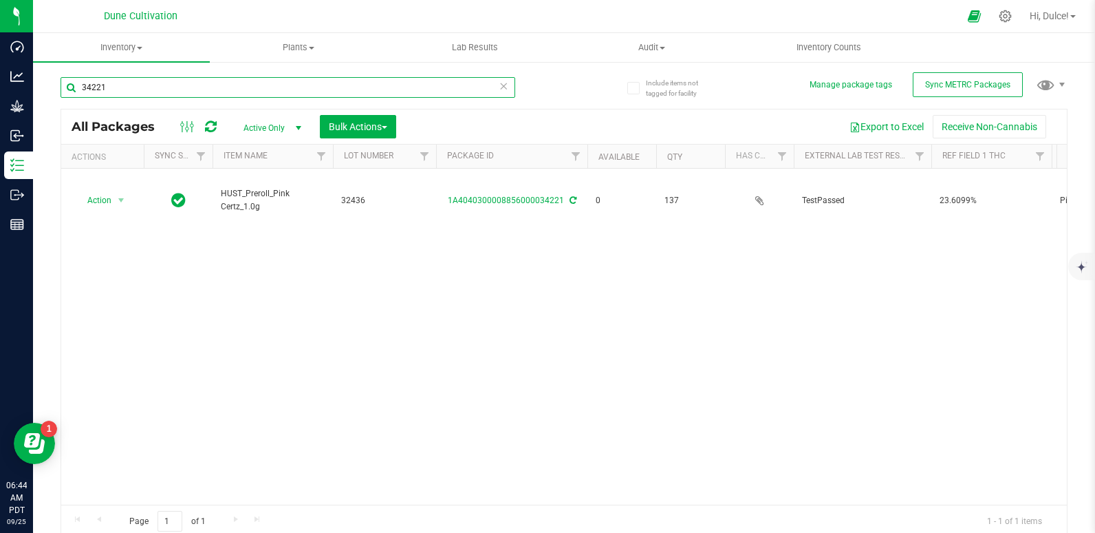
click at [480, 89] on input "34221" at bounding box center [288, 87] width 455 height 21
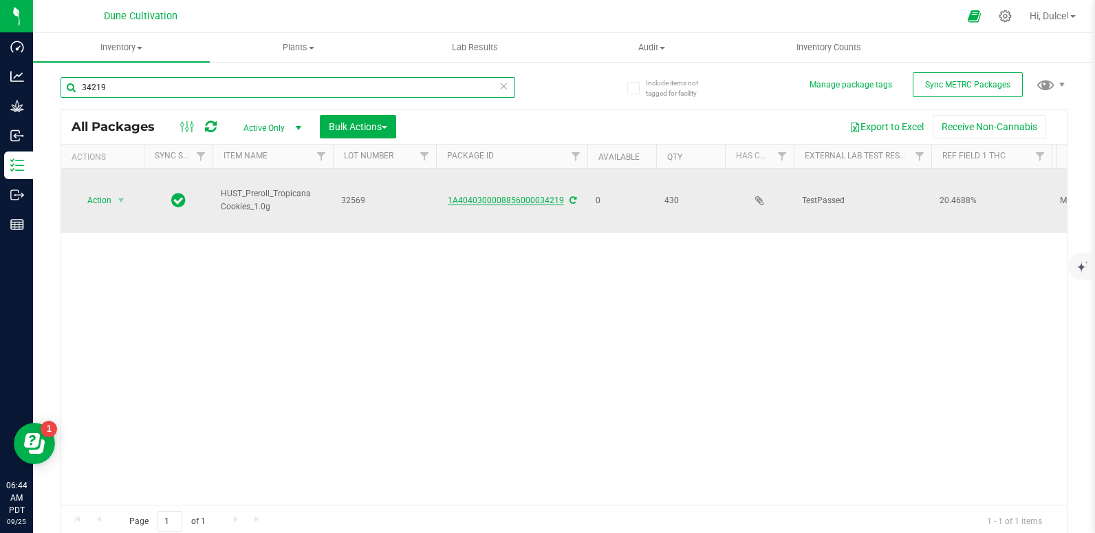
type input "34219"
click at [506, 195] on link "1A4040300008856000034219" at bounding box center [506, 200] width 116 height 10
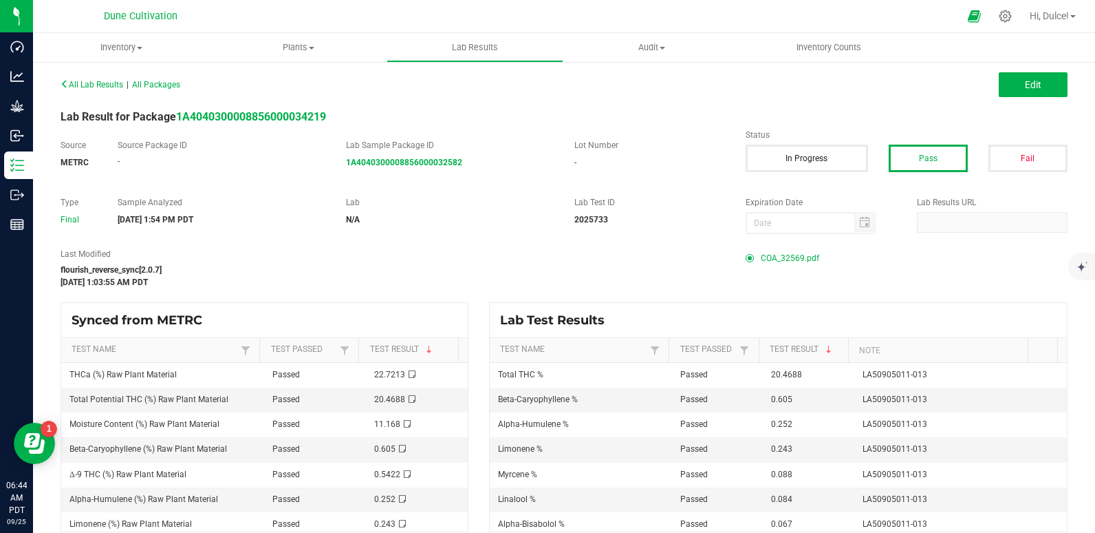
click at [796, 257] on span "COA_32569.pdf" at bounding box center [790, 258] width 58 height 21
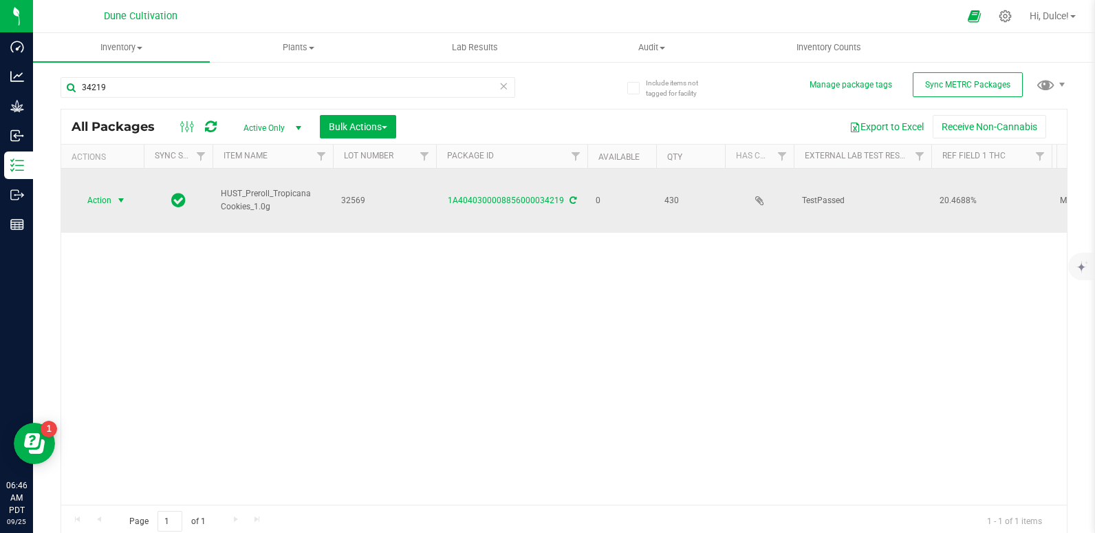
click at [100, 191] on span "Action" at bounding box center [93, 200] width 37 height 19
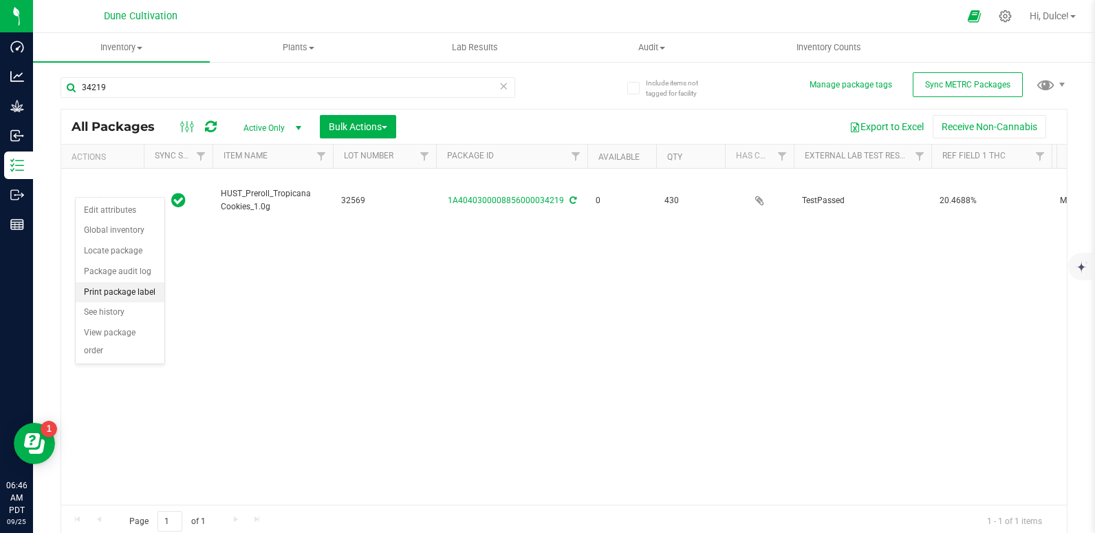
click at [120, 293] on li "Print package label" at bounding box center [120, 292] width 89 height 21
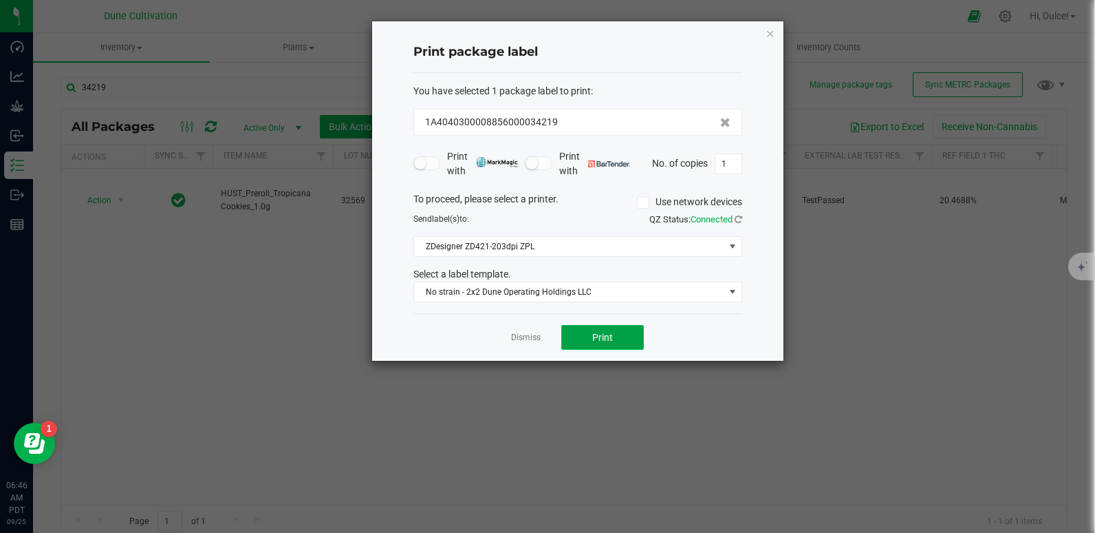
click at [596, 333] on span "Print" at bounding box center [602, 337] width 21 height 11
click at [773, 31] on icon "button" at bounding box center [771, 33] width 10 height 17
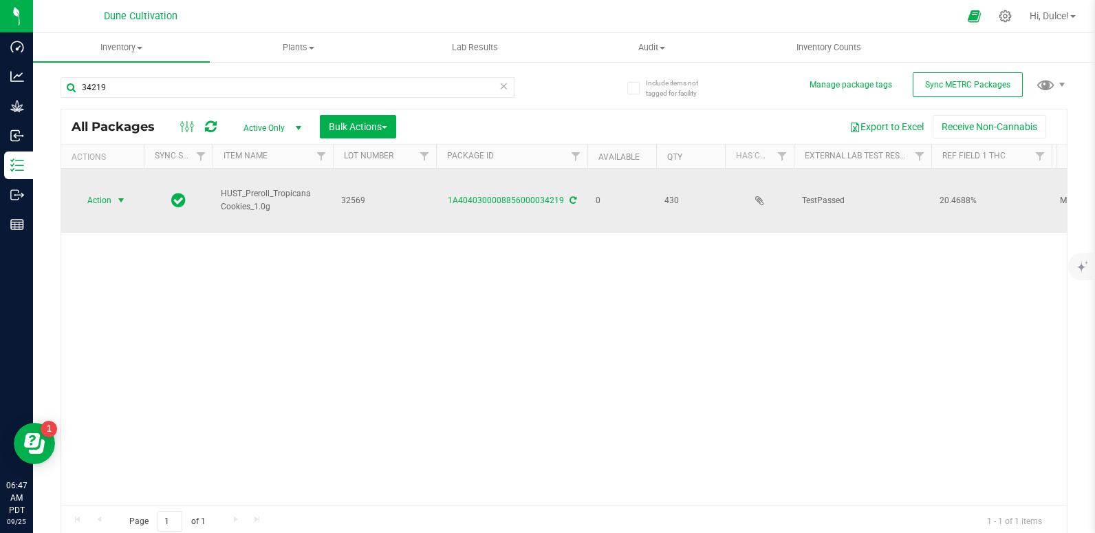
click at [113, 191] on span "select" at bounding box center [121, 200] width 17 height 19
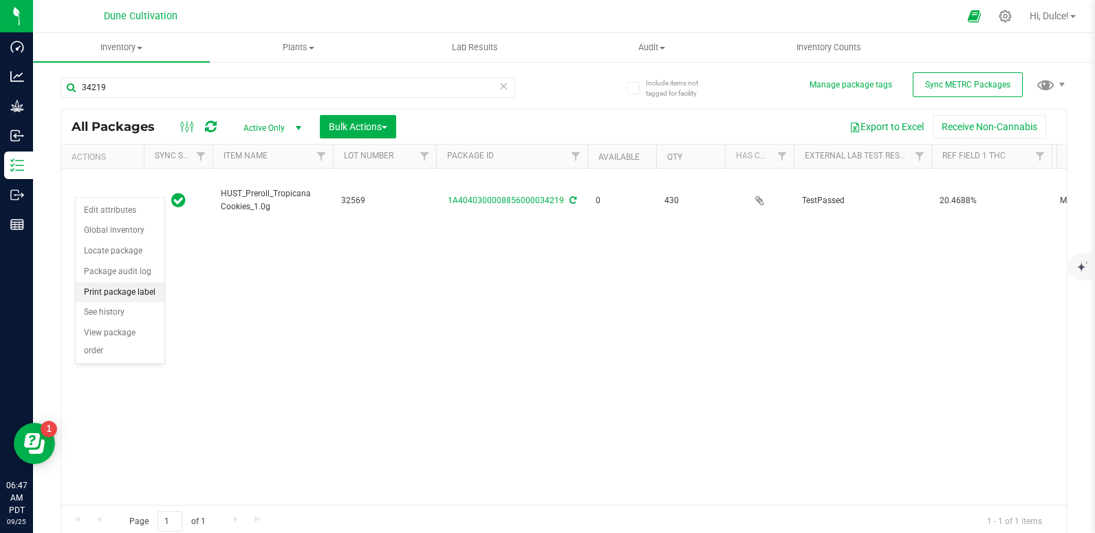
click at [116, 294] on li "Print package label" at bounding box center [120, 292] width 89 height 21
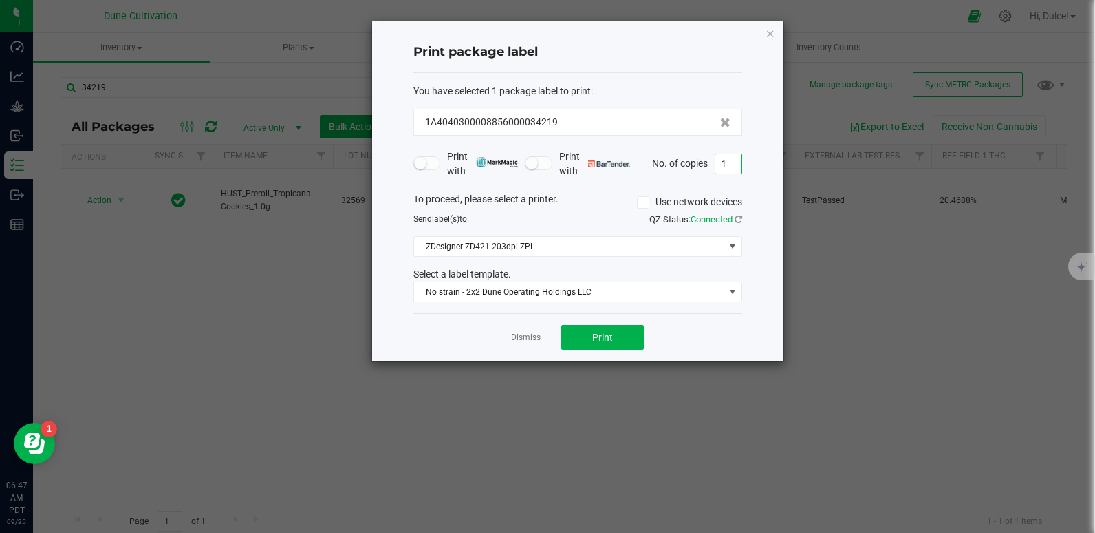
click at [731, 166] on input "1" at bounding box center [729, 163] width 26 height 19
type input "430"
click at [594, 340] on span "Print" at bounding box center [602, 337] width 21 height 11
click at [771, 36] on icon "button" at bounding box center [771, 33] width 10 height 17
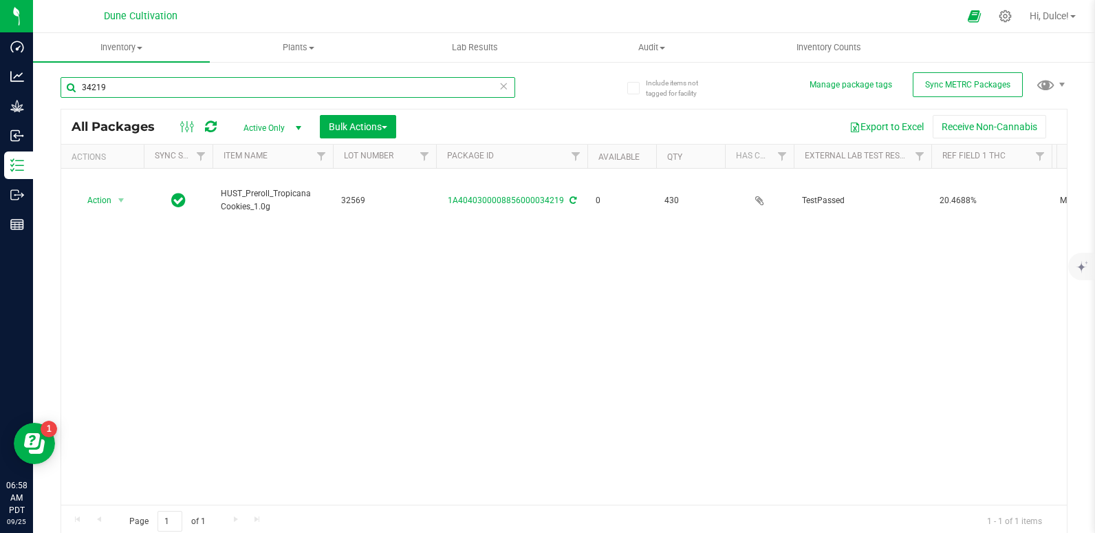
click at [145, 92] on input "34219" at bounding box center [288, 87] width 455 height 21
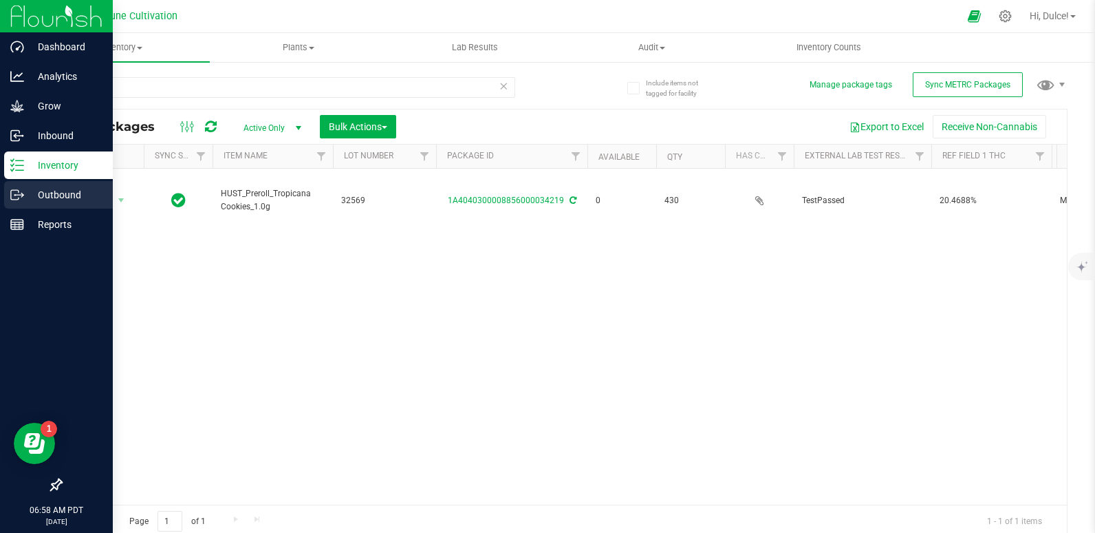
click at [44, 202] on p "Outbound" at bounding box center [65, 194] width 83 height 17
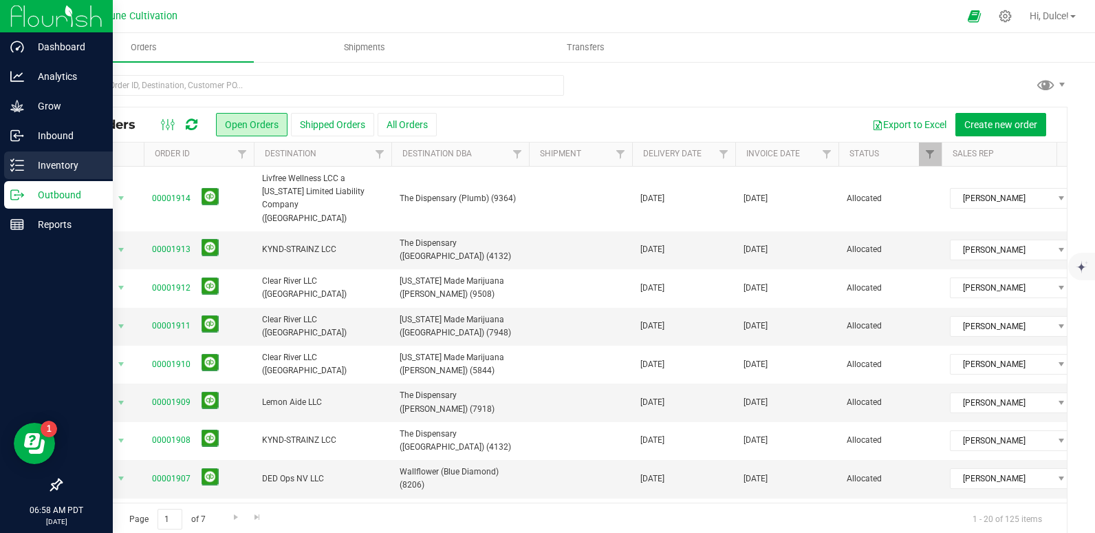
click at [40, 163] on p "Inventory" at bounding box center [65, 165] width 83 height 17
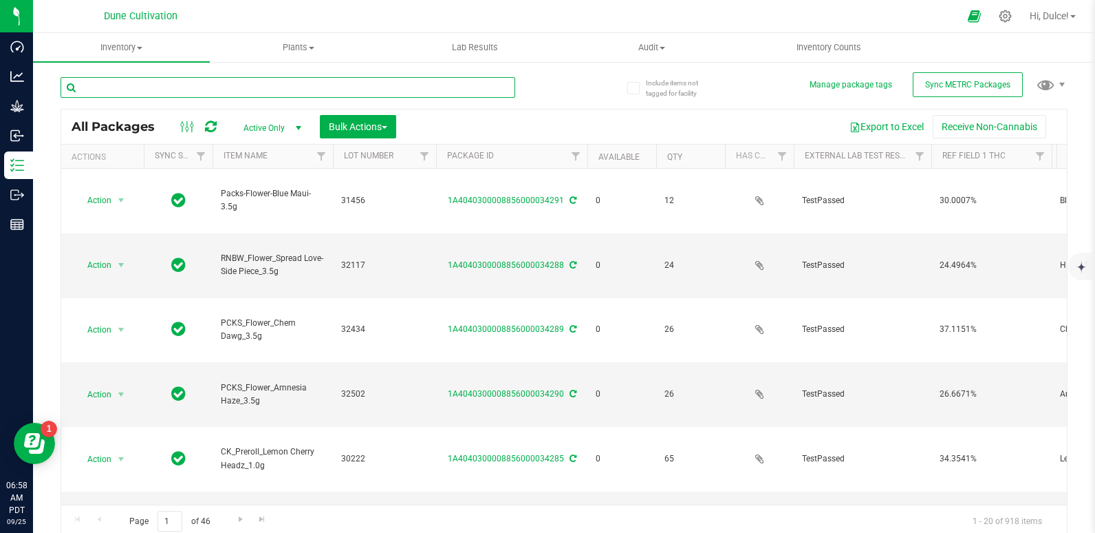
click at [163, 90] on input "text" at bounding box center [288, 87] width 455 height 21
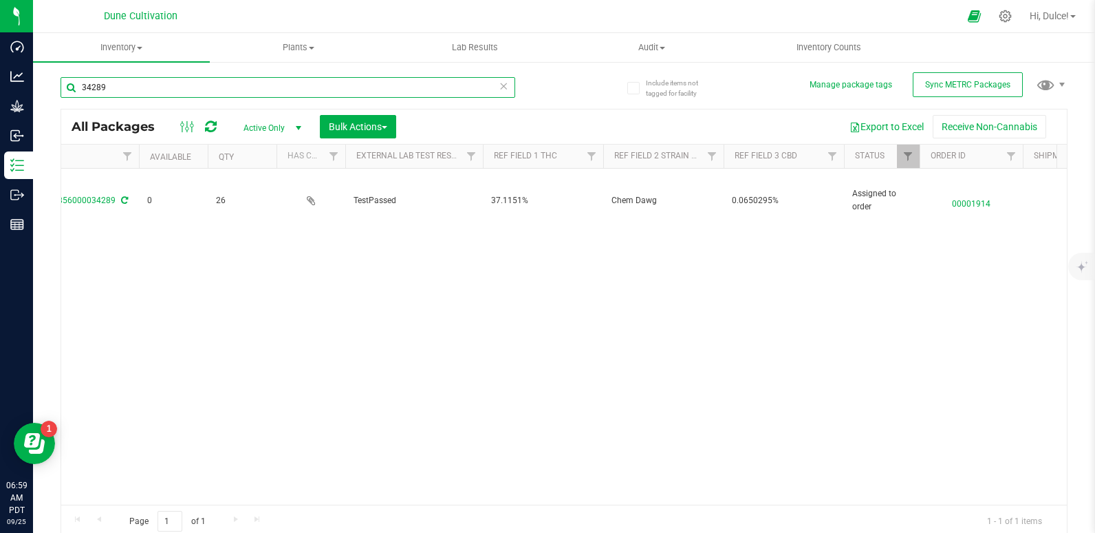
scroll to position [0, 449]
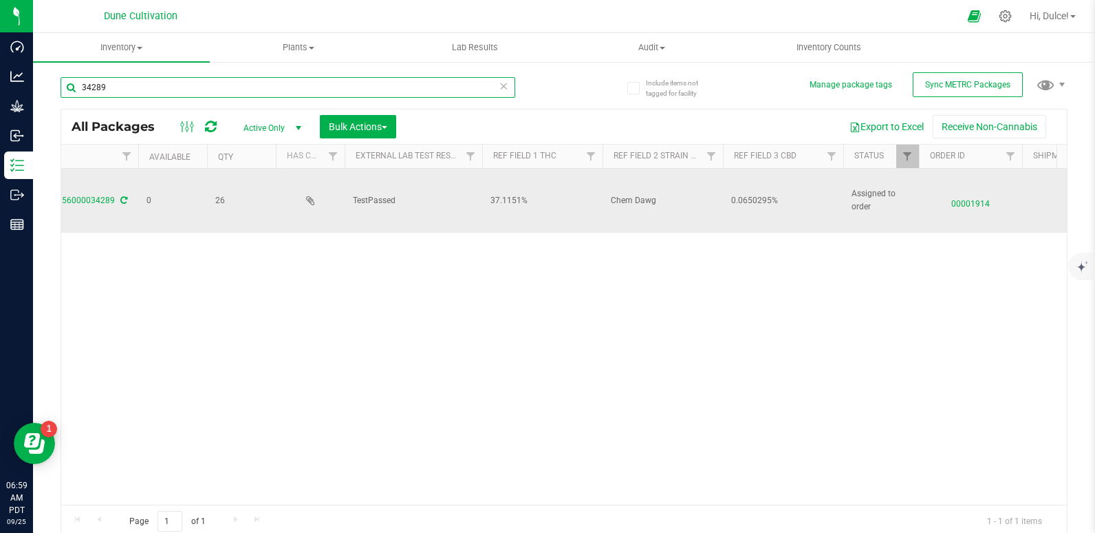
type input "34289"
click at [973, 204] on span "00001914" at bounding box center [970, 201] width 87 height 20
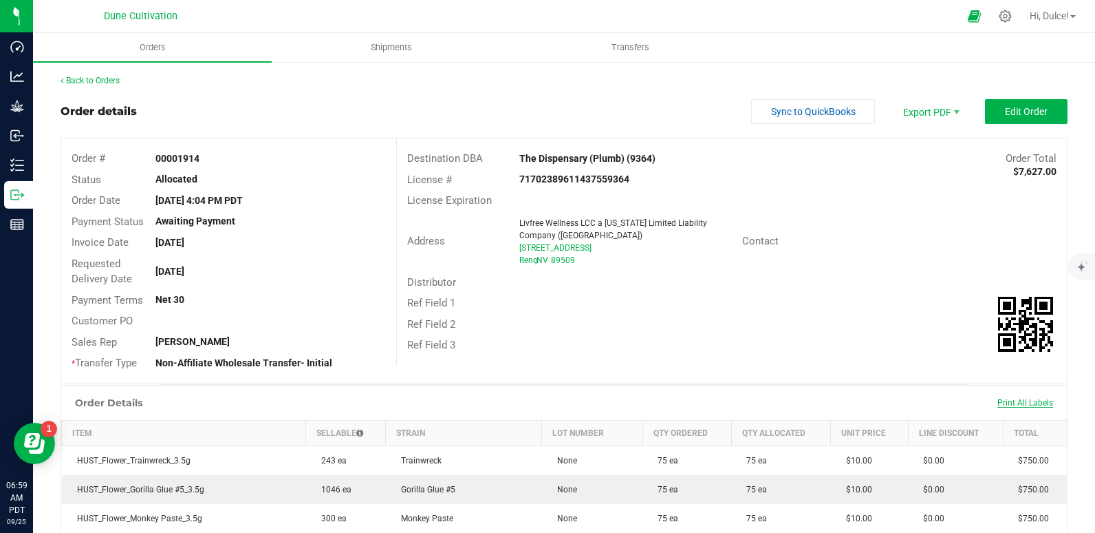
click at [1007, 398] on span "Print All Labels" at bounding box center [1026, 403] width 56 height 10
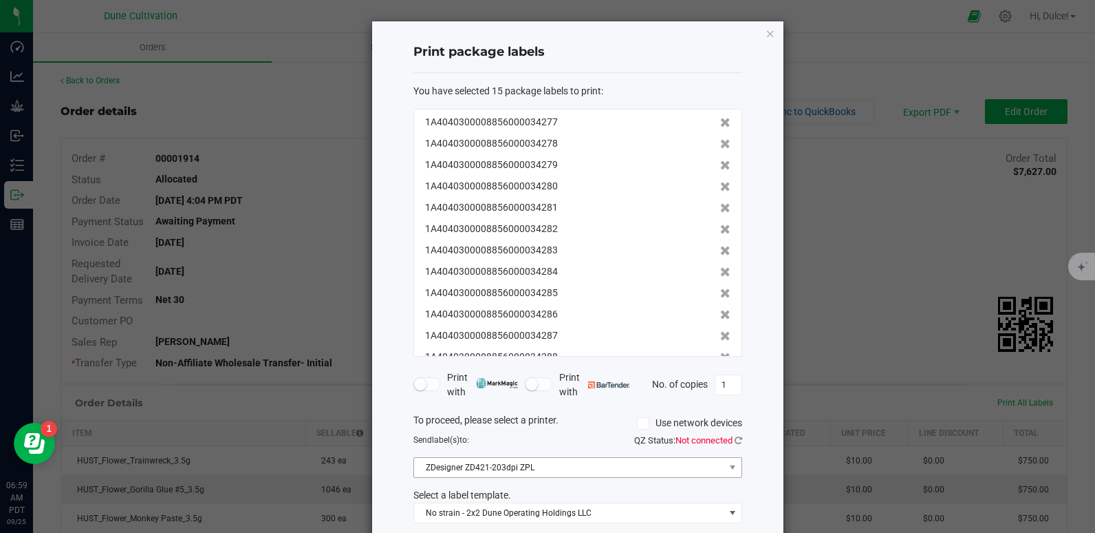
scroll to position [70, 0]
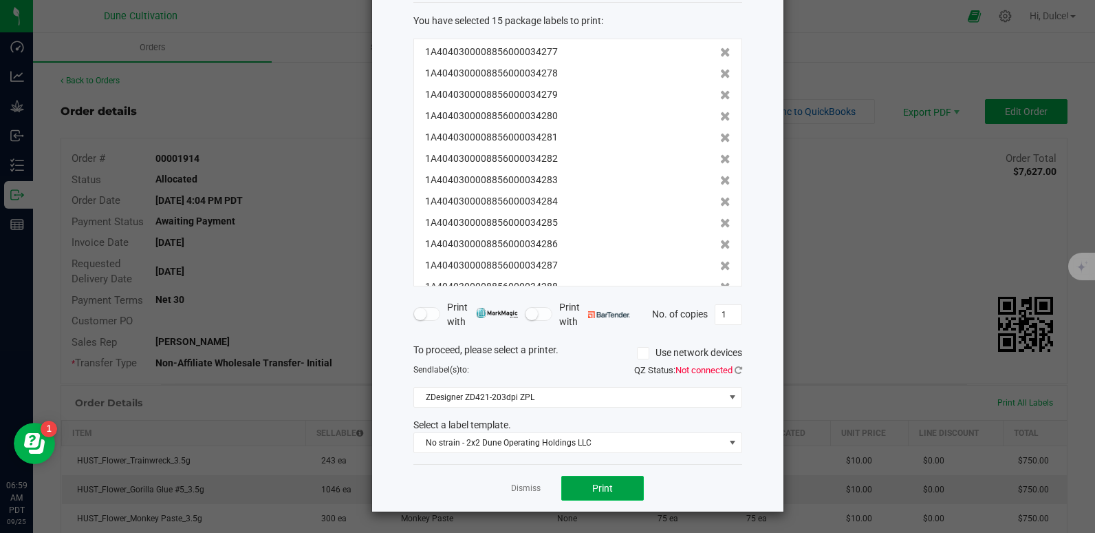
click at [609, 483] on button "Print" at bounding box center [602, 487] width 83 height 25
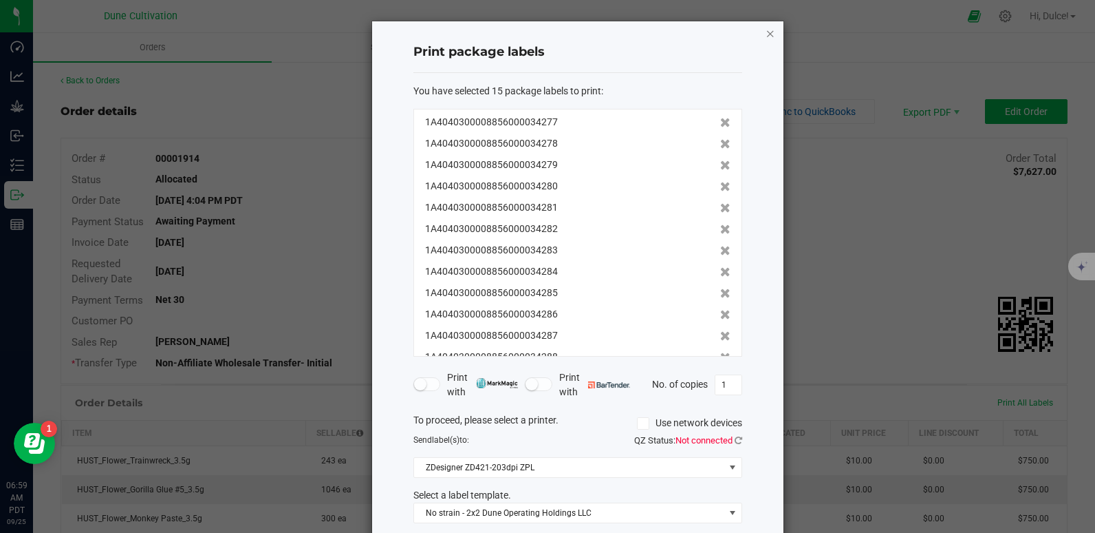
click at [766, 30] on icon "button" at bounding box center [771, 33] width 10 height 17
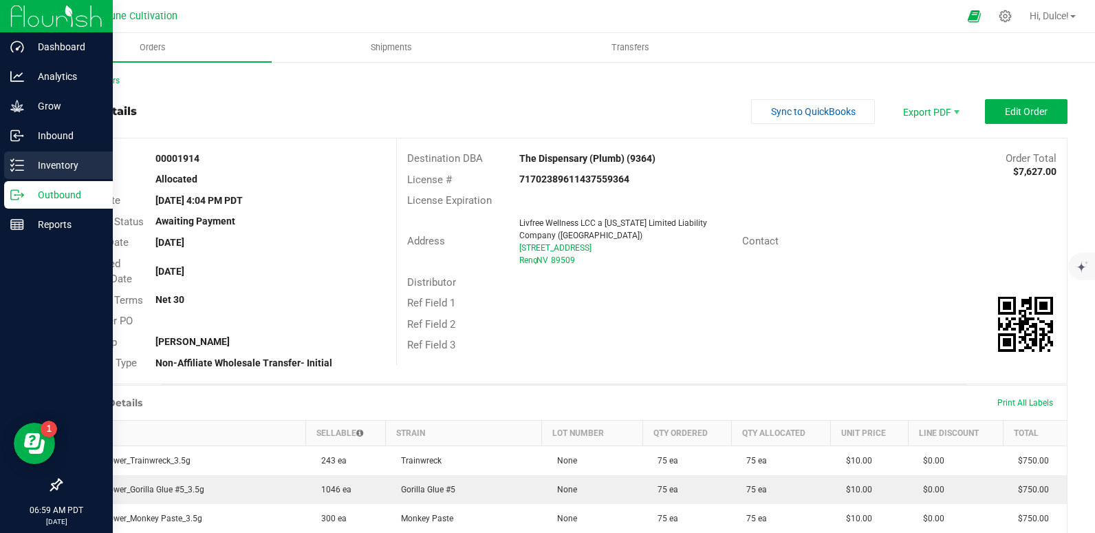
click at [29, 162] on p "Inventory" at bounding box center [65, 165] width 83 height 17
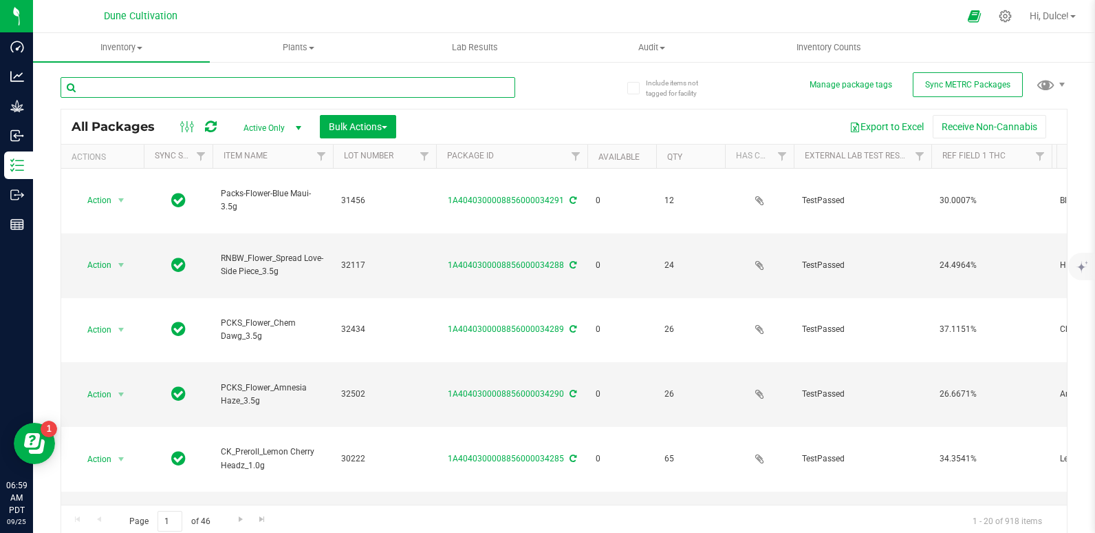
click at [248, 83] on input "text" at bounding box center [288, 87] width 455 height 21
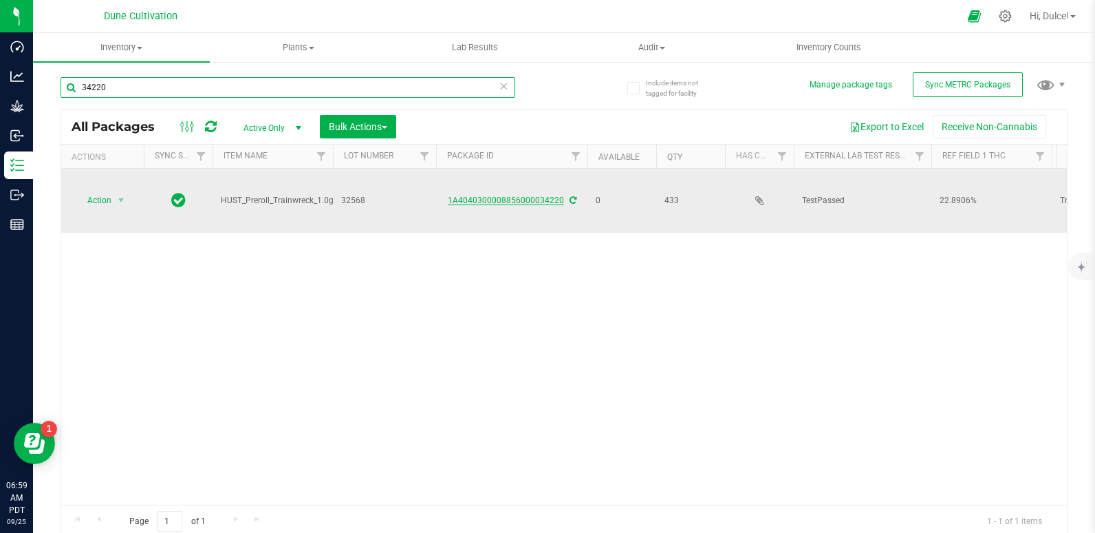
type input "34220"
click at [516, 195] on link "1A4040300008856000034220" at bounding box center [506, 200] width 116 height 10
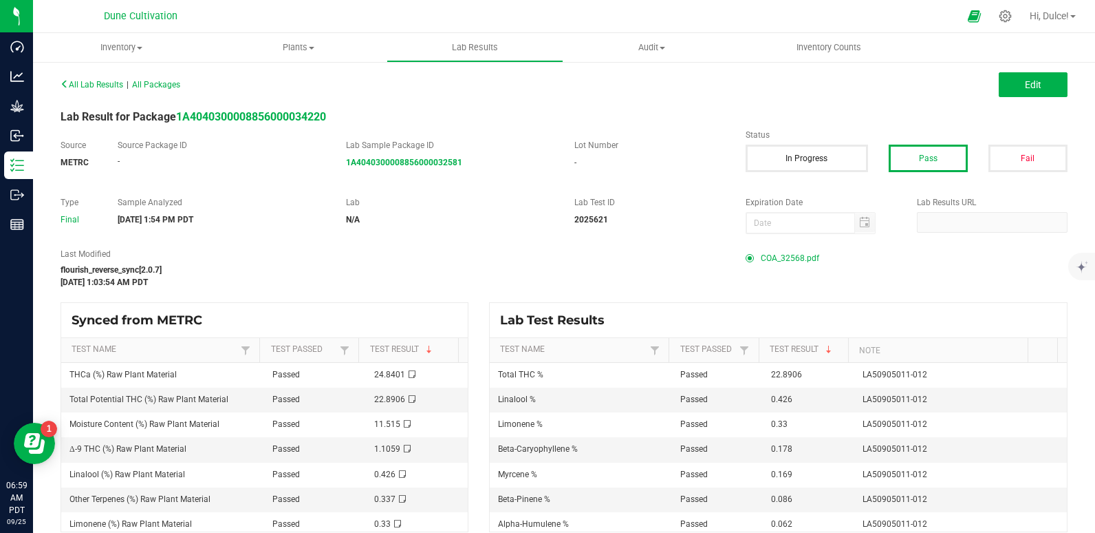
click at [766, 255] on span "COA_32568.pdf" at bounding box center [790, 258] width 58 height 21
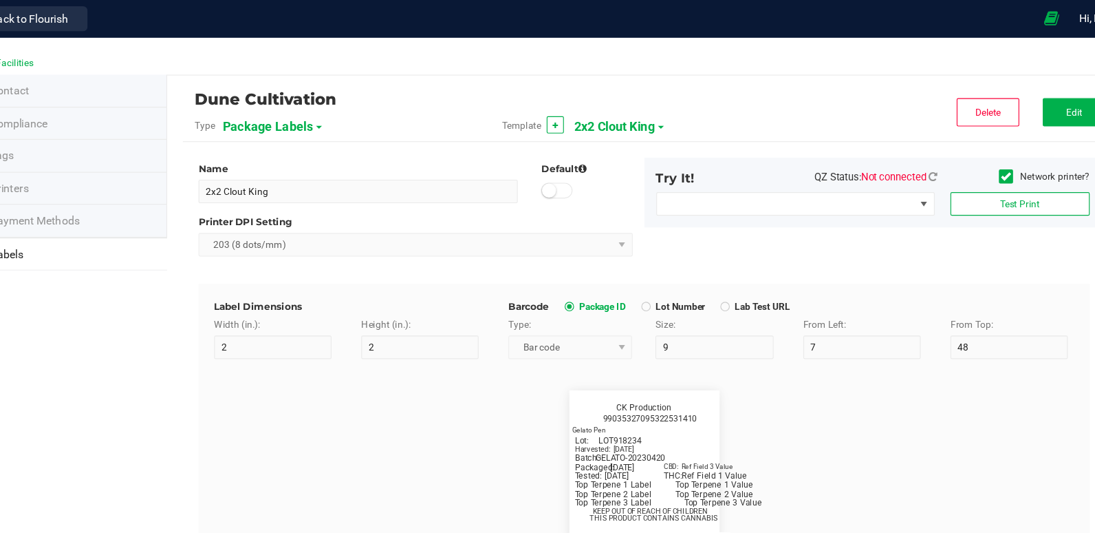
scroll to position [616, 0]
click at [641, 106] on span "2x2 Clout King" at bounding box center [621, 111] width 71 height 23
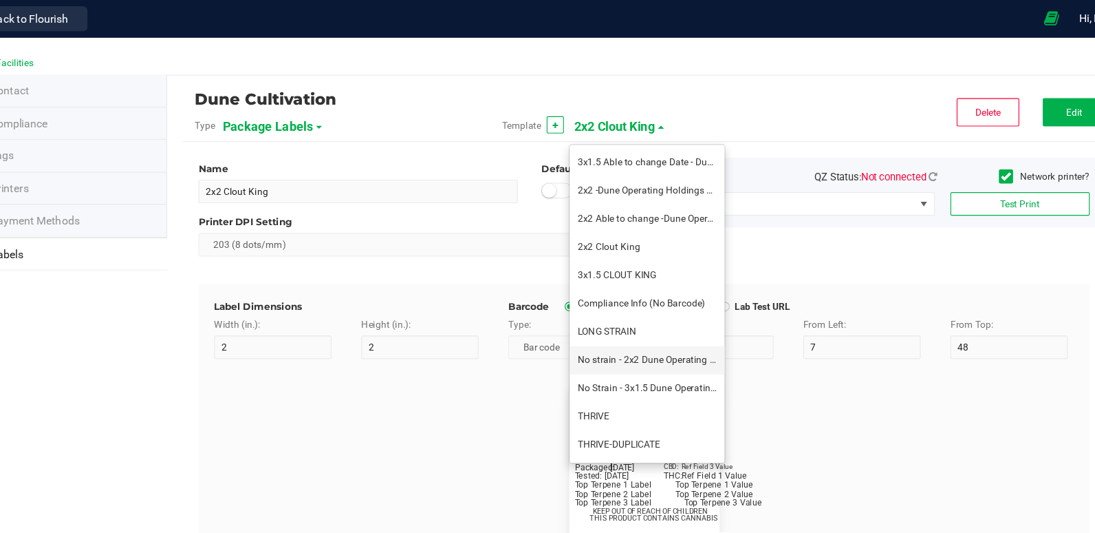
click at [626, 312] on span "No strain - 2x2 Dune Operating Holdings LLC" at bounding box center [672, 316] width 166 height 10
type input "No strain - 2x2 Dune Operating Holdings LLC"
type input "Packaged:"
type input "12"
type input "8"
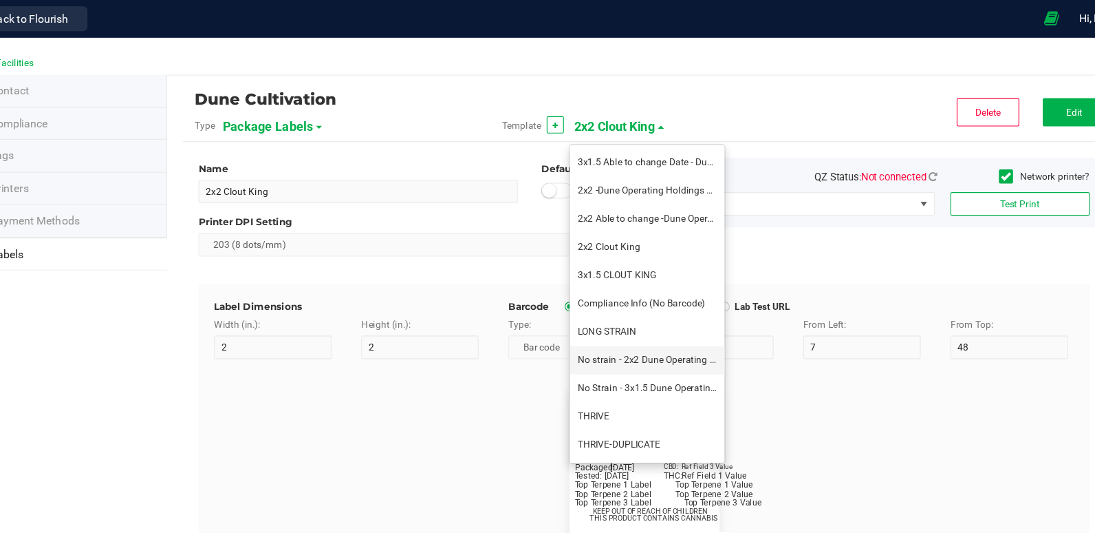
type input "2"
type input "24"
type input "4/20/2023"
type input "Lot:"
type input "8"
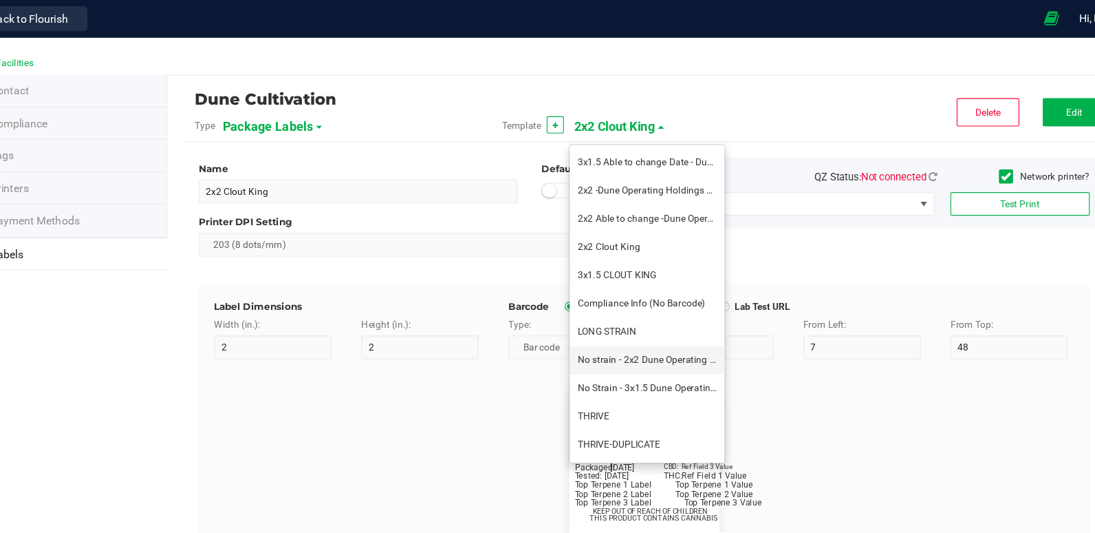
type input "15"
type input "LOT918234"
type input "THC:"
type input "6"
type input "7"
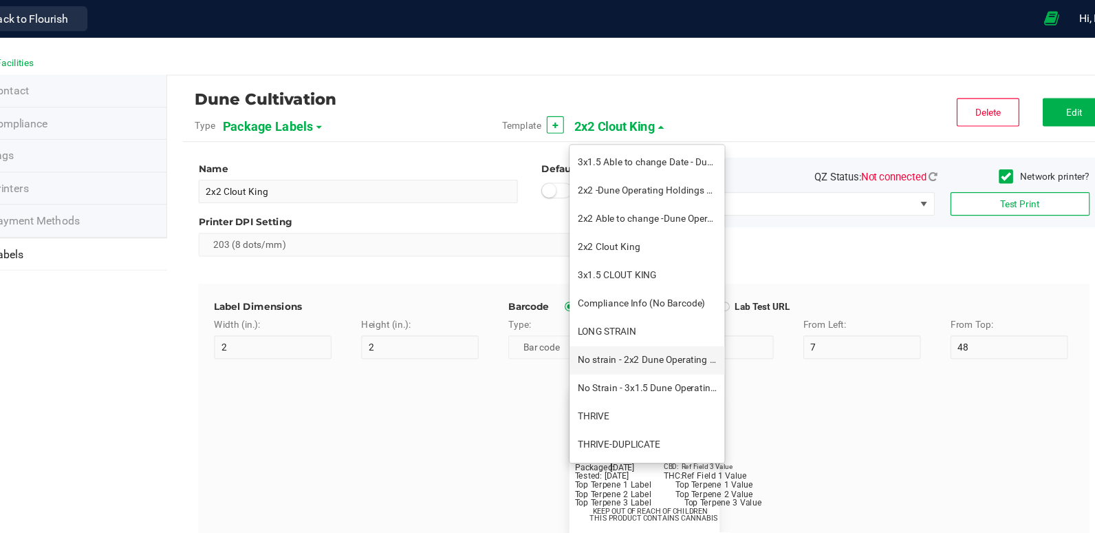
type input "32"
type input "27"
type input "Ref Field 1 Value"
type input "CBD:"
type input "7"
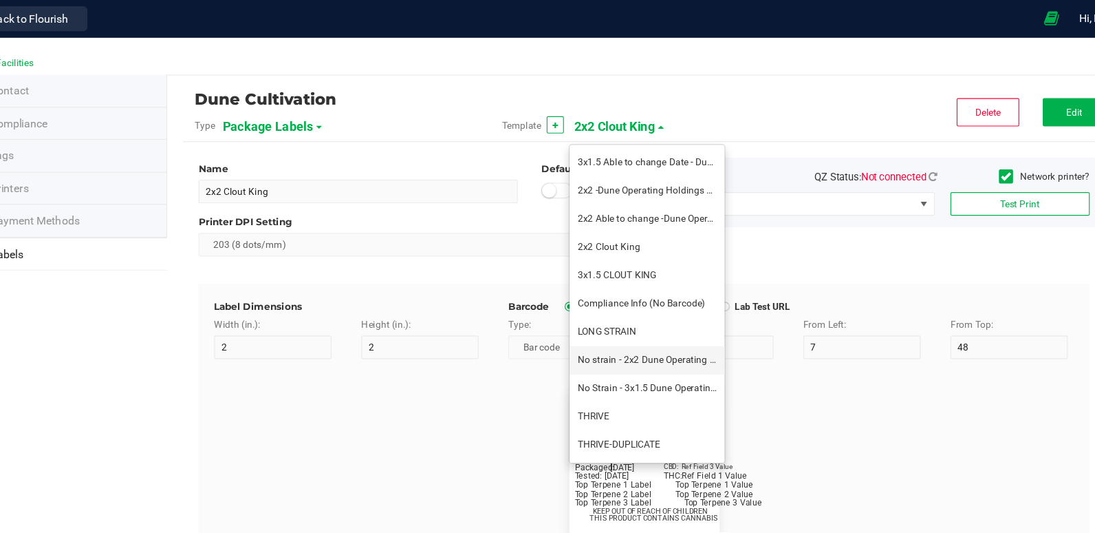
type input "31"
type input "24"
type input "Ref Field 3 Value"
type input "Top Terpene 1 Label"
type input "35"
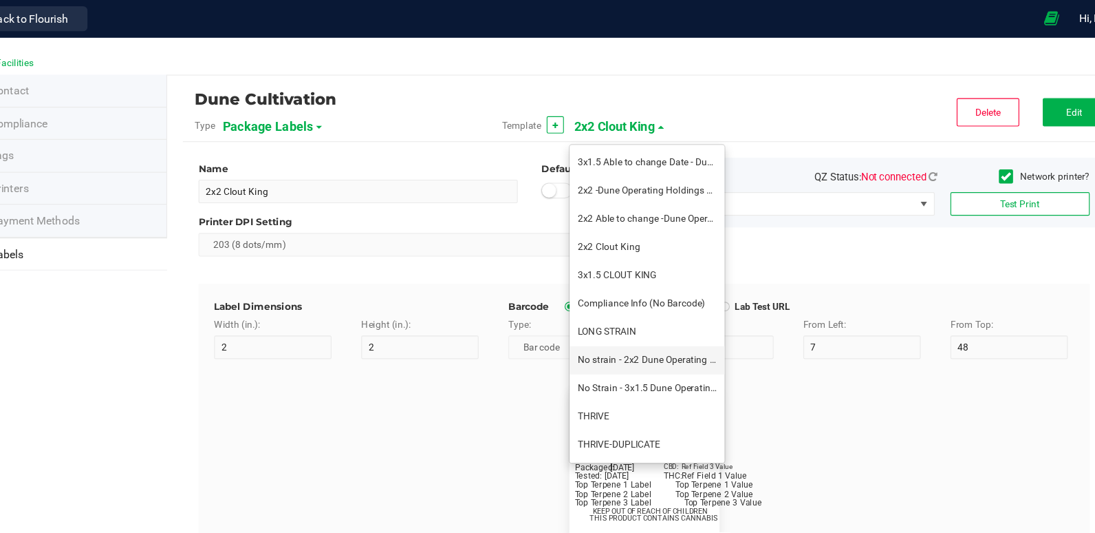
type input "8"
type input "2"
type input "30"
type input "Top Terpene 1 Label"
type input "Top Terpene 1 Value"
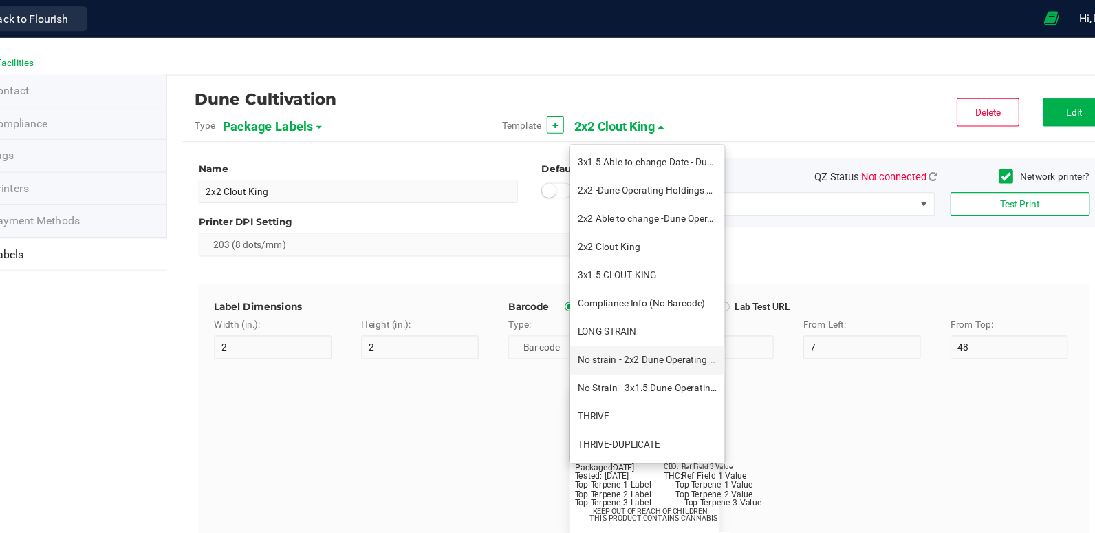
type input "36"
type input "Top Terpene 1 Value"
type input "Top Terpene 2 Label"
type input "2"
type input "33"
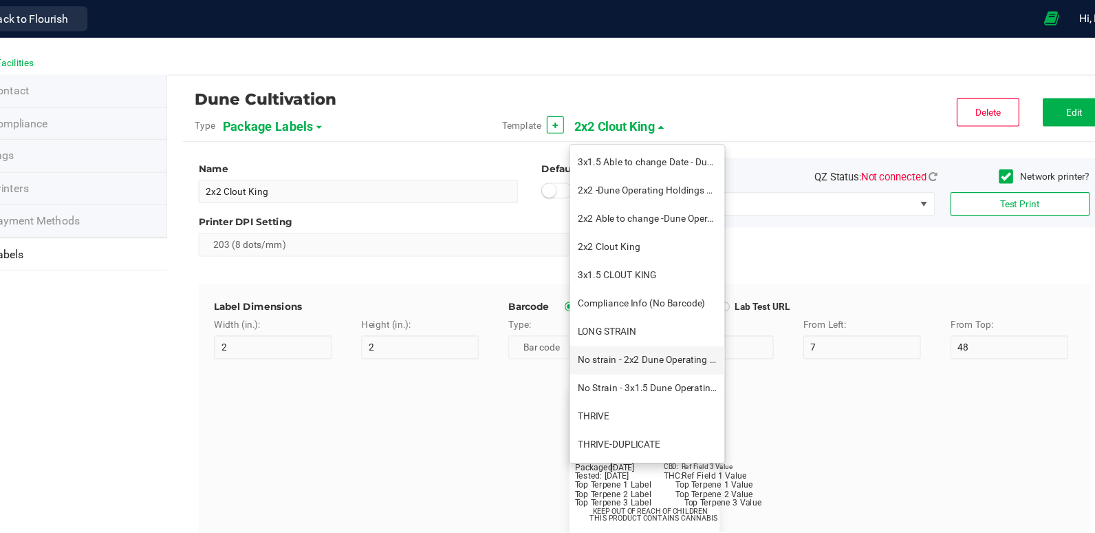
type input "Top Terpene 2 Label"
type input "Top Terpene 2 Value"
type input "36"
type input "Top Terpene 2 Value"
type input "Top Terpene 3 Label"
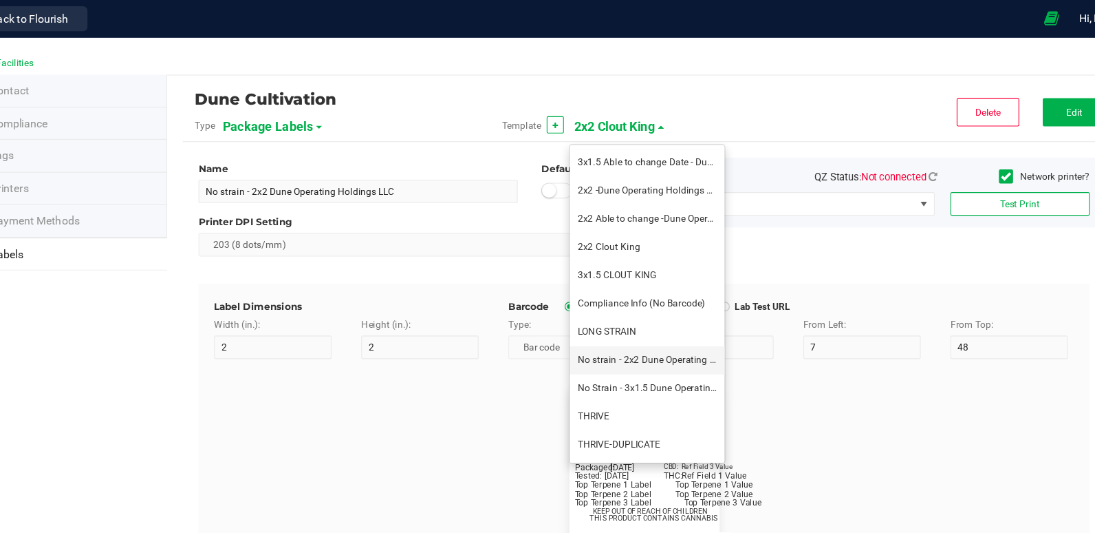
type input "2"
type input "36"
type input "Top Terpene 3 Label"
type input "Top Terpene 3 Value"
type input "39"
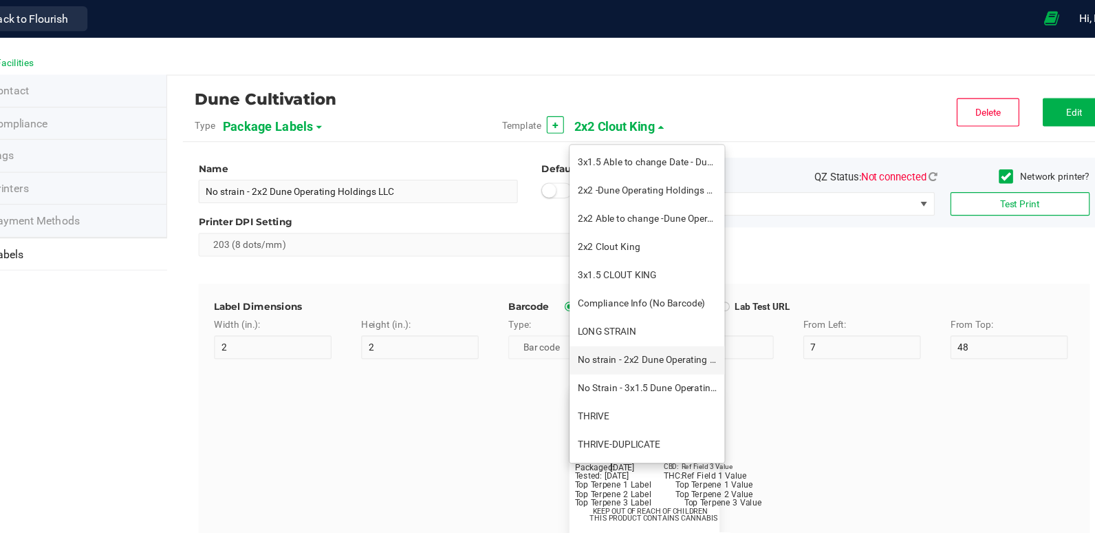
type input "Top Terpene 3 Value"
type input "Example"
type input "10"
type input "7"
type input "8"
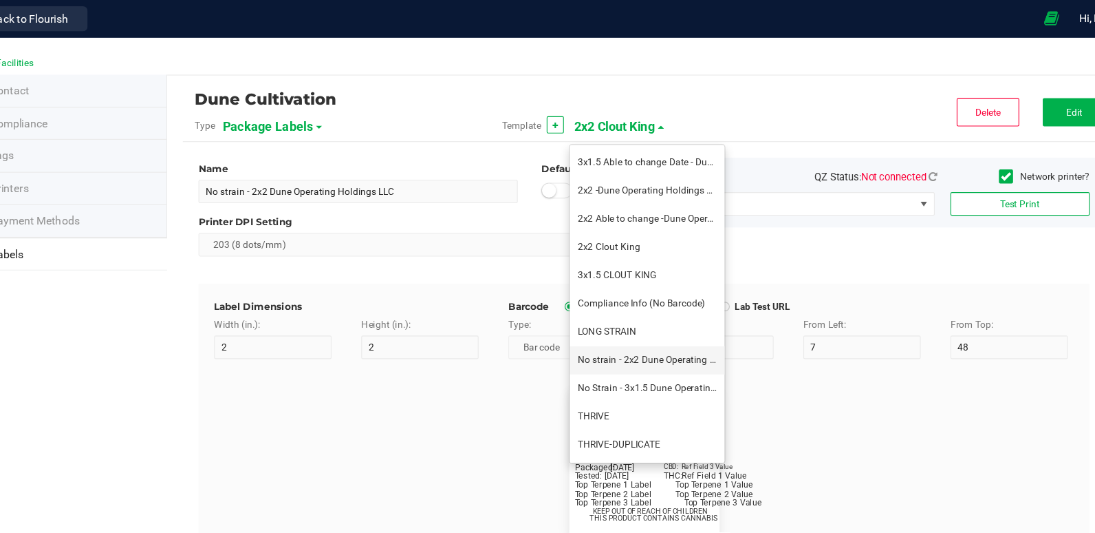
type input "39"
type input "KEEP OUT OF REACH OF CHILDREN"
type input "7"
type input "41.2"
type input "THIS PRODUCT CONTAINS CANNABIS"
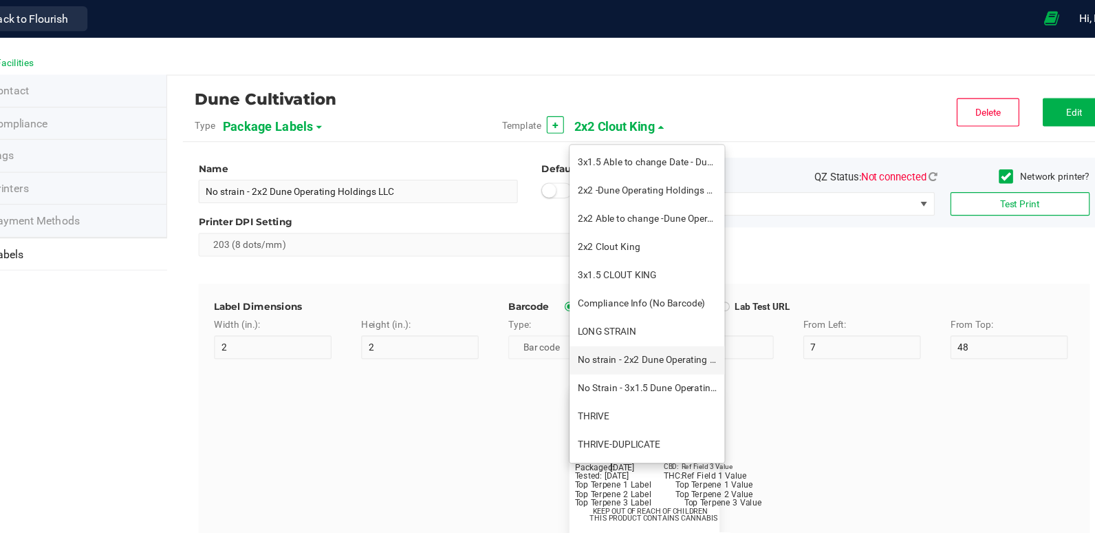
type input "8"
type input "4"
type input "Dune Operating Holdings LLC"
type input "11.5"
type input "7.75"
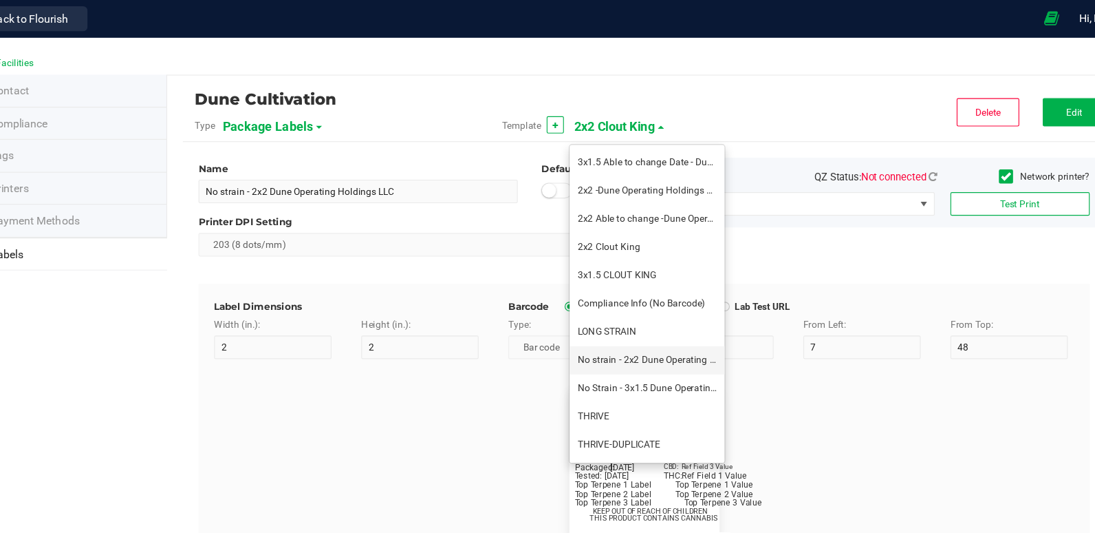
type input "99035327095322531410"
type input "Batch:"
type input "7"
type input "2"
type input "21"
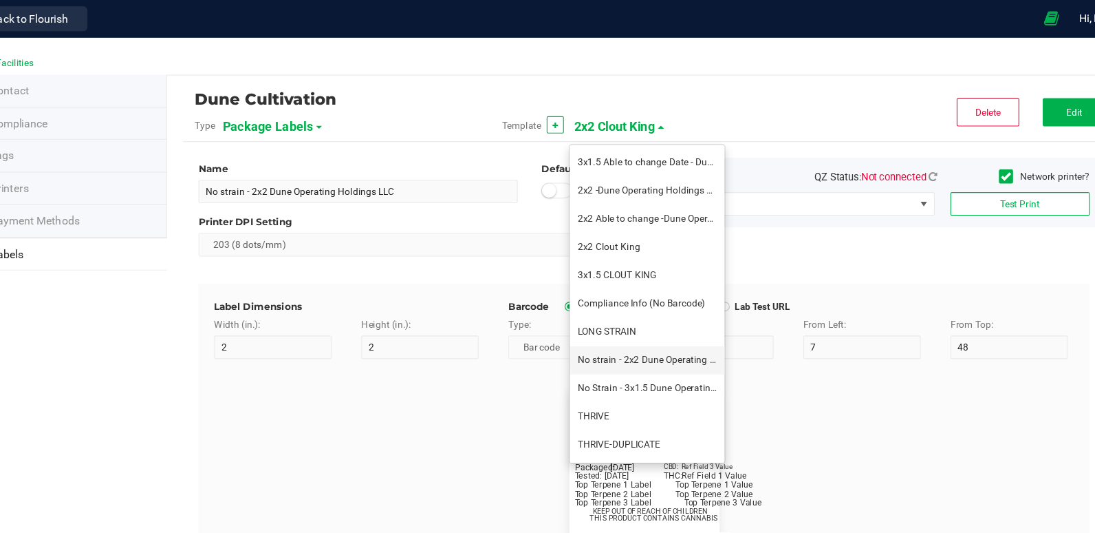
type input "GELATO-20230420"
type input "Tested:"
type input "10"
type input "27"
type input "2023-04-20"
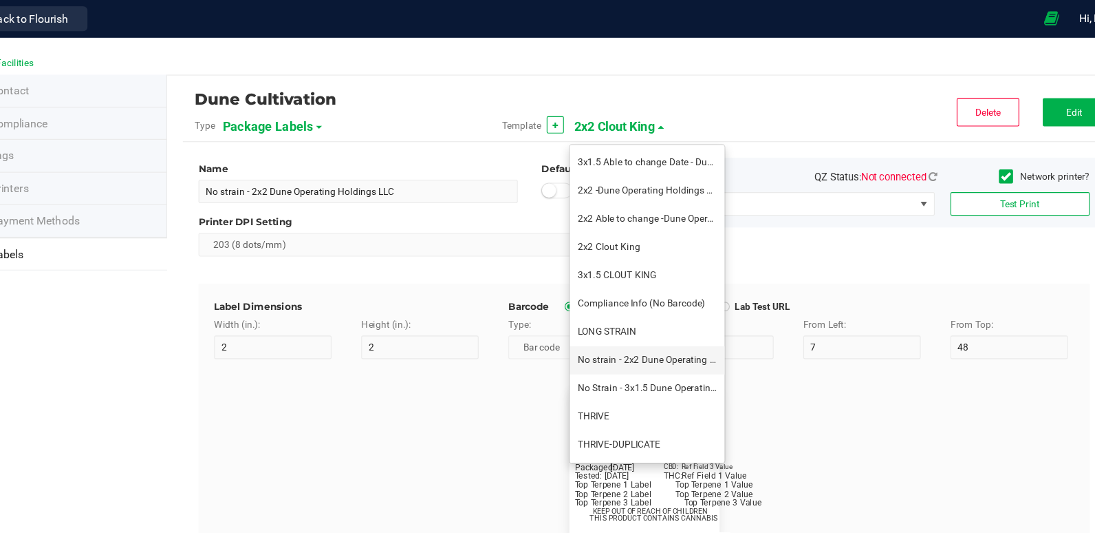
type input "SKU Name"
type input "16"
type input "6"
type input "12"
type input "Gelato Pen"
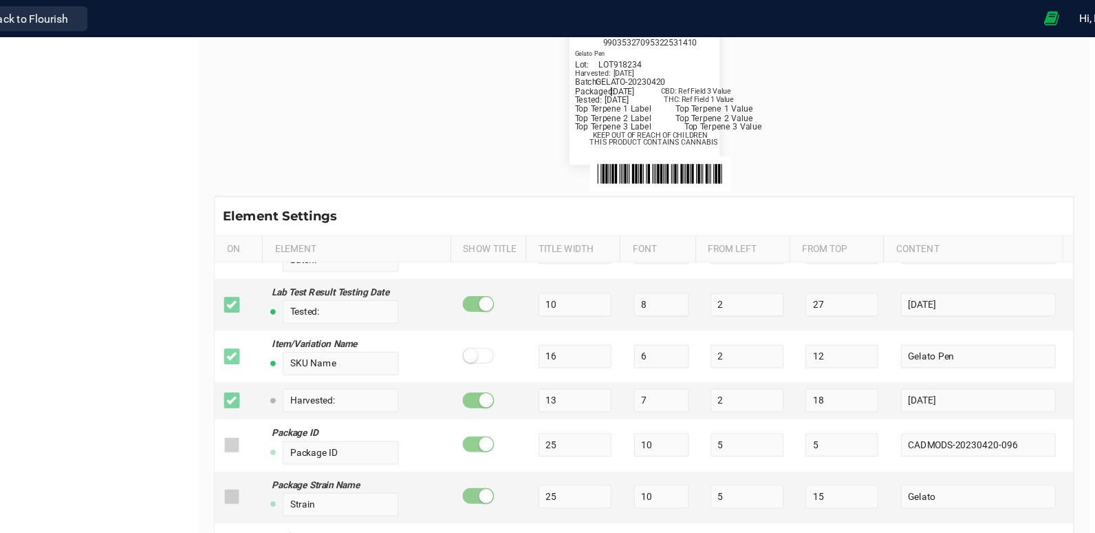
scroll to position [0, 0]
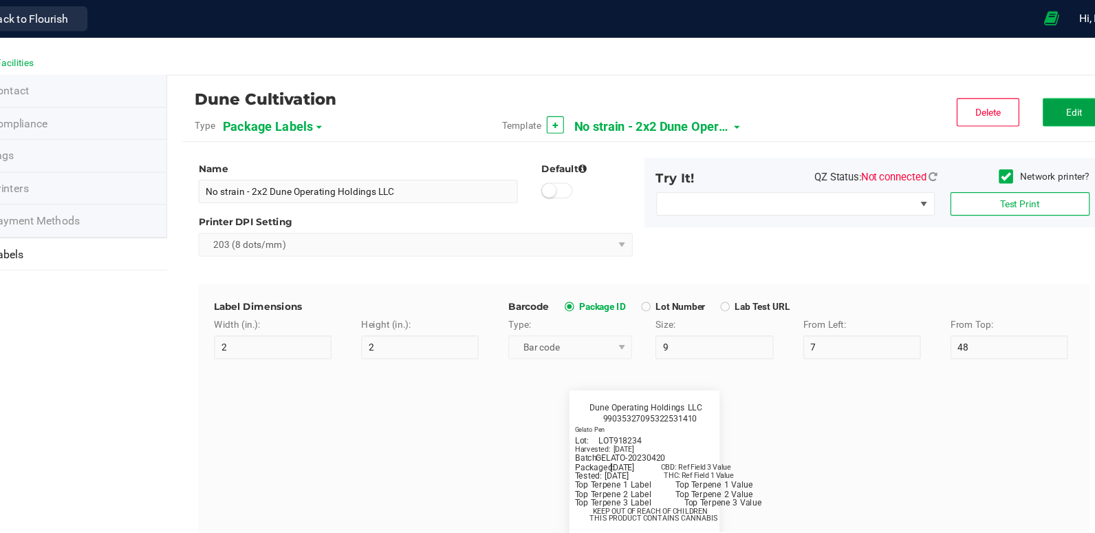
click at [999, 92] on button "Edit" at bounding box center [1025, 98] width 55 height 25
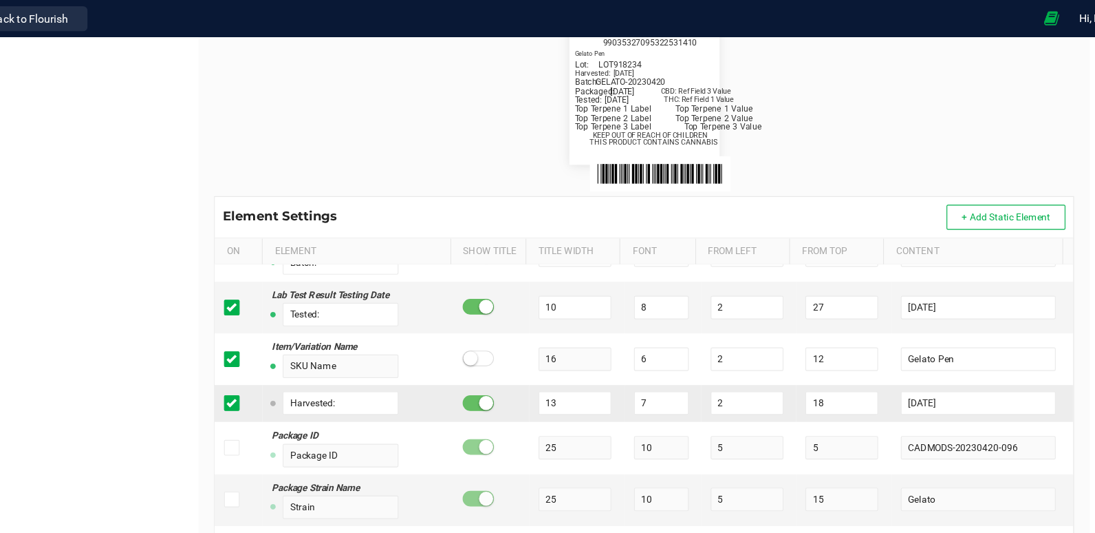
click at [281, 354] on icon at bounding box center [285, 354] width 9 height 0
click at [0, 0] on input "checkbox" at bounding box center [0, 0] width 0 height 0
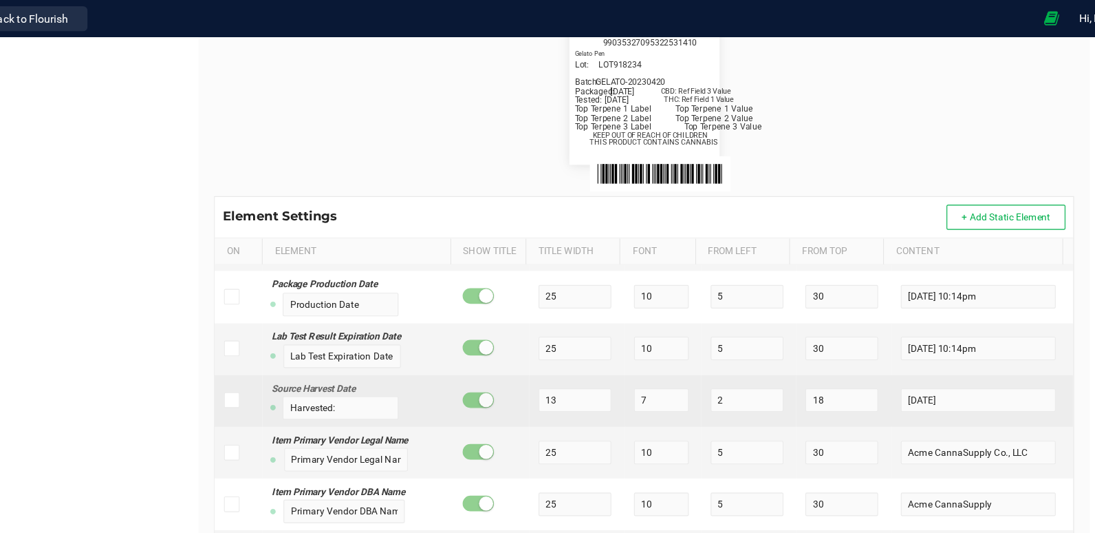
click at [281, 351] on icon at bounding box center [285, 351] width 9 height 0
click at [0, 0] on input "checkbox" at bounding box center [0, 0] width 0 height 0
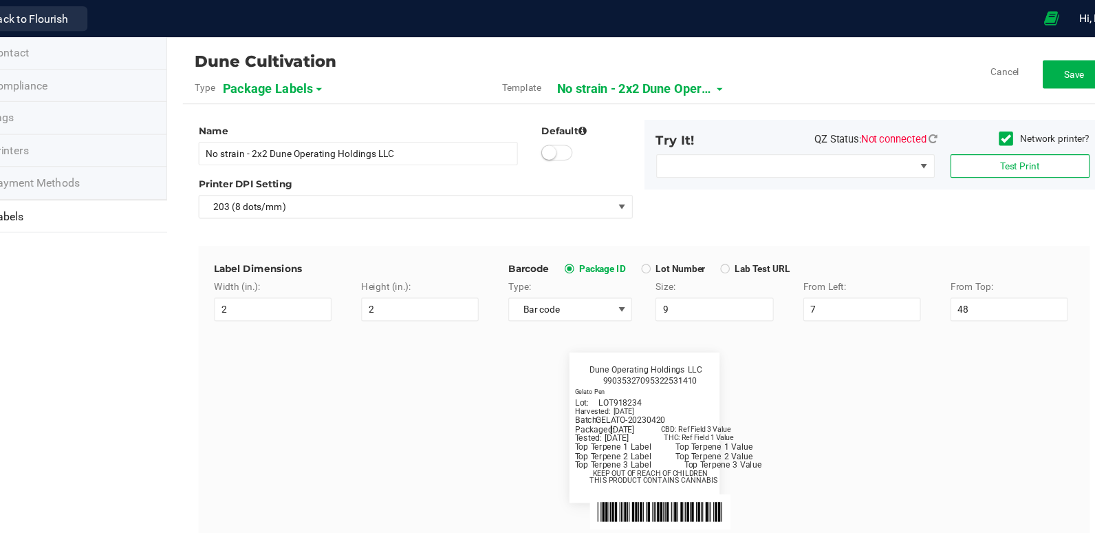
scroll to position [0, 0]
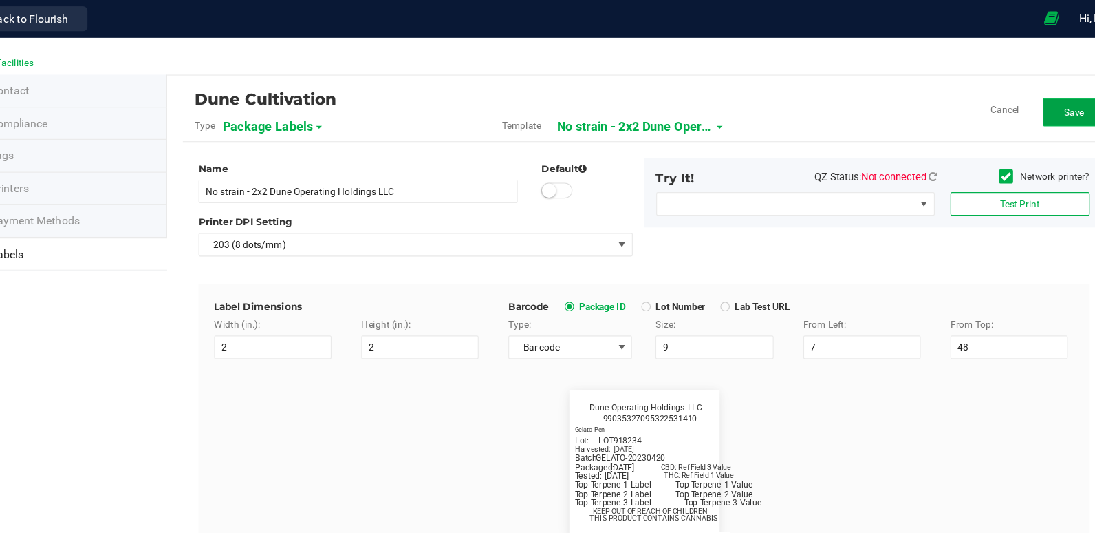
click at [1017, 97] on span "Save" at bounding box center [1026, 99] width 18 height 10
click at [1006, 97] on button "Edit" at bounding box center [1025, 98] width 55 height 25
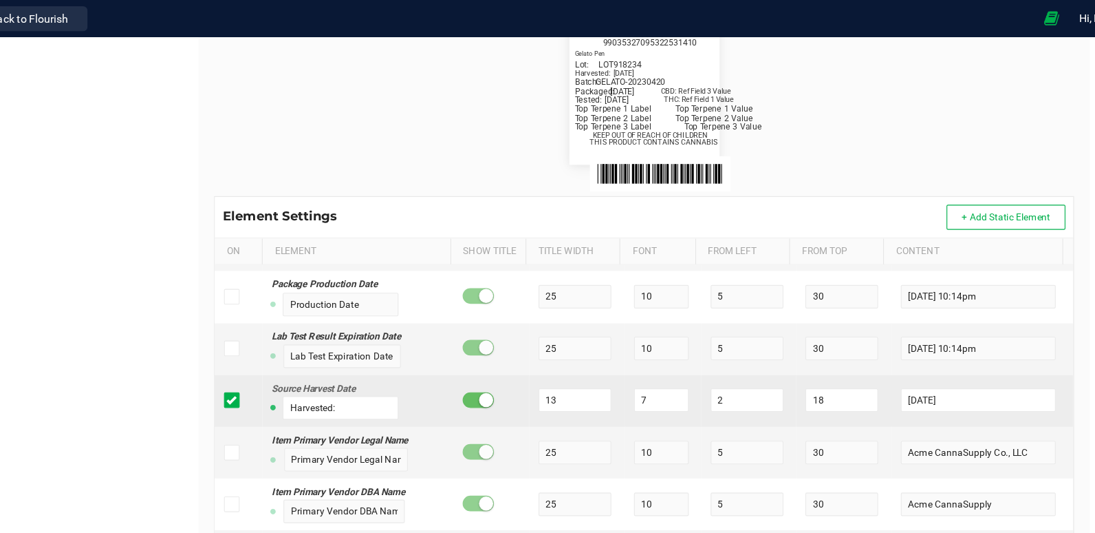
click at [281, 358] on span at bounding box center [286, 351] width 14 height 14
click at [0, 0] on input "checkbox" at bounding box center [0, 0] width 0 height 0
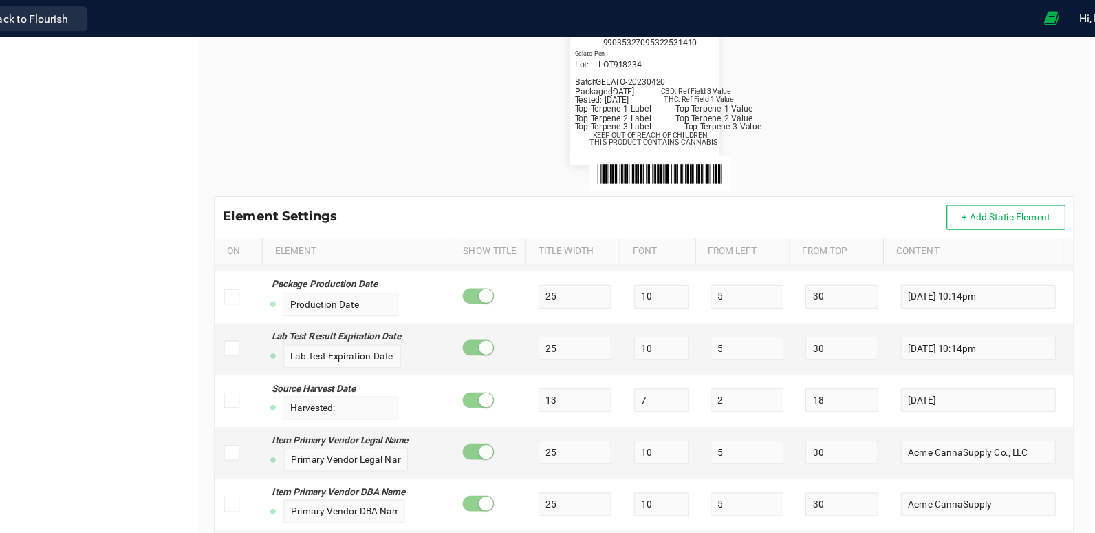
scroll to position [616, 0]
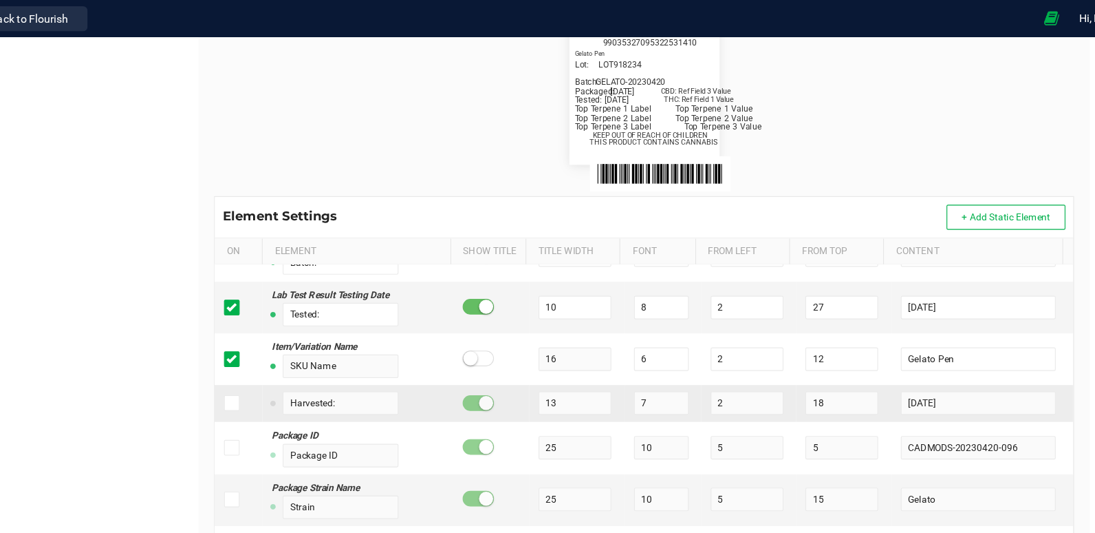
click at [289, 355] on span at bounding box center [286, 354] width 14 height 14
click at [0, 0] on input "checkbox" at bounding box center [0, 0] width 0 height 0
click at [916, 349] on input "[DATE]" at bounding box center [942, 353] width 136 height 21
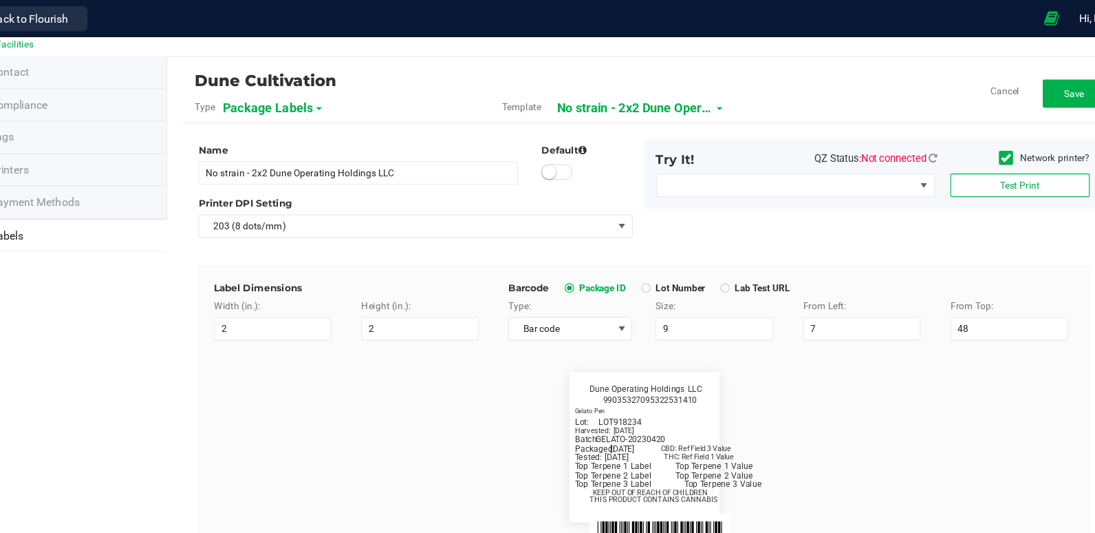
scroll to position [0, 0]
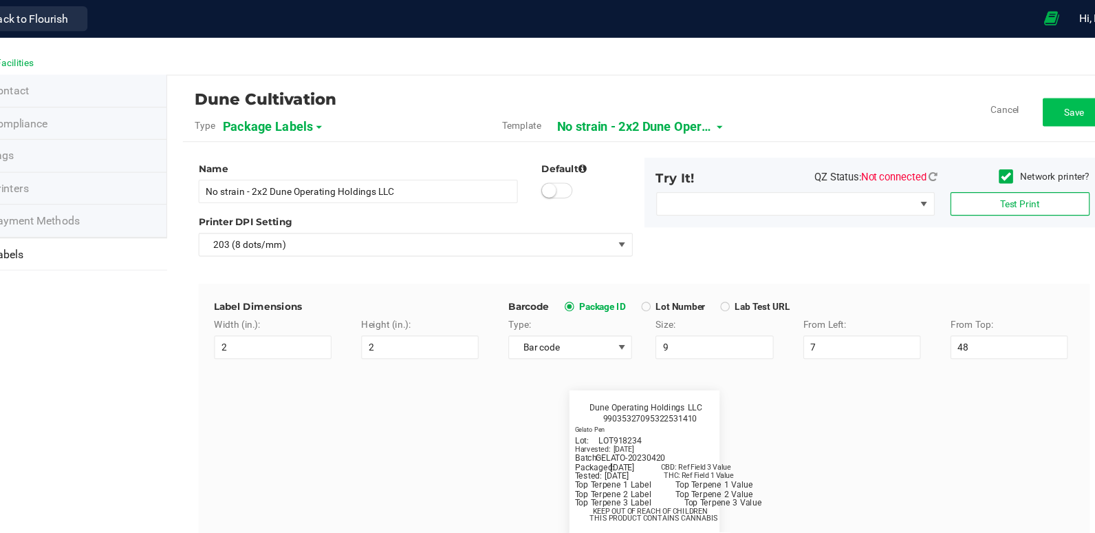
type input "[DATE]"
click at [1004, 94] on button "Save" at bounding box center [1025, 98] width 55 height 25
click at [668, 118] on span "No strain - 2x2 Dune Operating Holdings LLC" at bounding box center [655, 111] width 138 height 23
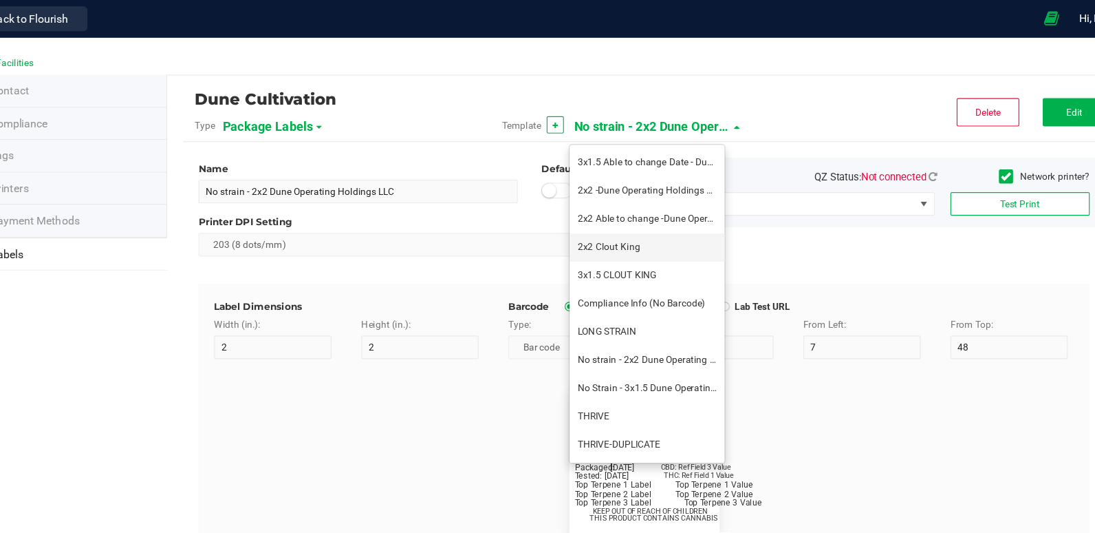
click at [621, 217] on span "2x2 Clout King" at bounding box center [616, 217] width 55 height 10
type input "2x2 Clout King"
type input "SKU Name"
type input "16"
type input "6.5"
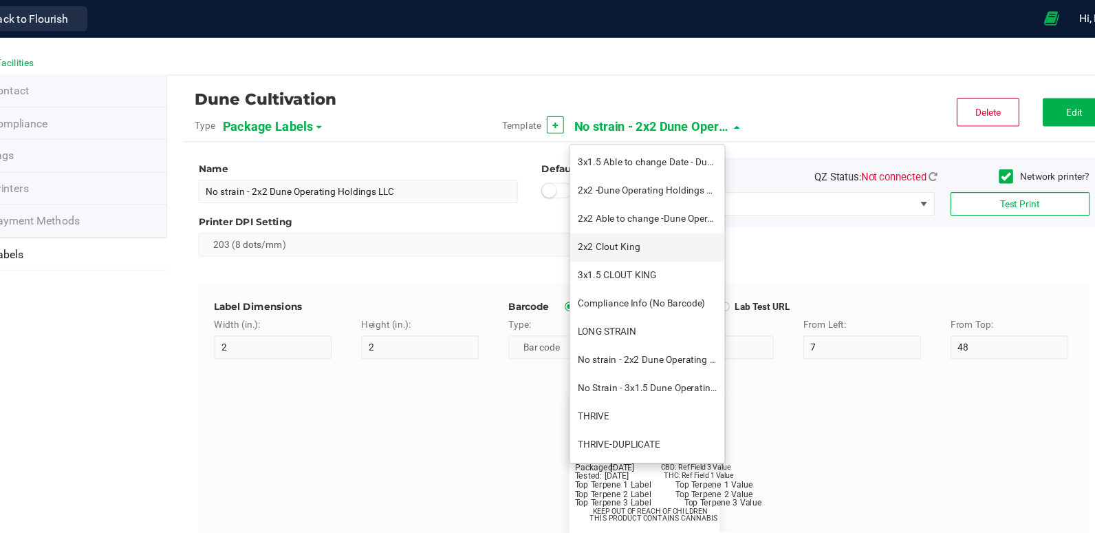
type input "1"
type input "12"
type input "Gelato Pen"
type input "Packaged:"
type input "12"
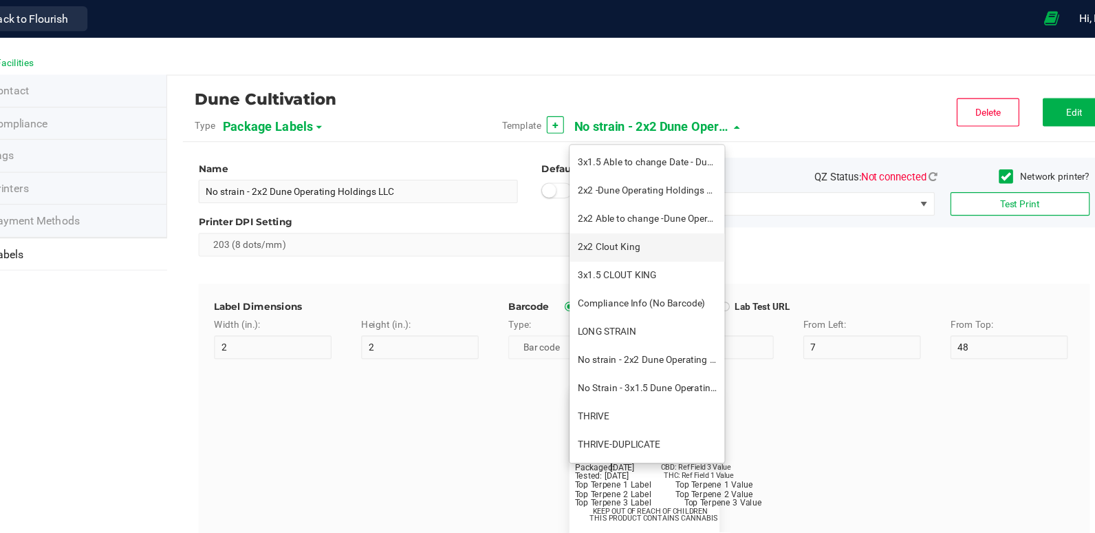
type input "24"
type input "4/20/2023"
type input "Lot:"
type input "8"
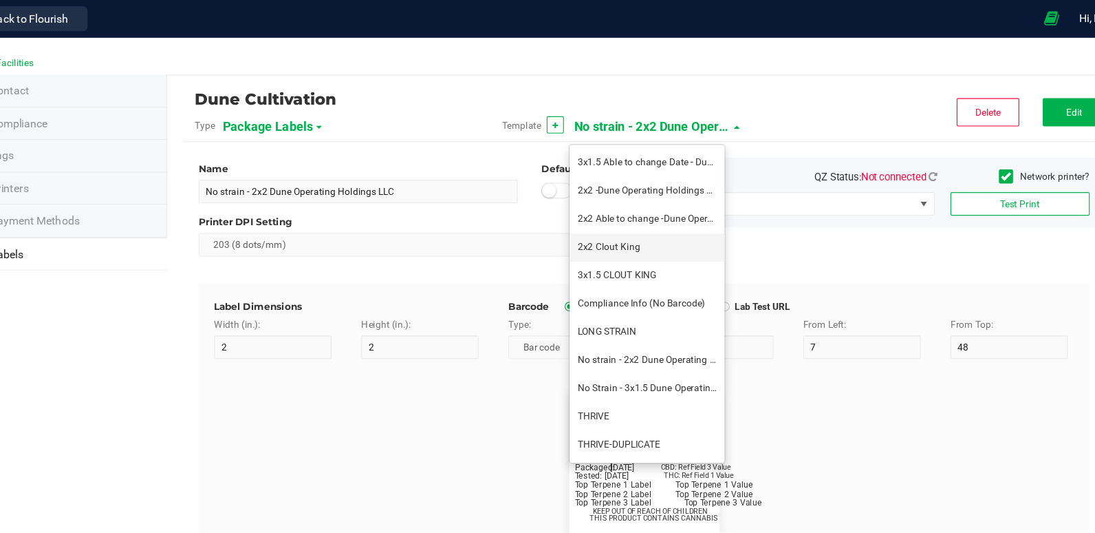
type input "2"
type input "15"
type input "LOT918234"
type input "THC:"
type input "8"
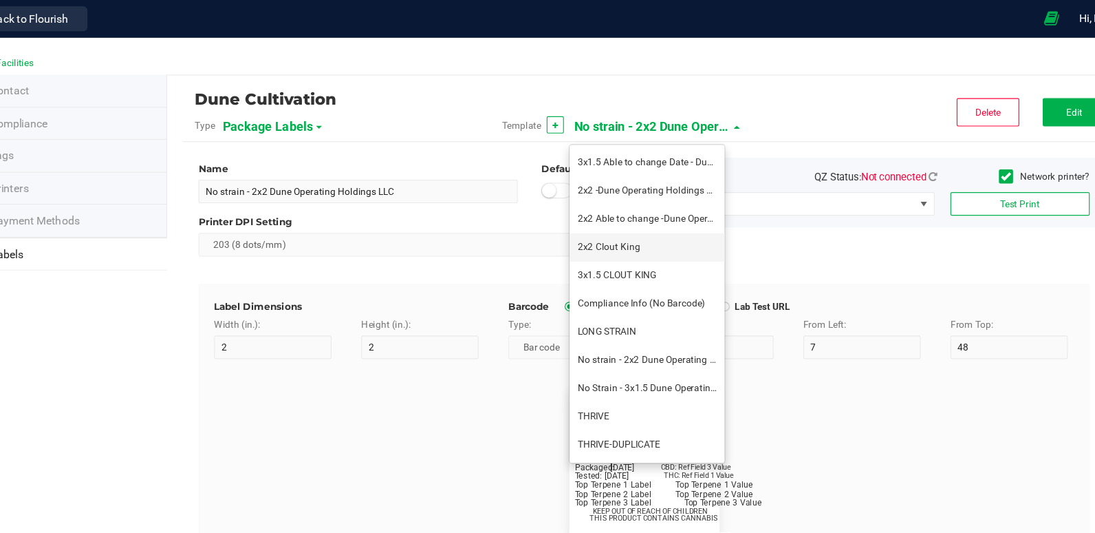
type input "32"
type input "27"
type input "Ref Field 1 Value"
type input "CBD:"
type input "6"
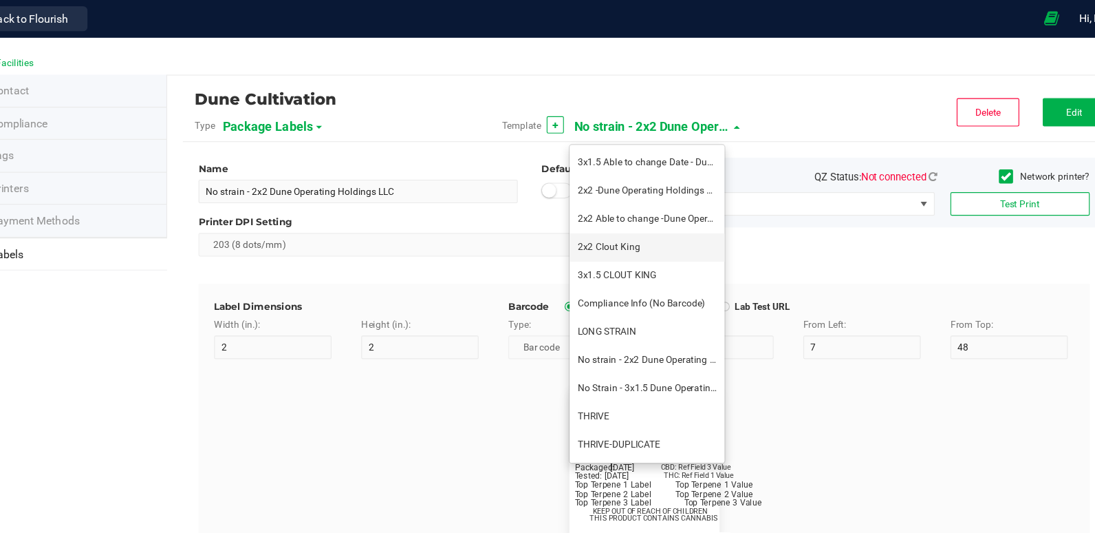
type input "6.5"
type input "32"
type input "24"
type input "Ref Field 3 Value"
type input "Top Terpene 1 Label"
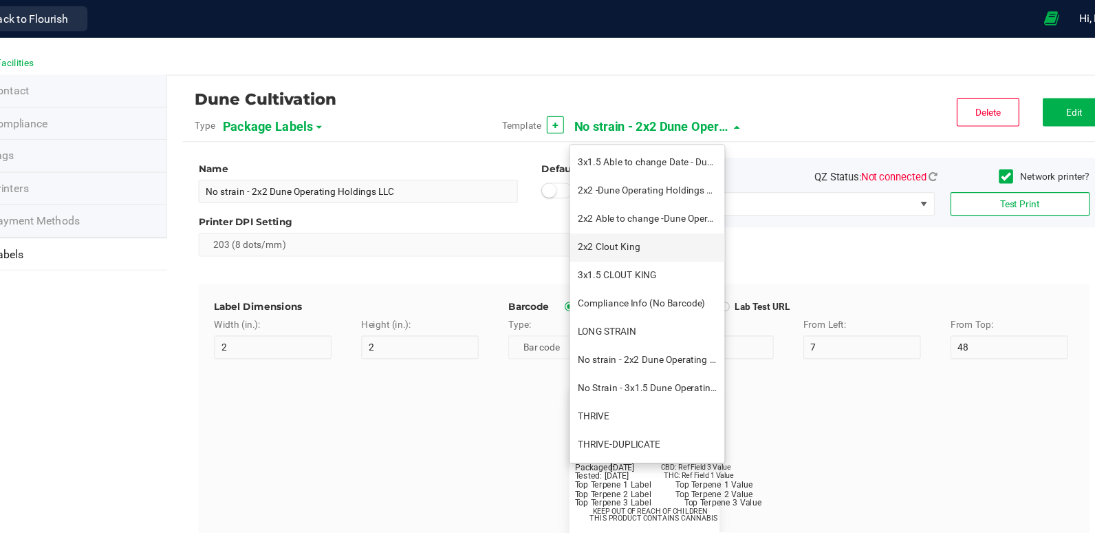
type input "2"
type input "Top Terpene 1 Label"
type input "Top Terpene 1 Value"
type input "36"
type input "30"
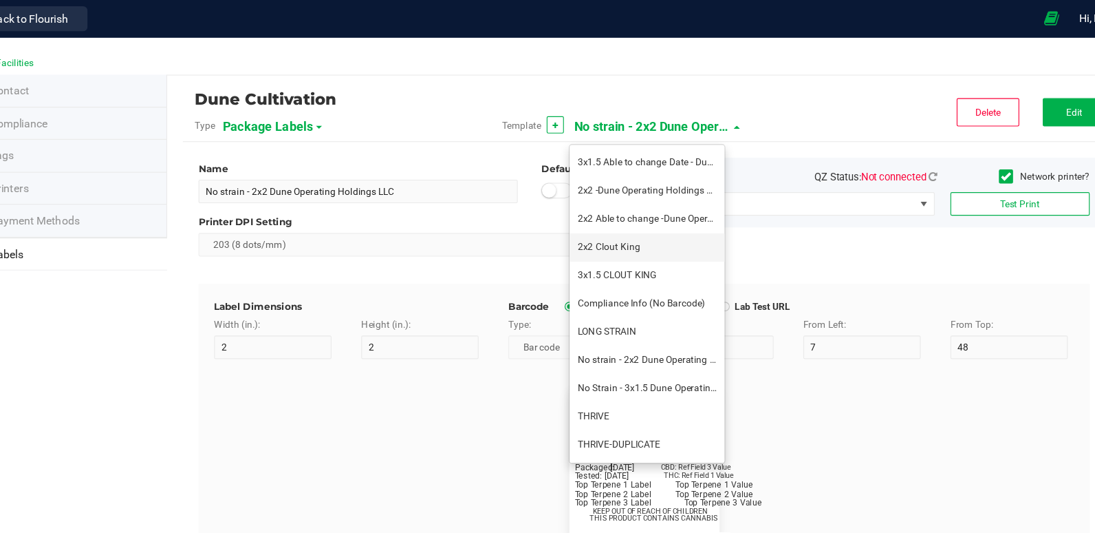
type input "Top Terpene 1 Value"
type input "Top Terpene 2 Label"
type input "2"
type input "Top Terpene 2 Label"
type input "Top Terpene 2 Value"
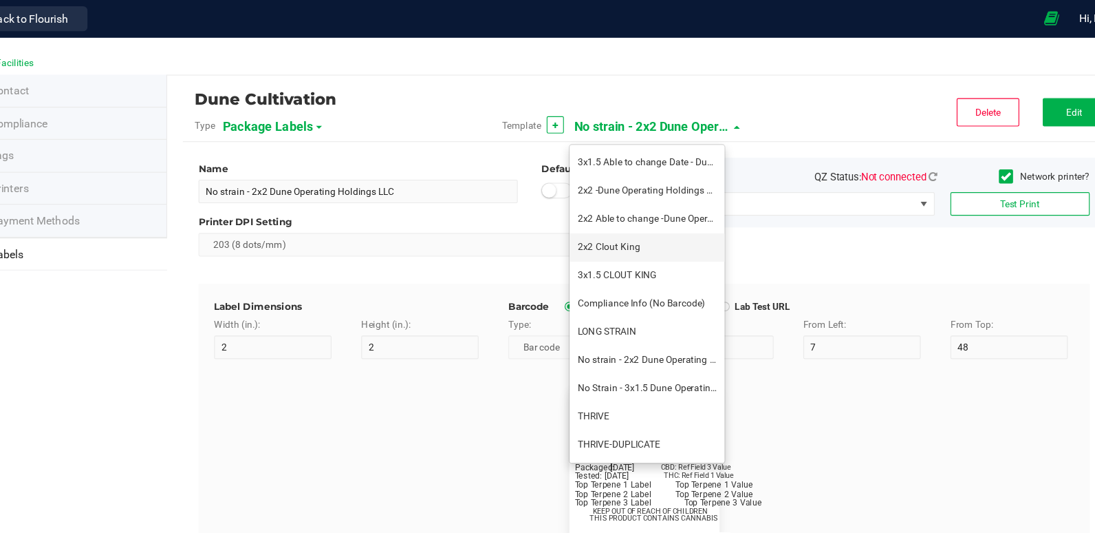
type input "36"
type input "33"
type input "Top Terpene 2 Value"
type input "Top Terpene 3 Label"
type input "2"
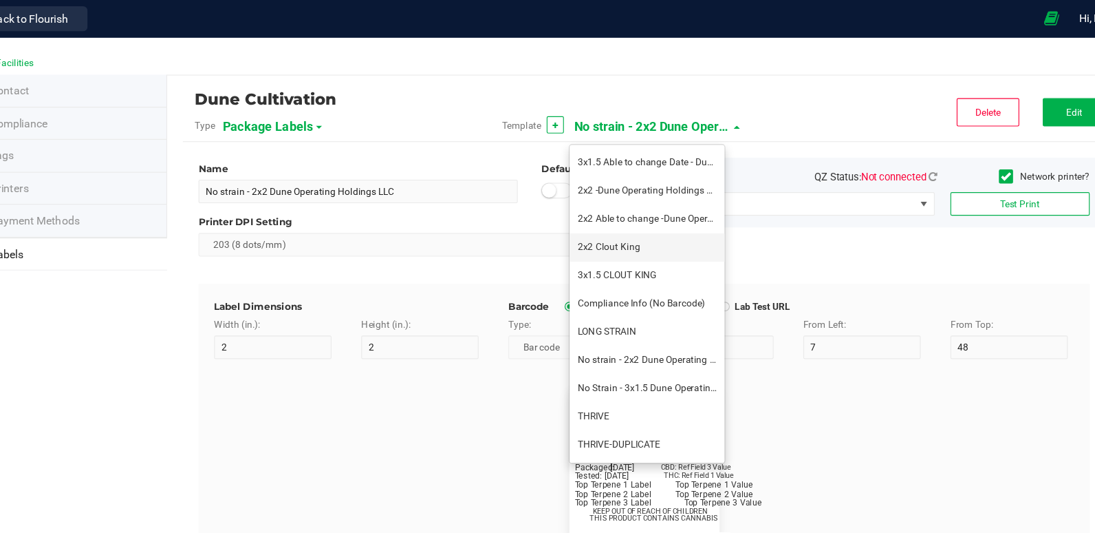
type input "Top Terpene 3 Label"
type input "Top Terpene 3 Value"
type input "35"
type input "8"
type input "39"
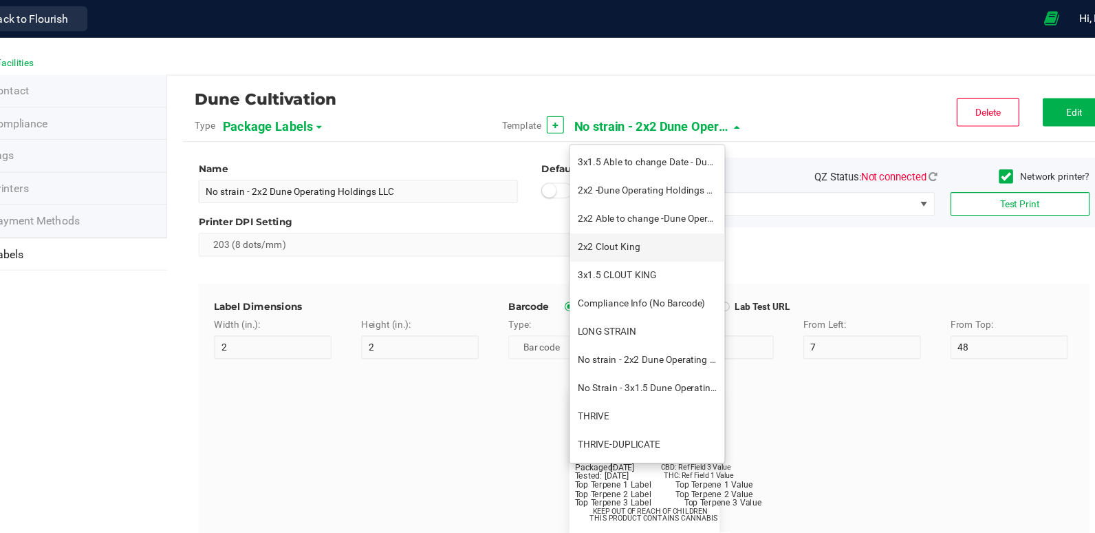
type input "36"
type input "Top Terpene 3 Value"
type input "8"
type input "39"
type input "KEEP OUT OF REACH OF CHILDREN"
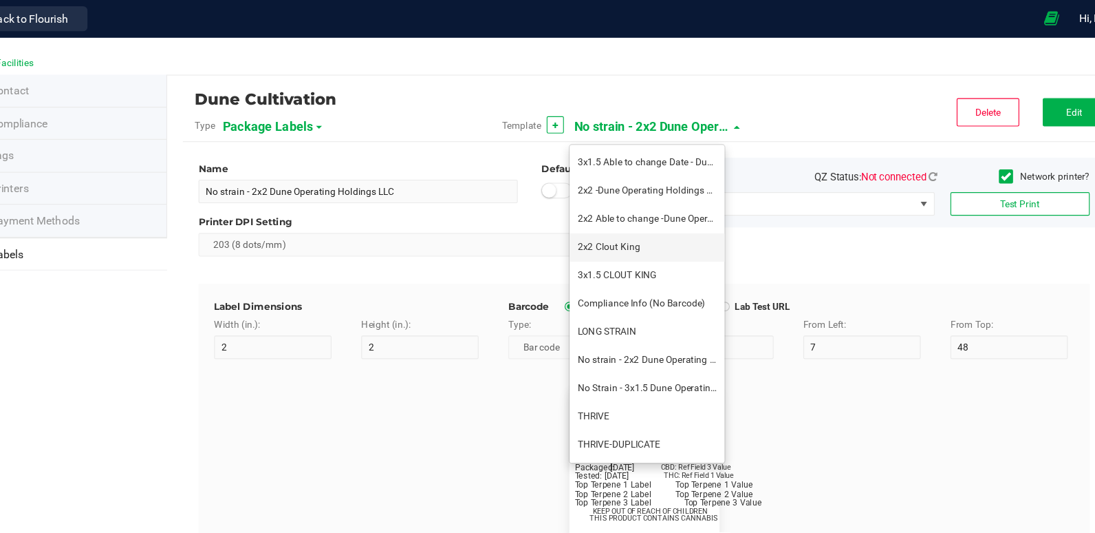
type input "7"
type input "41.2"
type input "THIS PRODUCT CONTAINS CANNABIS"
type input "16"
type input "4"
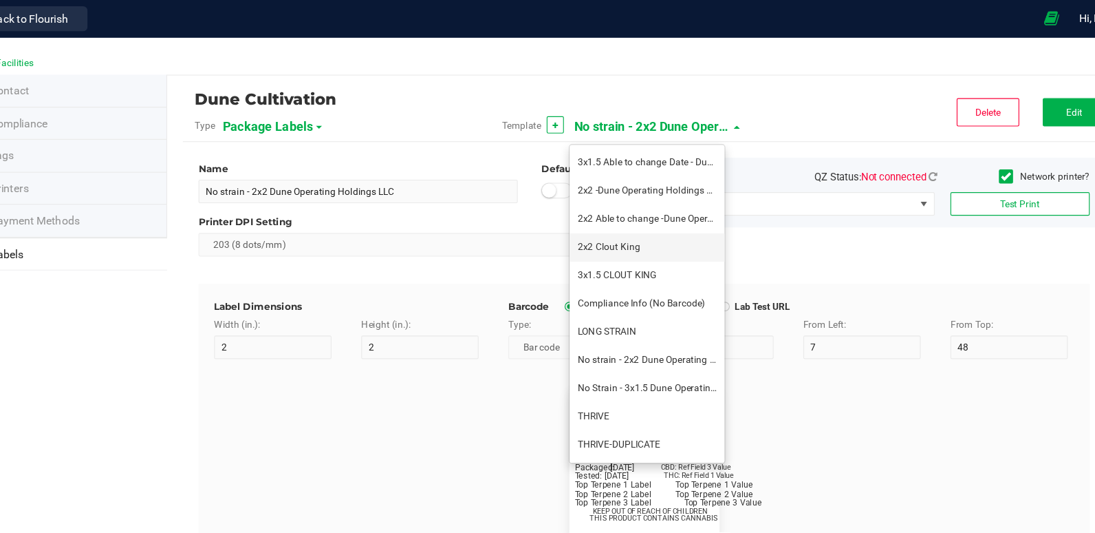
type input "CK Production"
type input "Example"
type input "10"
type input "11.5"
type input "7.75"
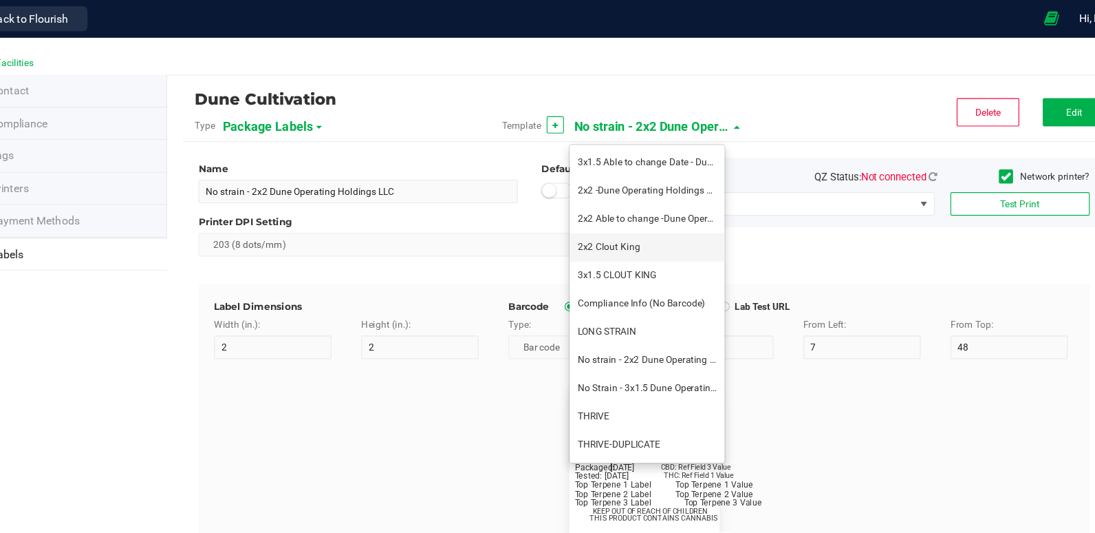
type input "99035327095322531410"
type input "Batch:"
type input "7"
type input "21"
type input "GELATO-20230420"
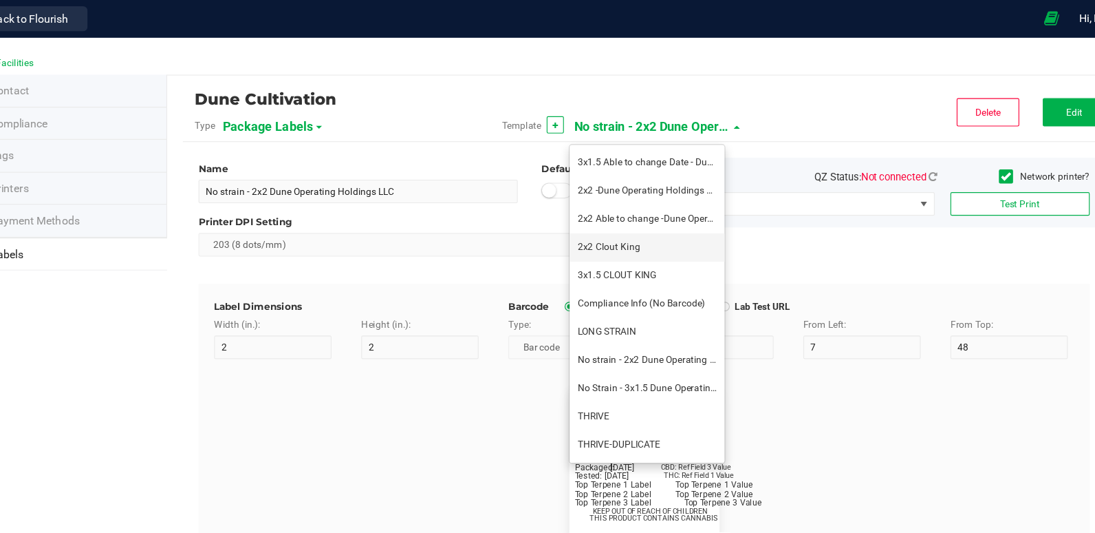
type input "Tested:"
type input "10"
type input "8"
type input "27"
type input "2023-04-20"
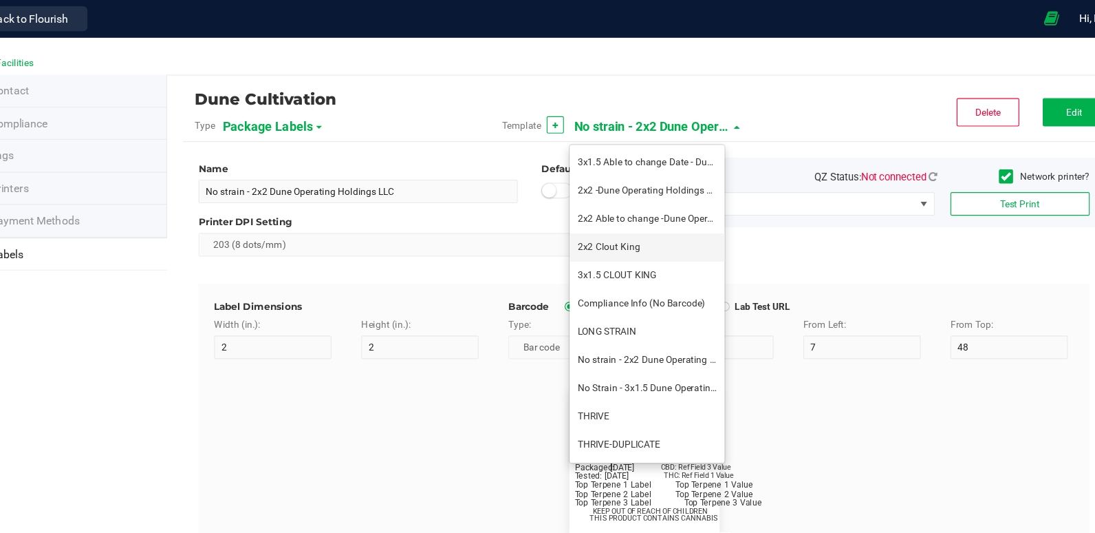
type input "[DATE]"
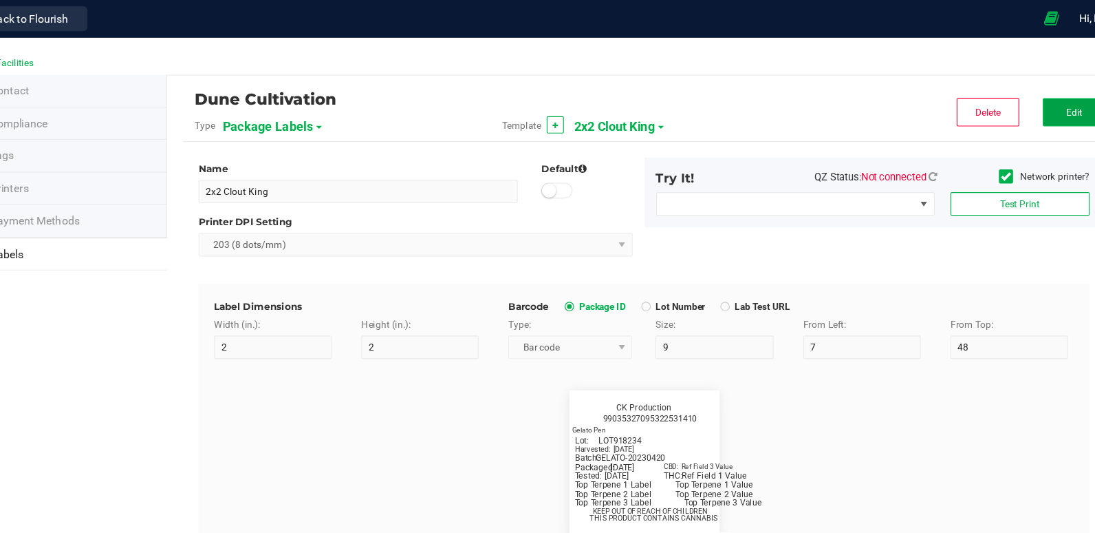
click at [1025, 98] on button "Edit" at bounding box center [1025, 98] width 55 height 25
click at [1017, 95] on span "Save" at bounding box center [1026, 99] width 18 height 10
click at [634, 111] on span "2x2 Clout King" at bounding box center [621, 111] width 71 height 23
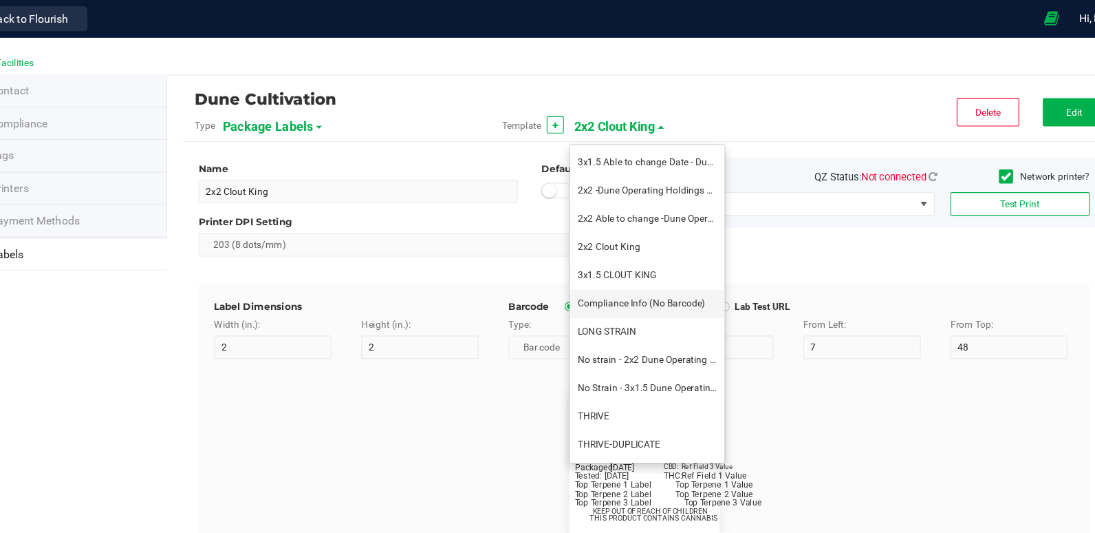
click at [635, 277] on li "Compliance Info (No Barcode)" at bounding box center [650, 267] width 136 height 25
type input "Compliance Info (No Barcode)"
type input "1.5"
type input "8"
type input "1"
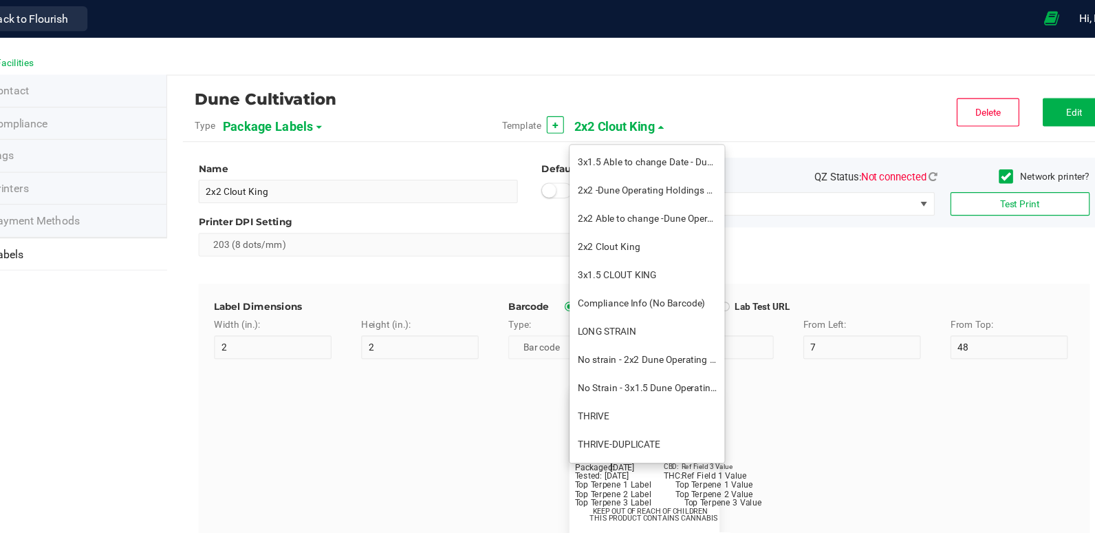
type input "30"
type input "25"
type input "6"
type input "5"
type input "9.5"
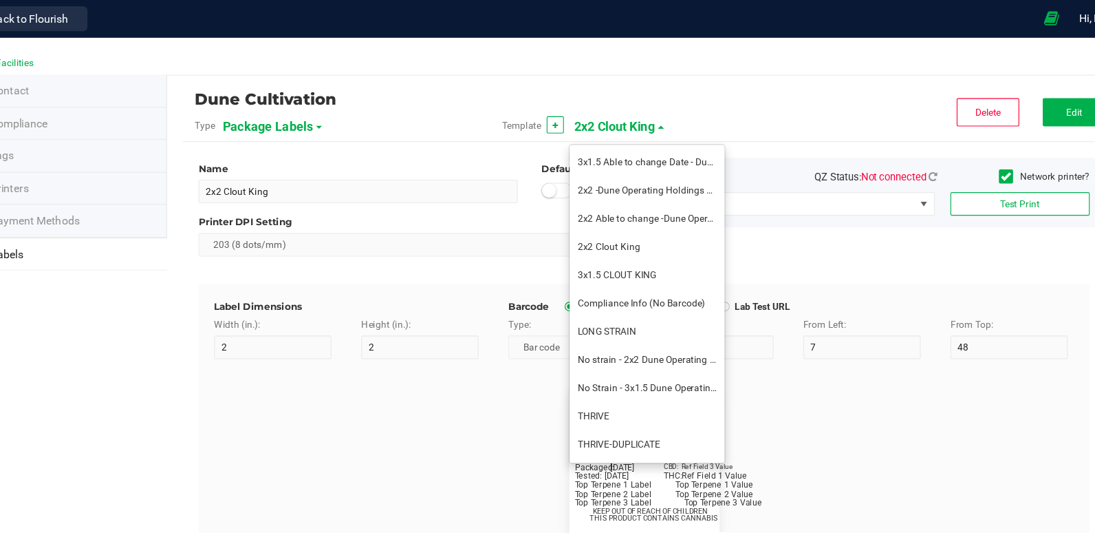
type input "6"
type input "25"
type input "11"
type input "3.5"
type input "6"
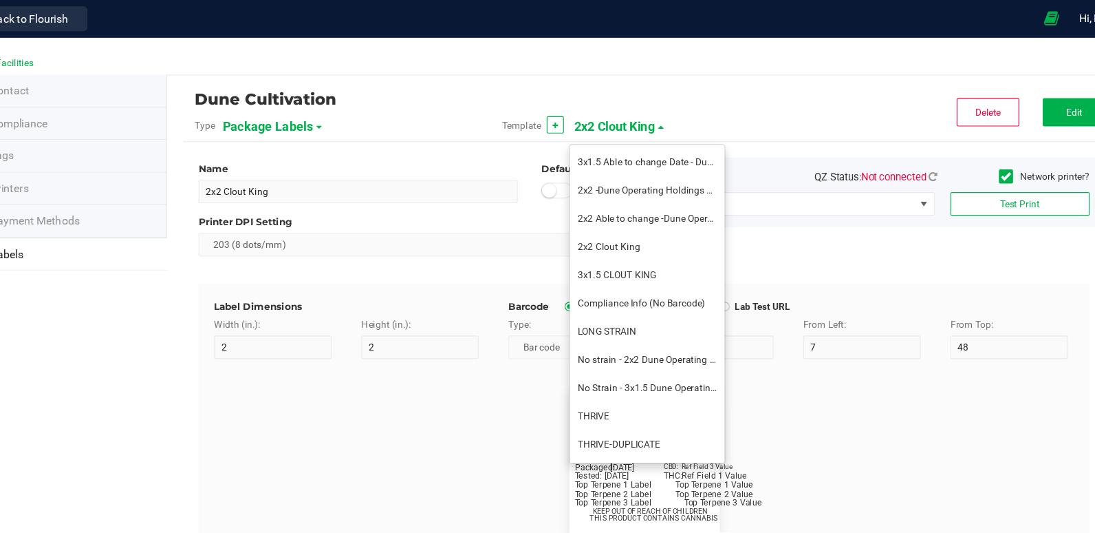
type input "35"
type input "7"
type input "4.5"
type input "6"
type input "20"
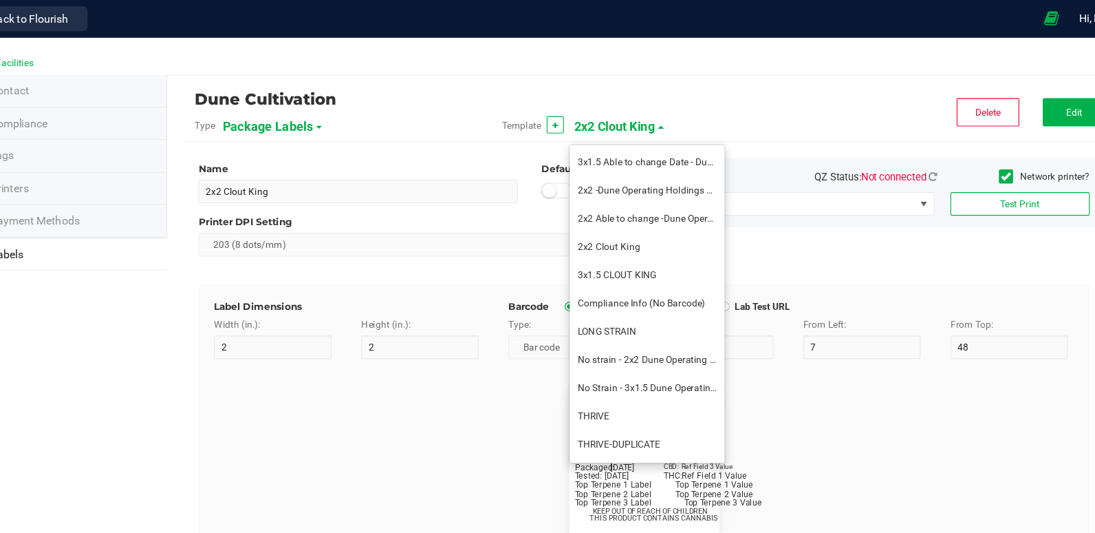
type input "9"
type input "Strain:"
type input "6"
type input "1"
type input "9"
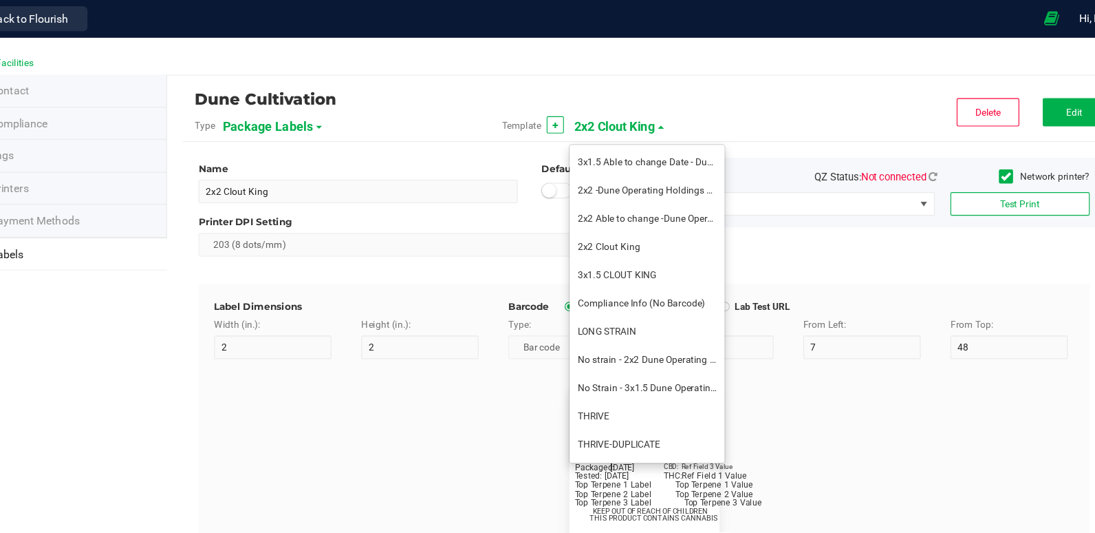
type input "Ref Field 2 Value"
type input "CBD:"
type input "3.5"
type input "6"
type input "34"
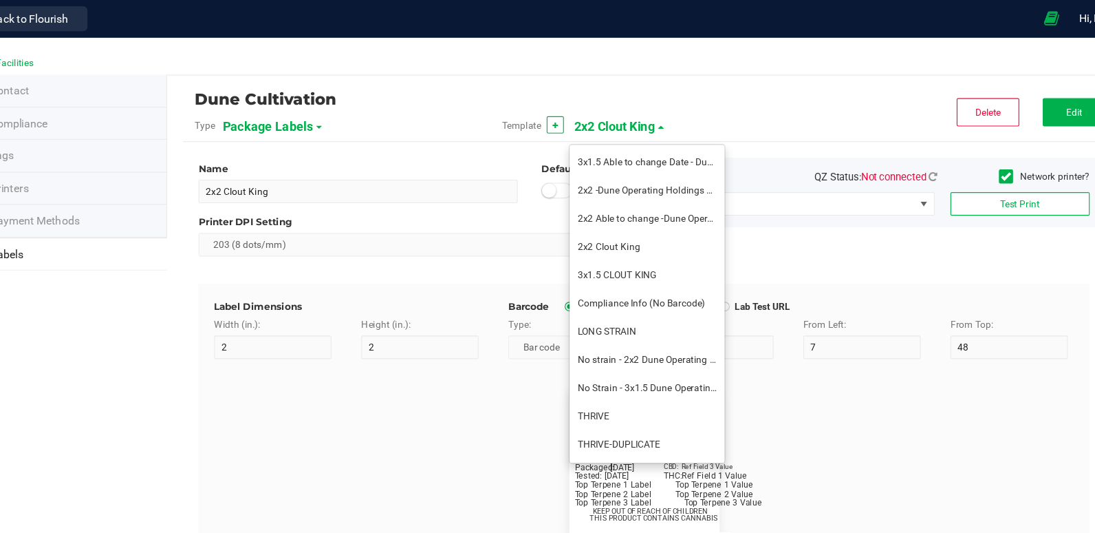
type input "9"
type input "Ref Field 3 Value"
type input "Harvested:"
type input "9.5"
type input "6"
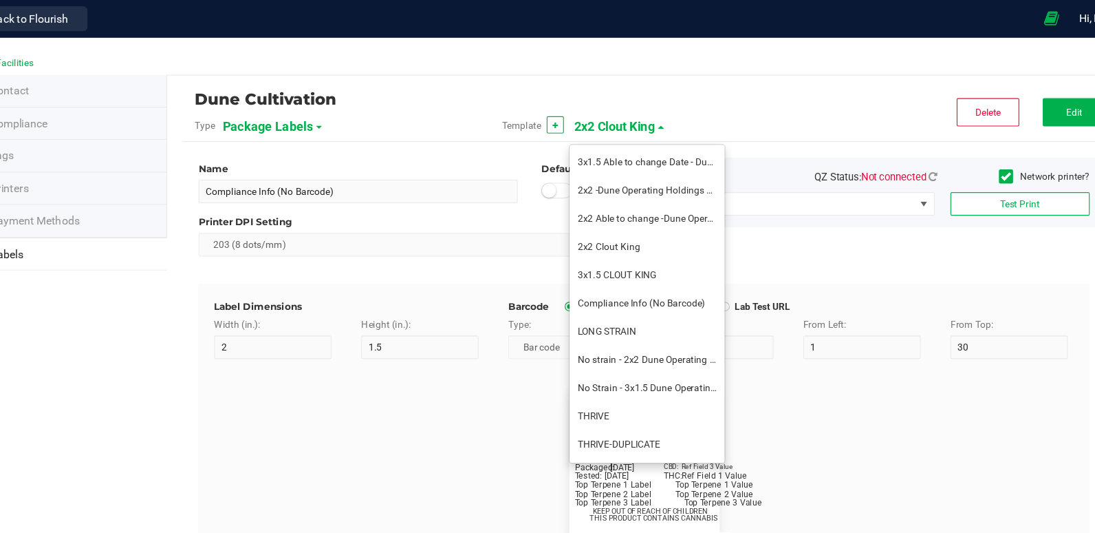
type input "1"
type input "11"
type input "2023-04-20"
type input "Tested:"
type input "6.5"
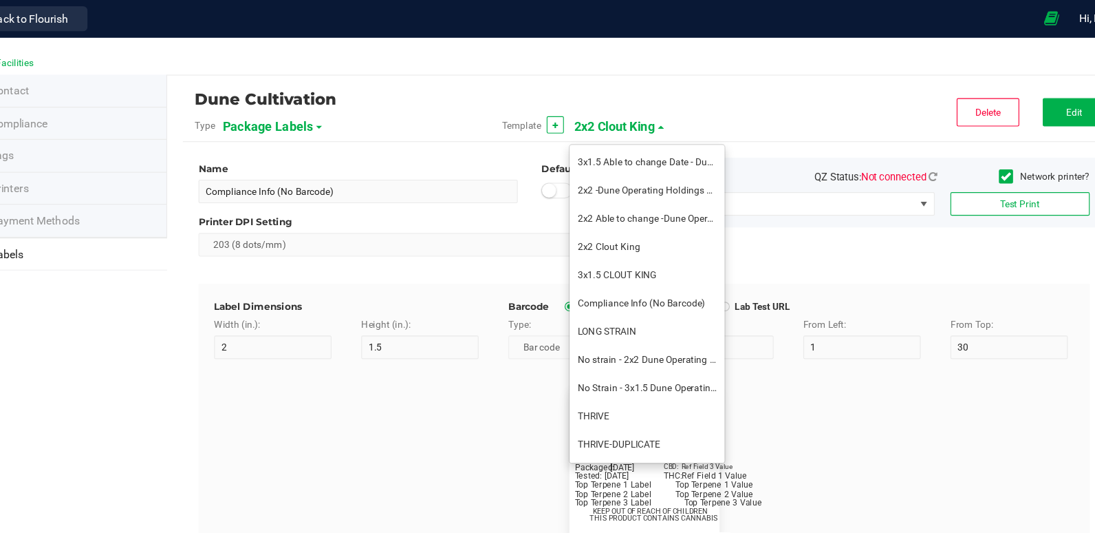
type input "6"
type input "1"
type input "13"
type input "2023-04-20"
type input "Top Terpene 1 Label"
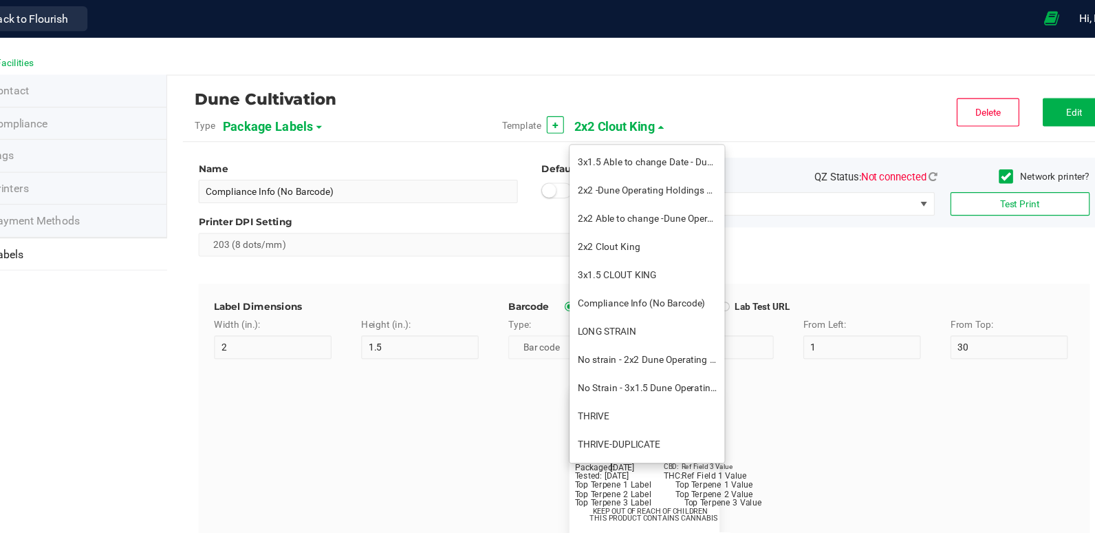
type input "6"
type input "1"
type input "15"
type input "Top Terpene 1 Label"
type input "Top Terpene 1 Value"
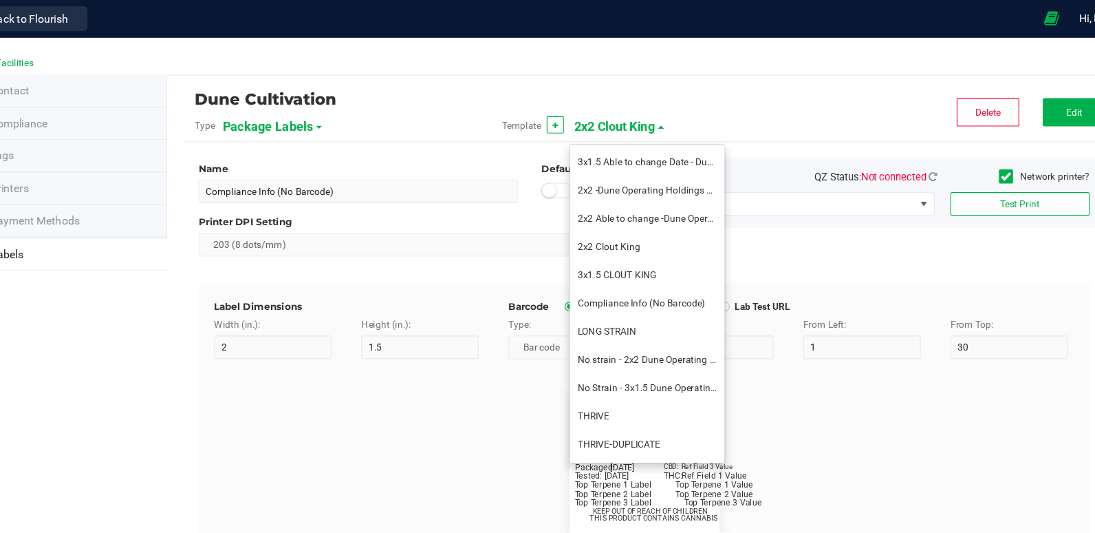
type input "6"
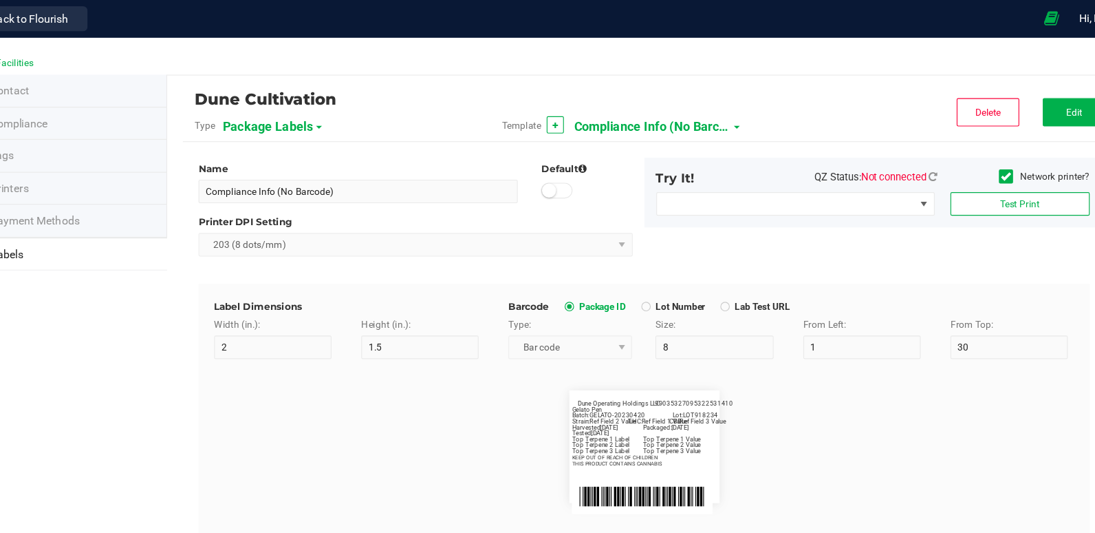
scroll to position [740, 0]
click at [694, 116] on span "Compliance Info (No Barcode)" at bounding box center [655, 111] width 138 height 23
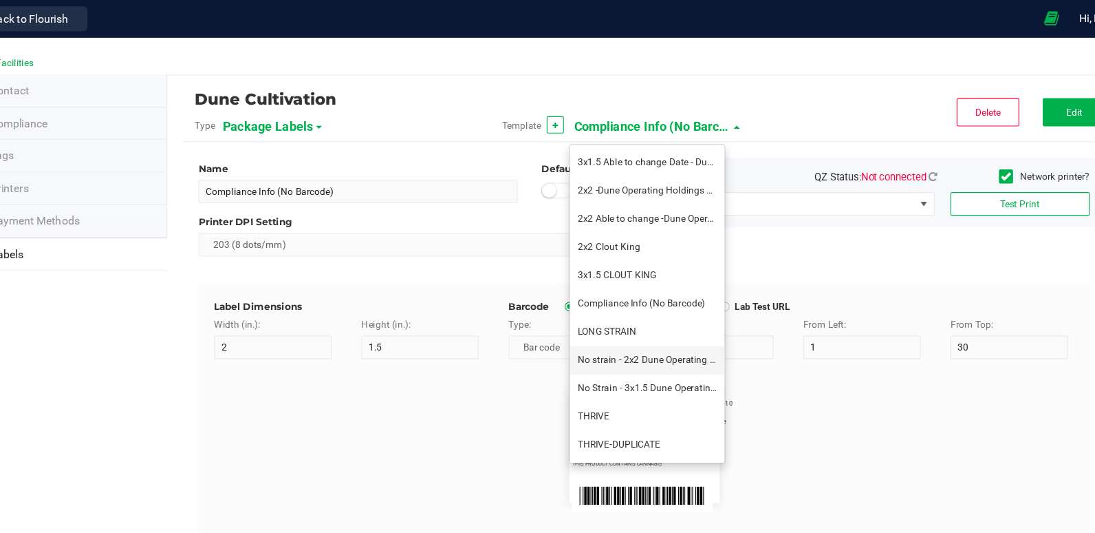
click at [646, 319] on span "No strain - 2x2 Dune Operating Holdings LLC" at bounding box center [672, 316] width 166 height 10
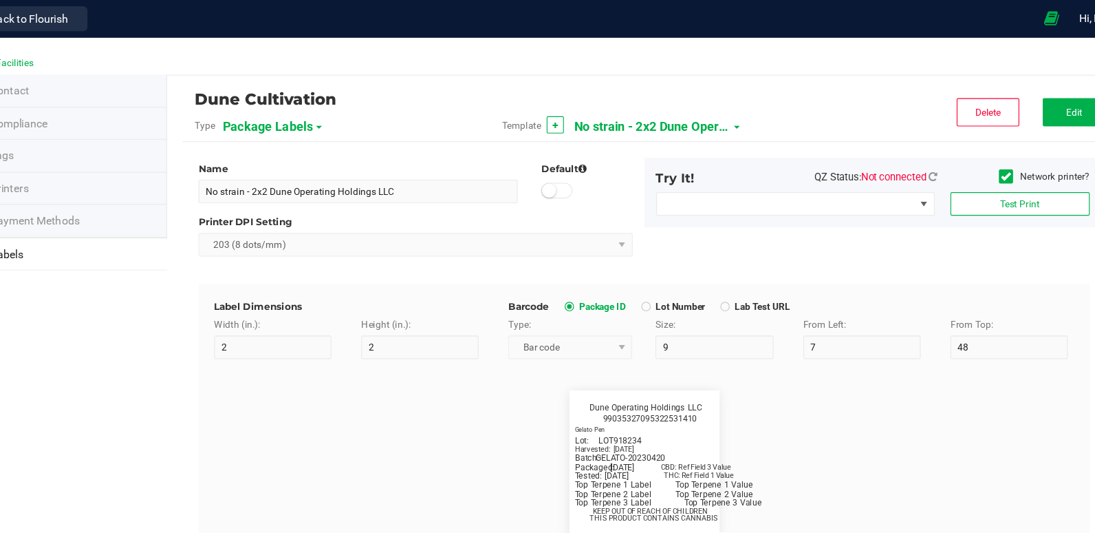
scroll to position [714, 0]
click at [646, 319] on div "Packaged: 4/20/2023 Lot: LOT918234 THC: Ref Field 1 Value CBD: Ref Field 3 Valu…" at bounding box center [647, 408] width 777 height 187
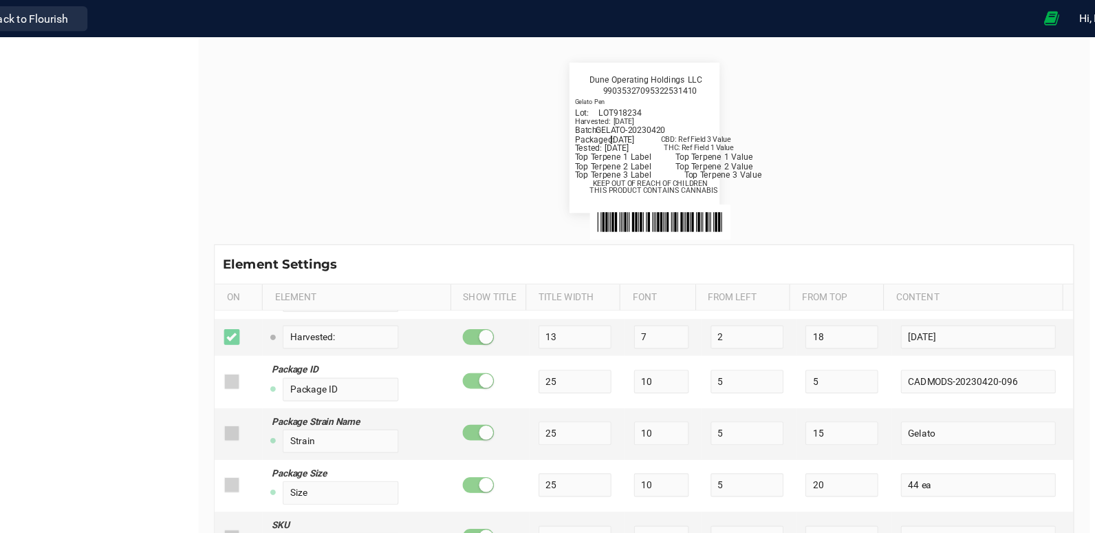
scroll to position [0, 0]
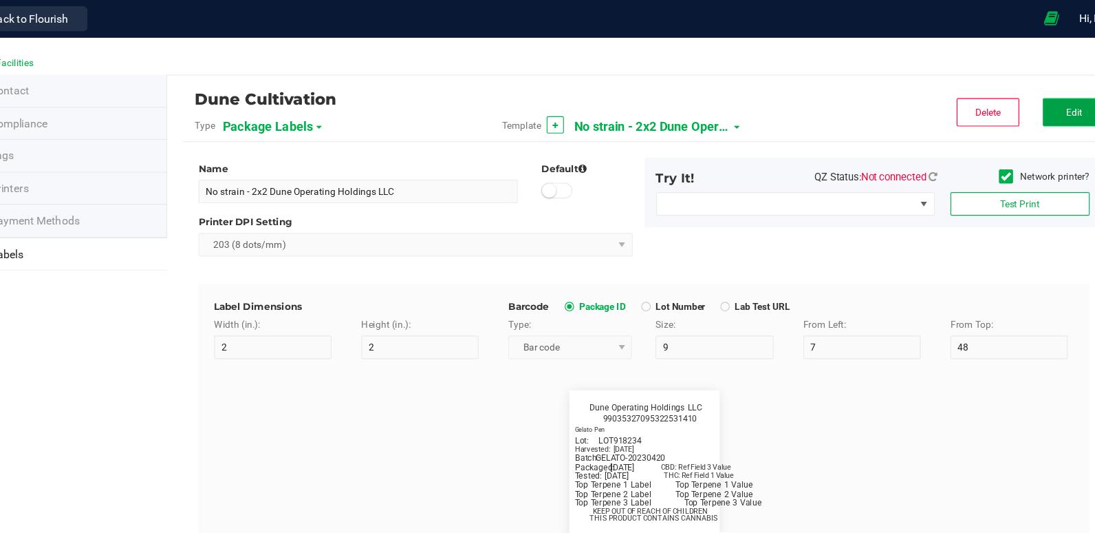
click at [1036, 89] on button "Edit" at bounding box center [1025, 98] width 55 height 25
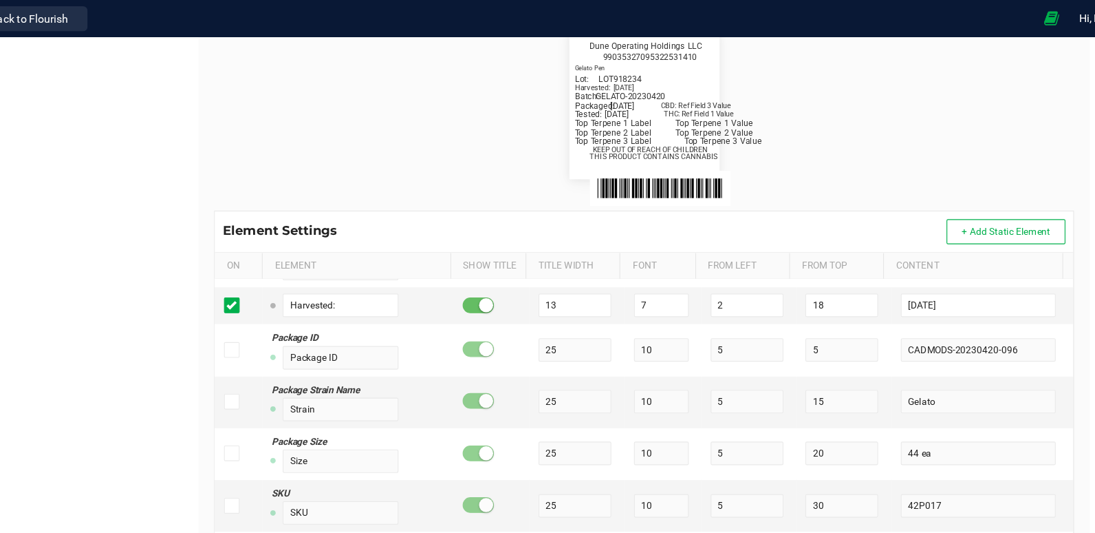
scroll to position [330, 0]
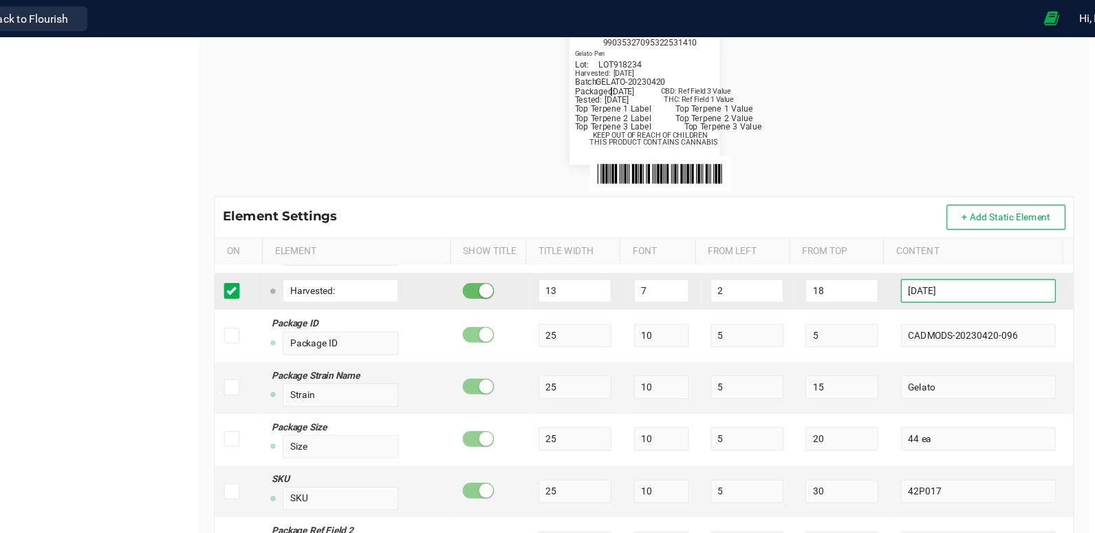
click at [905, 259] on input "[DATE]" at bounding box center [942, 255] width 136 height 21
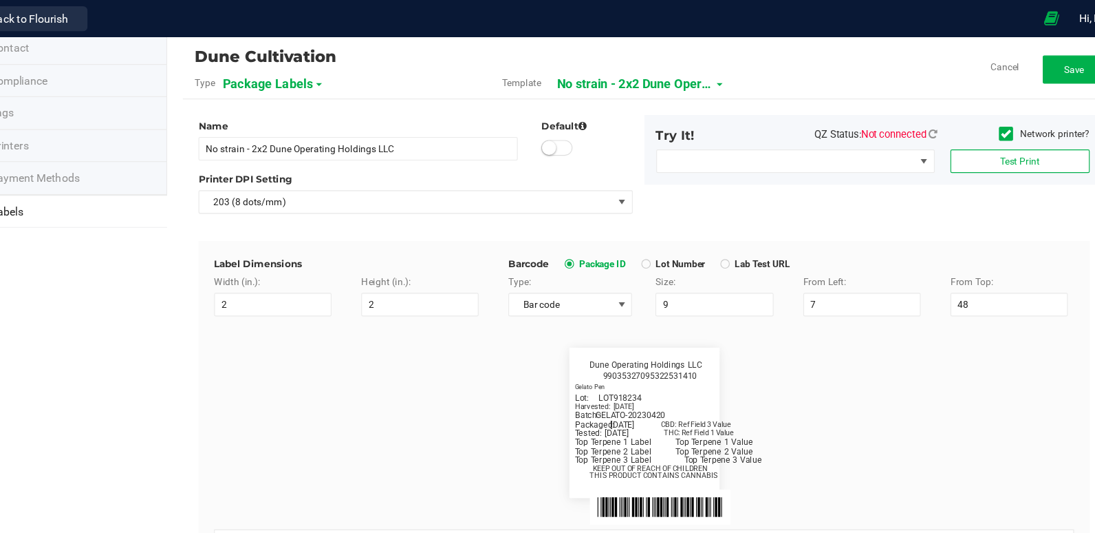
scroll to position [8, 0]
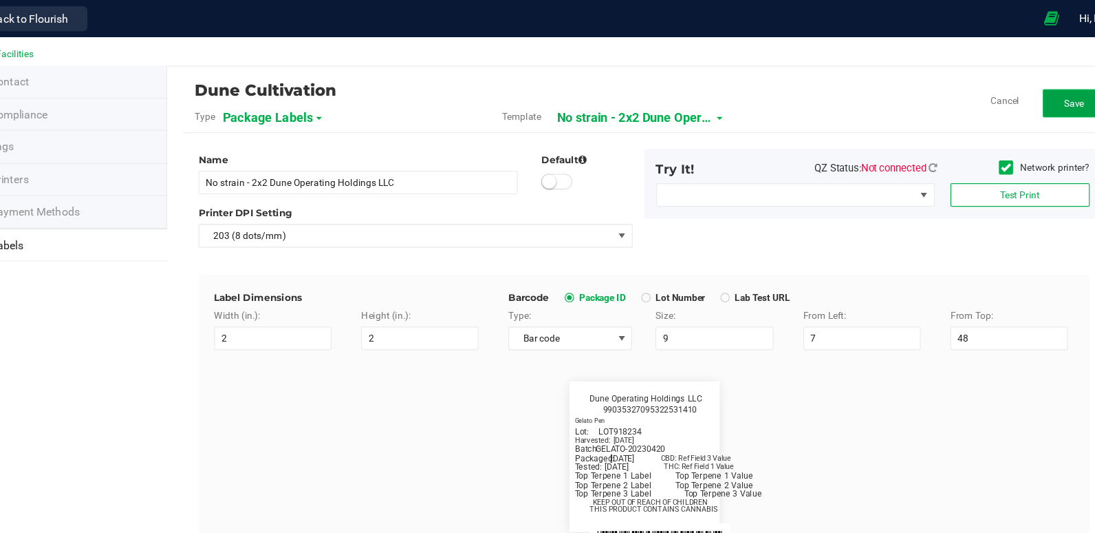
click at [1017, 94] on span "Save" at bounding box center [1026, 91] width 18 height 10
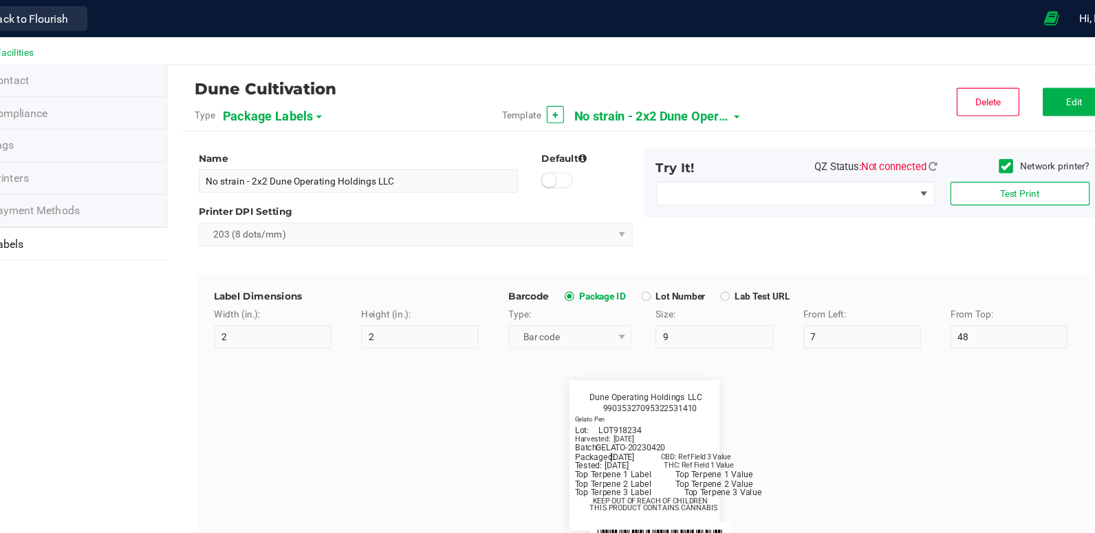
scroll to position [0, 0]
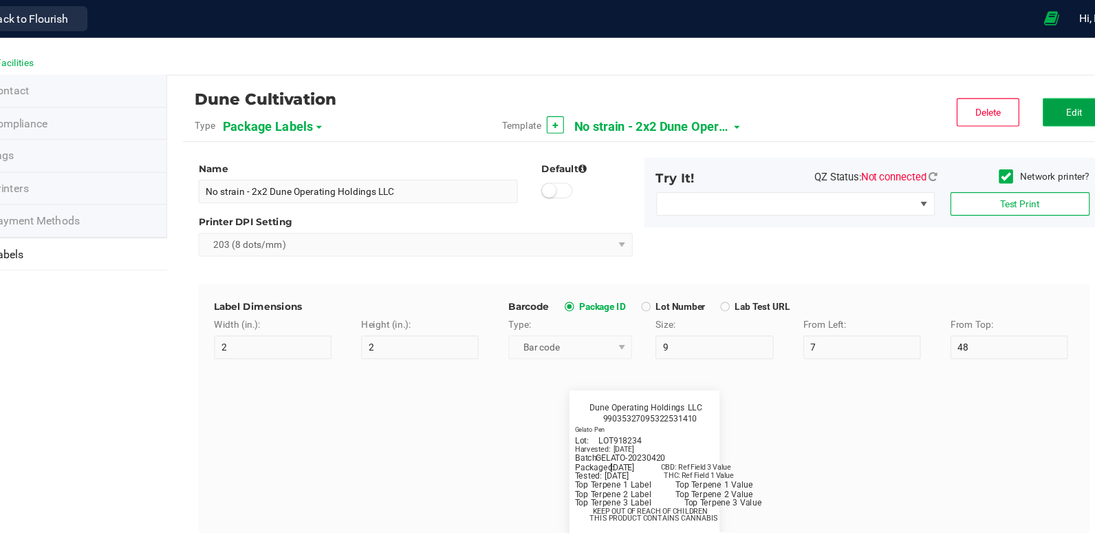
click at [1019, 96] on span "Edit" at bounding box center [1026, 99] width 14 height 10
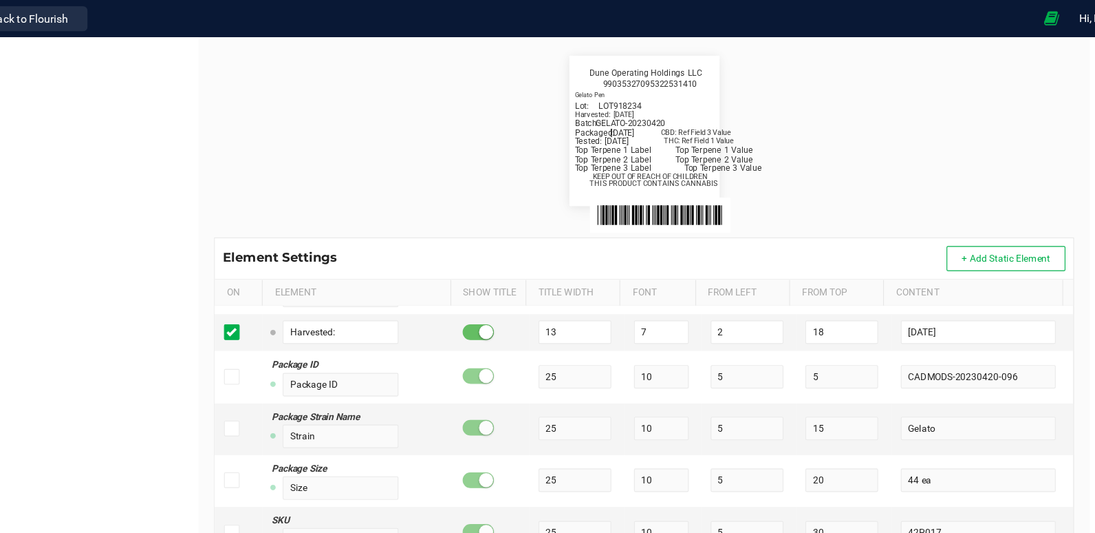
scroll to position [296, 0]
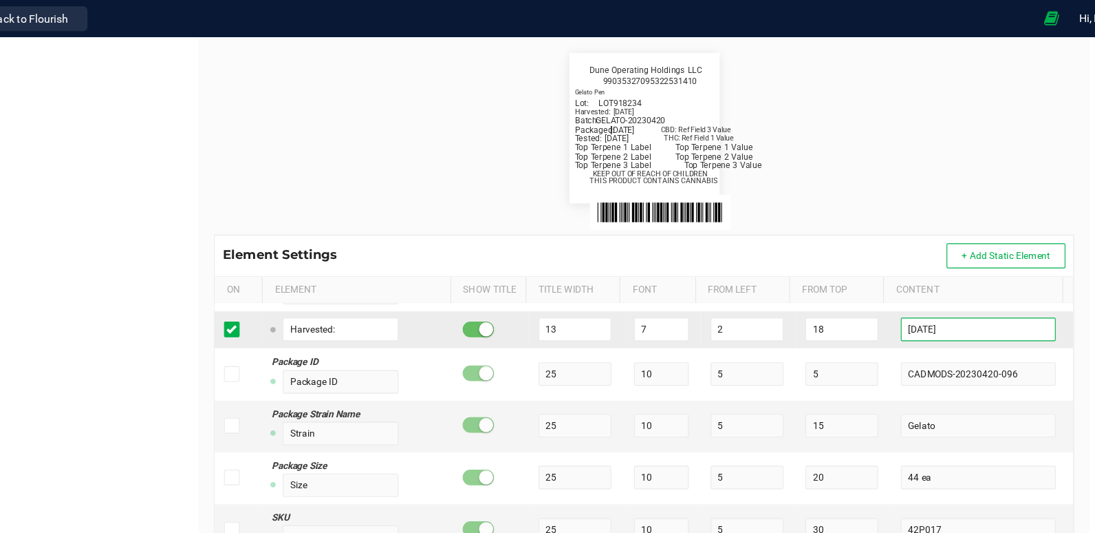
click at [914, 286] on input "[DATE]" at bounding box center [942, 289] width 136 height 21
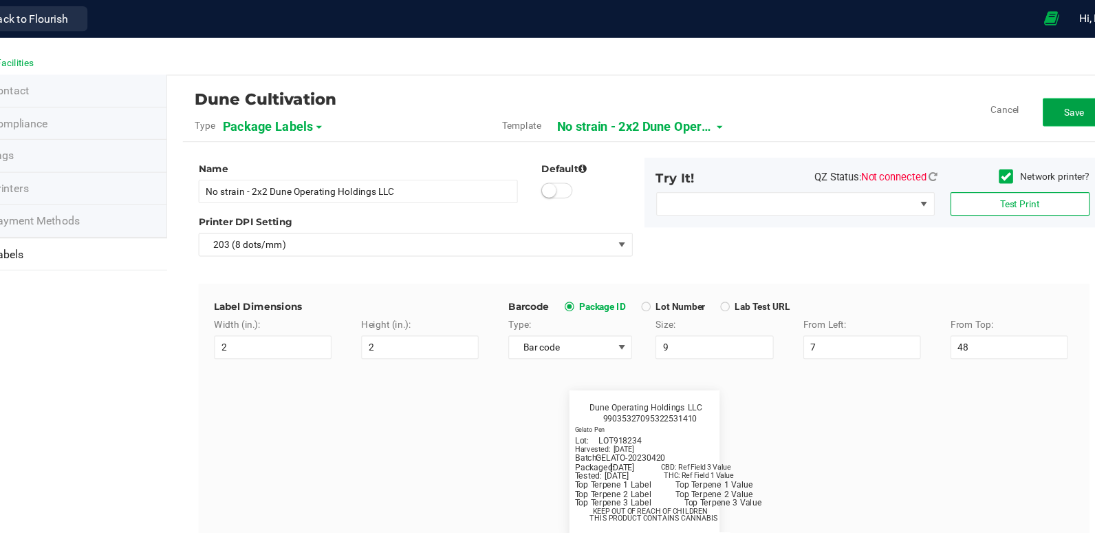
click at [1036, 91] on button "Save" at bounding box center [1025, 98] width 55 height 25
